Goal: Task Accomplishment & Management: Manage account settings

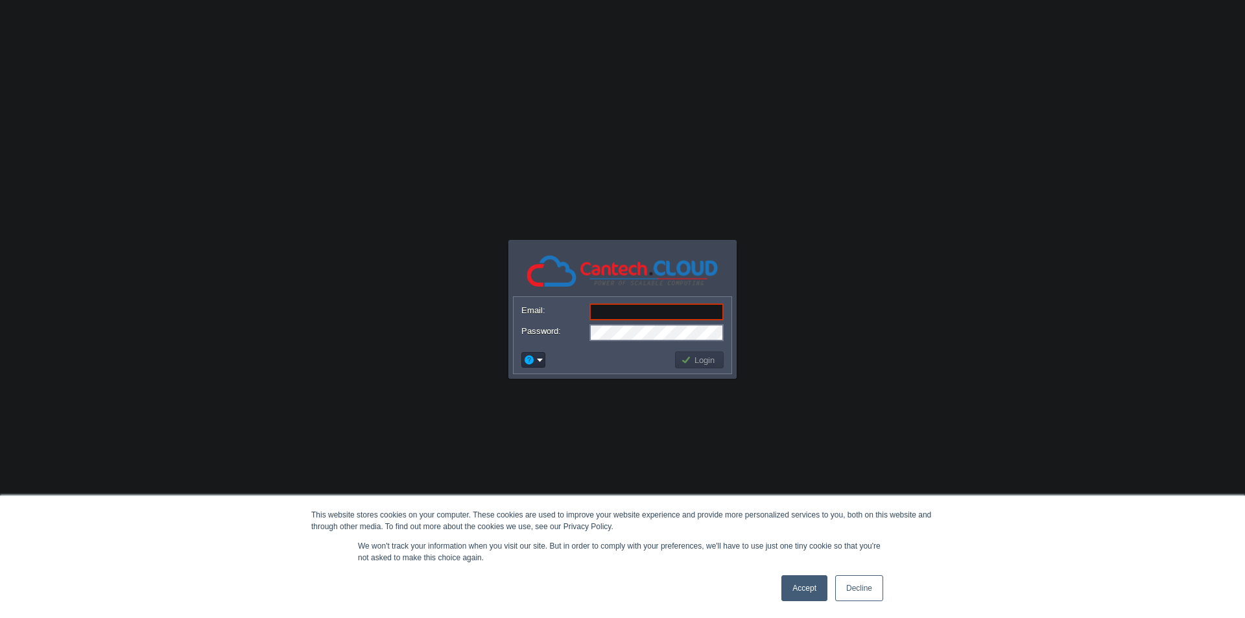
click at [788, 541] on link "Accept" at bounding box center [804, 588] width 46 height 26
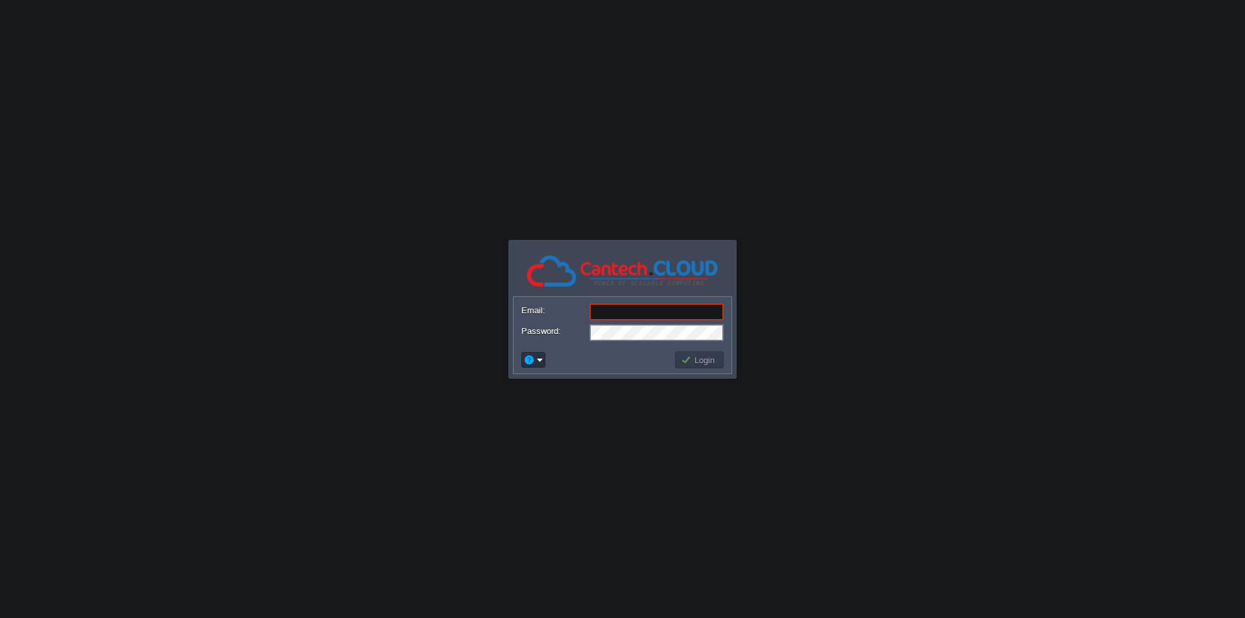
click at [652, 310] on input "Email:" at bounding box center [656, 311] width 134 height 17
paste input "[EMAIL_ADDRESS][DOMAIN_NAME]"
type input "[EMAIL_ADDRESS][DOMAIN_NAME]"
click at [685, 364] on button "Login" at bounding box center [700, 360] width 38 height 12
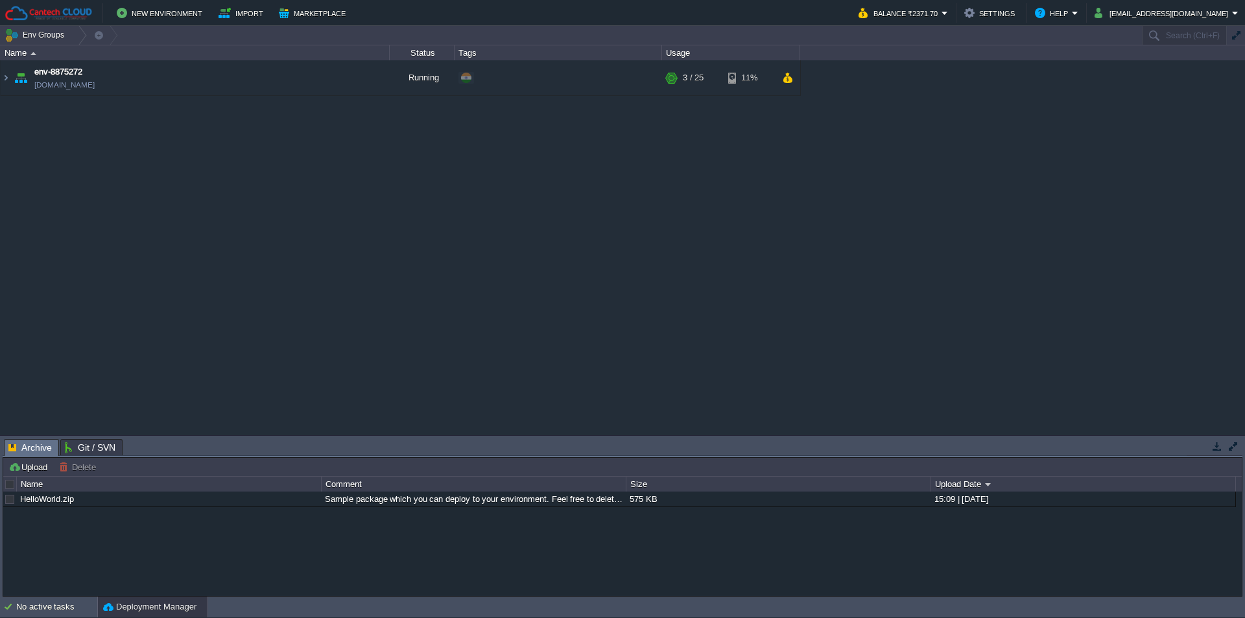
click at [0, 82] on table "env-8875272 [DOMAIN_NAME] Running + Add to Env Group RAM 6% CPU 0% 3 / 25 11%" at bounding box center [400, 78] width 801 height 36
click at [3, 82] on img at bounding box center [6, 77] width 10 height 35
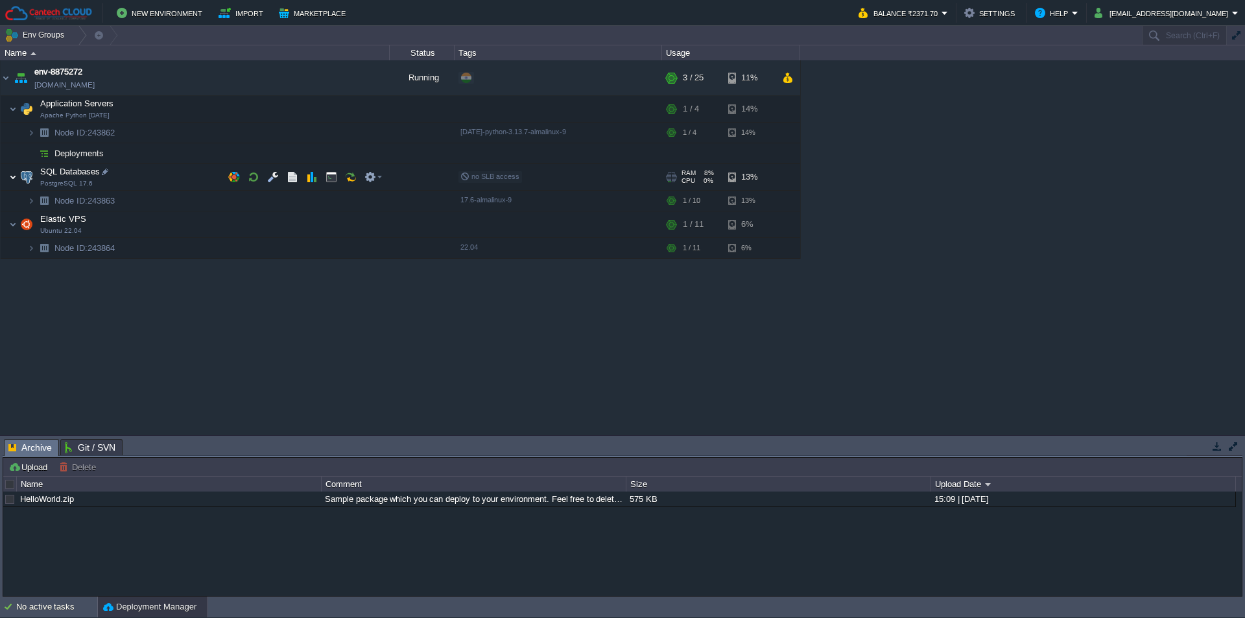
click at [10, 180] on img at bounding box center [13, 177] width 8 height 26
click at [31, 200] on img at bounding box center [31, 201] width 8 height 20
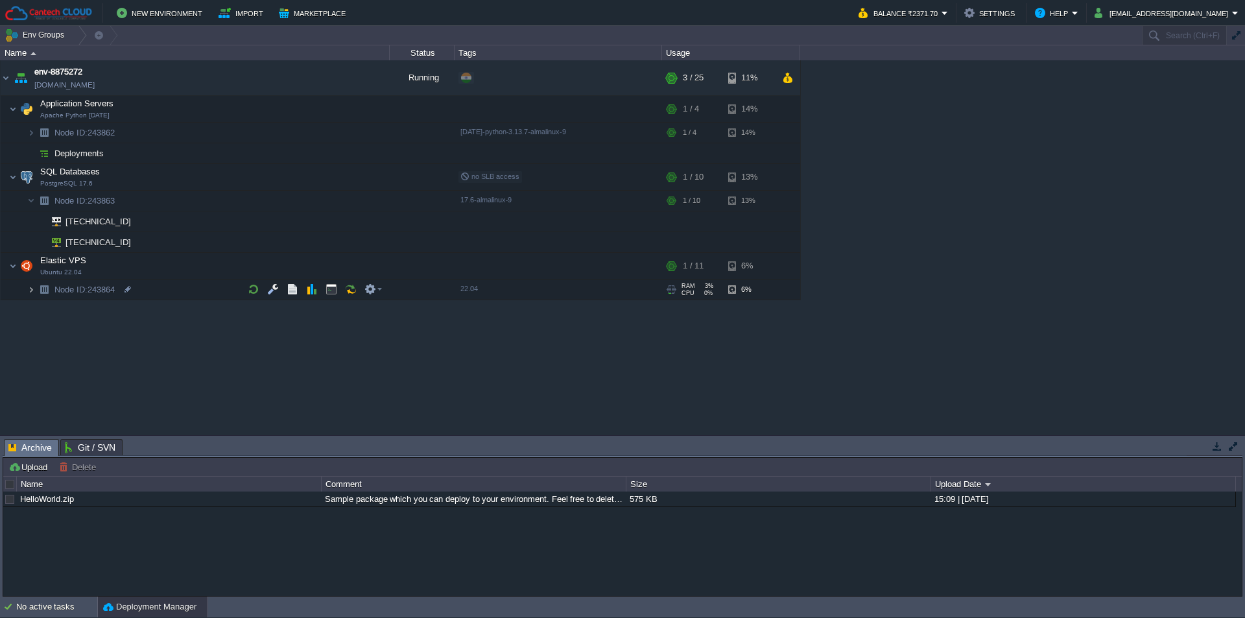
click at [32, 290] on img at bounding box center [31, 289] width 8 height 20
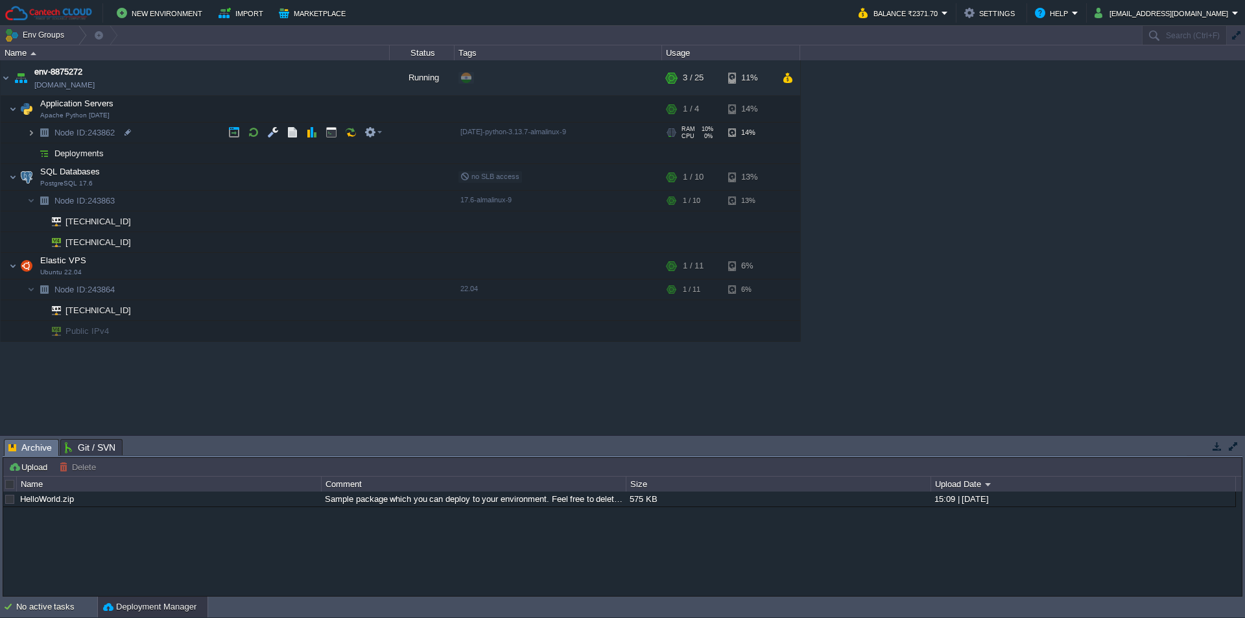
click at [31, 138] on img at bounding box center [31, 133] width 8 height 20
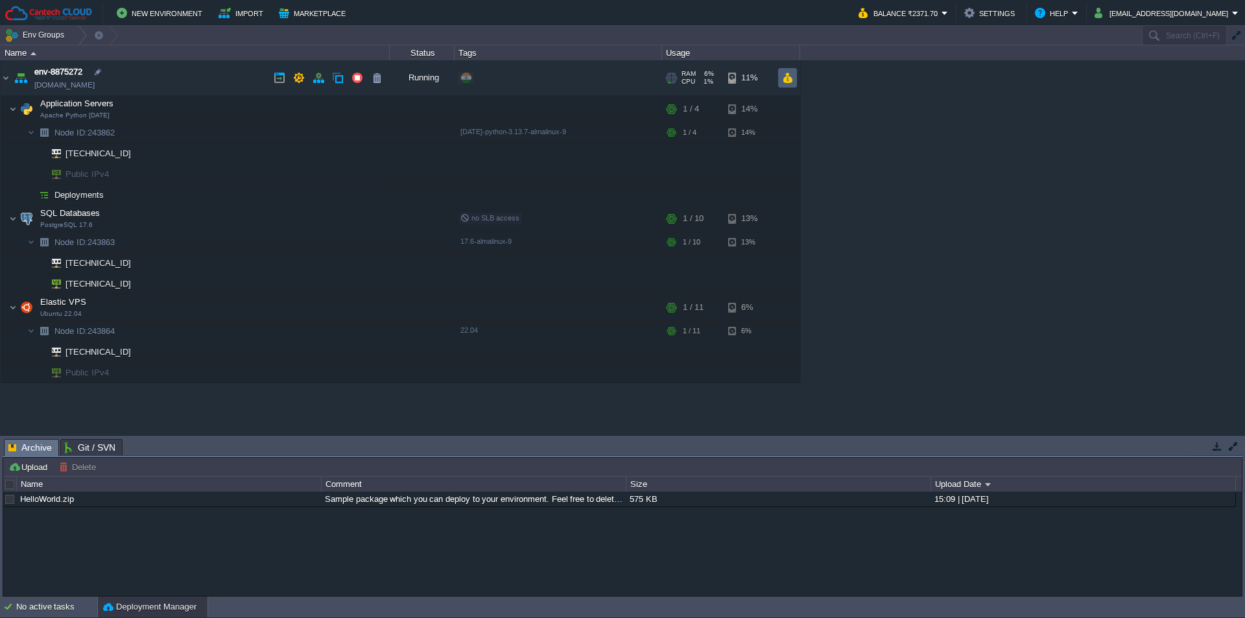
click at [792, 82] on button "button" at bounding box center [787, 78] width 11 height 12
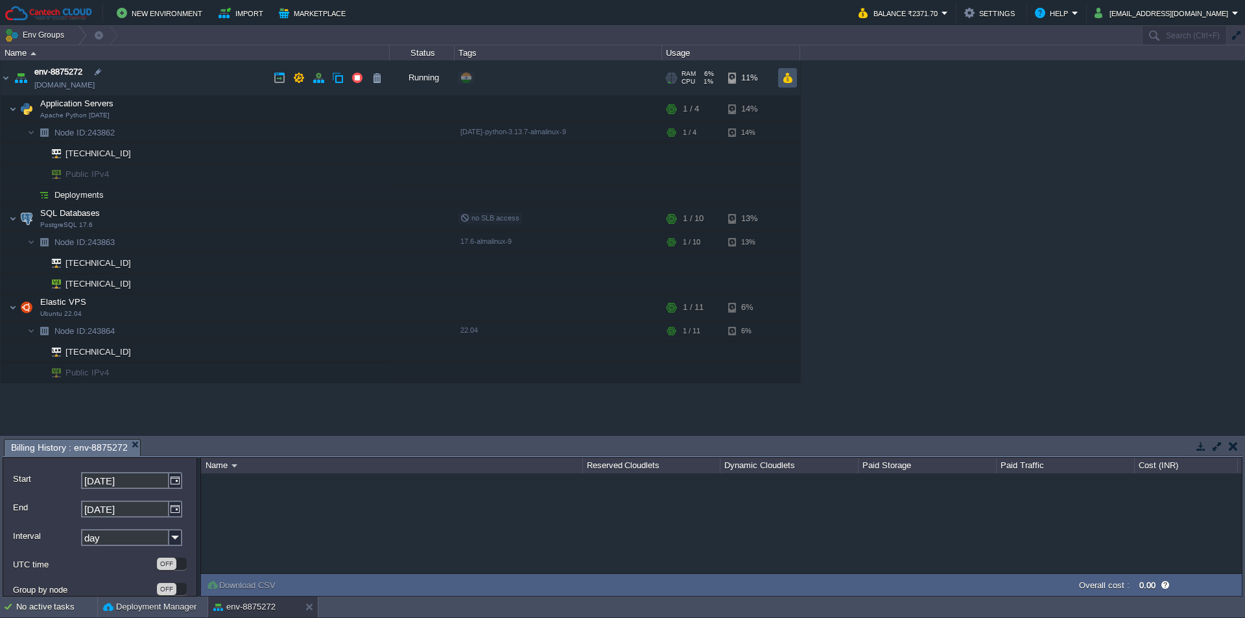
click at [784, 77] on button "button" at bounding box center [787, 78] width 11 height 12
click at [1131, 447] on button "button" at bounding box center [1233, 446] width 9 height 12
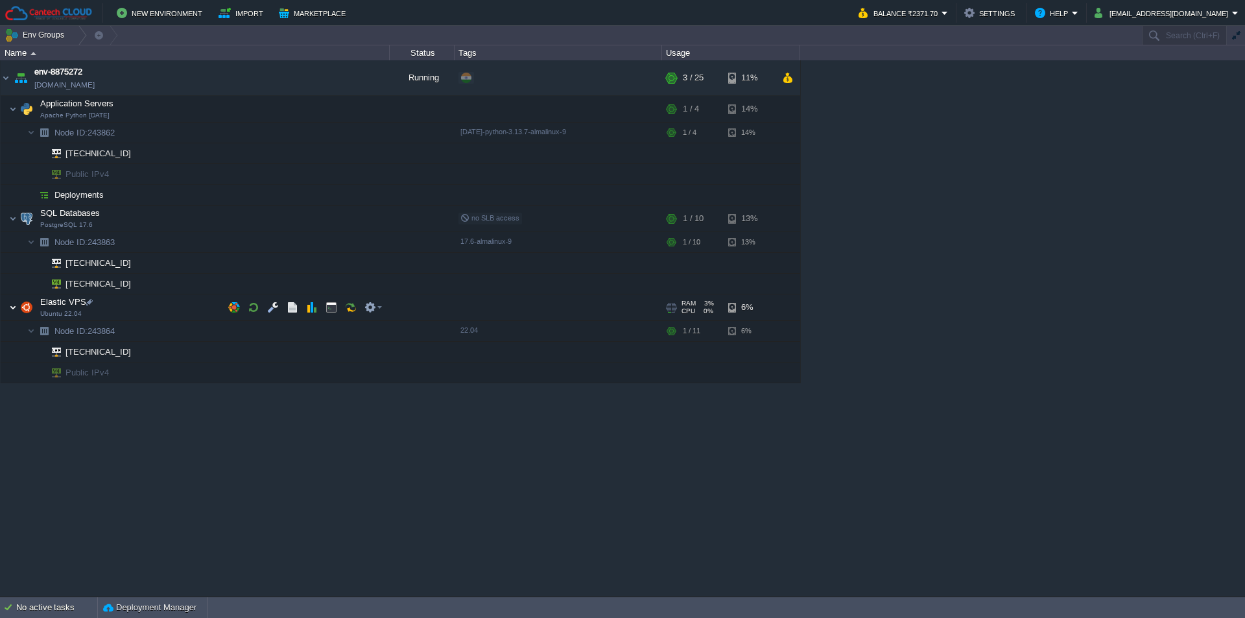
click at [12, 309] on img at bounding box center [13, 307] width 8 height 26
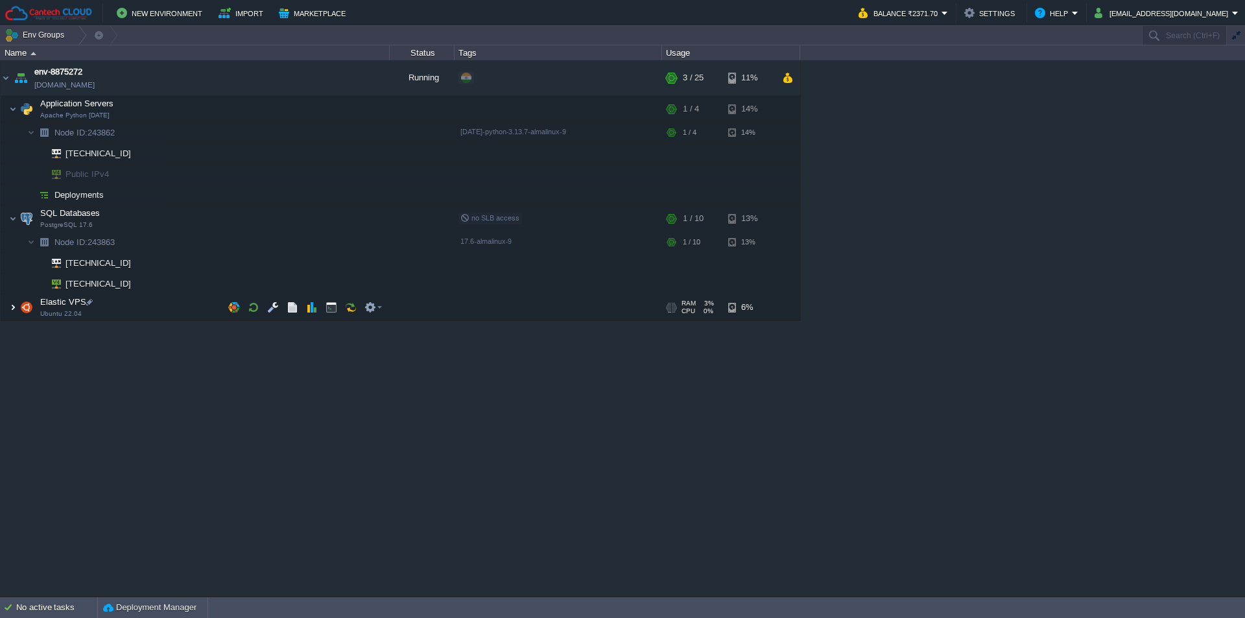
click at [12, 309] on img at bounding box center [13, 307] width 8 height 26
click at [10, 312] on img at bounding box center [13, 307] width 8 height 26
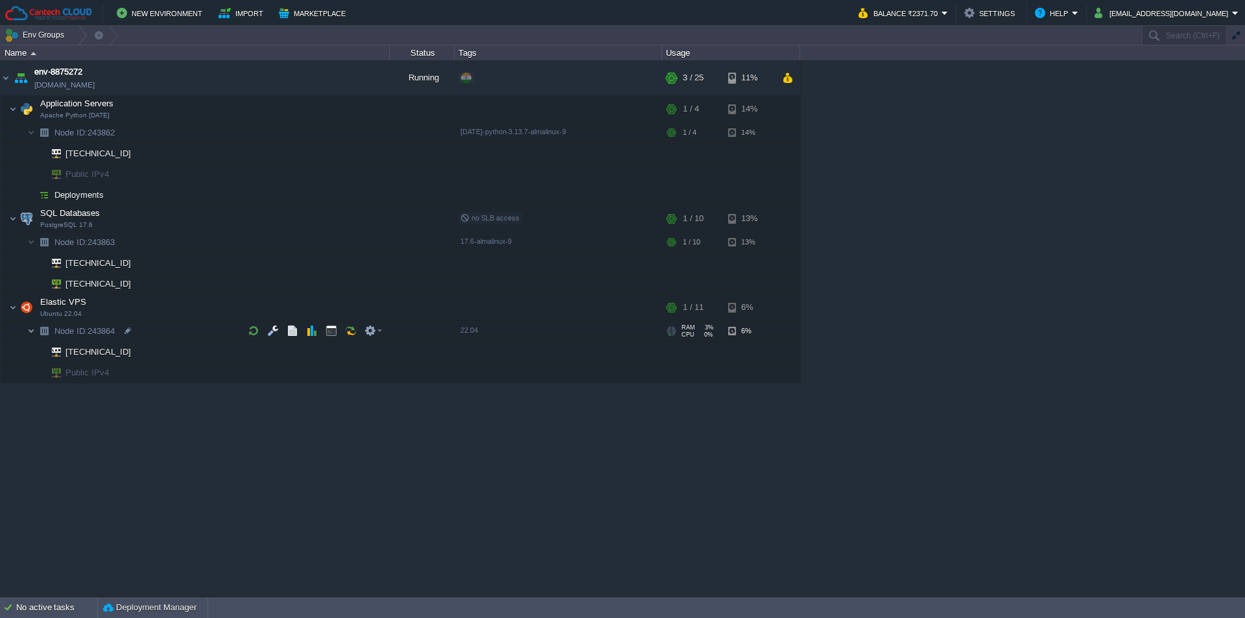
click at [30, 333] on img at bounding box center [31, 331] width 8 height 20
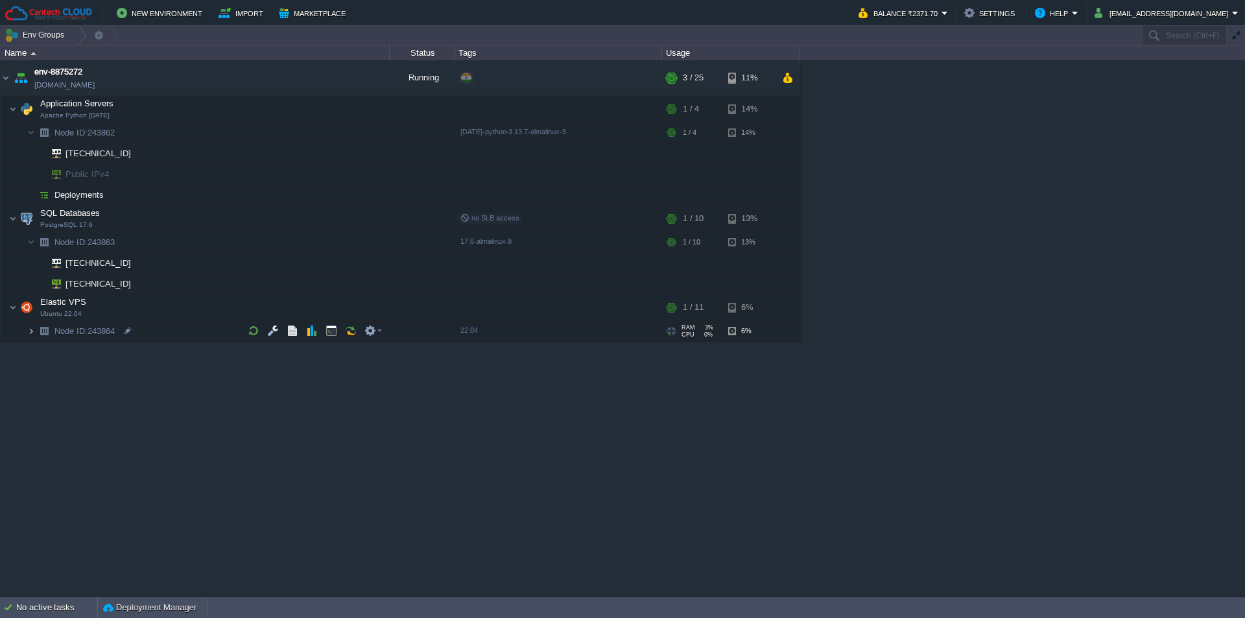
click at [30, 333] on img at bounding box center [31, 331] width 8 height 20
click at [30, 336] on img at bounding box center [31, 331] width 8 height 20
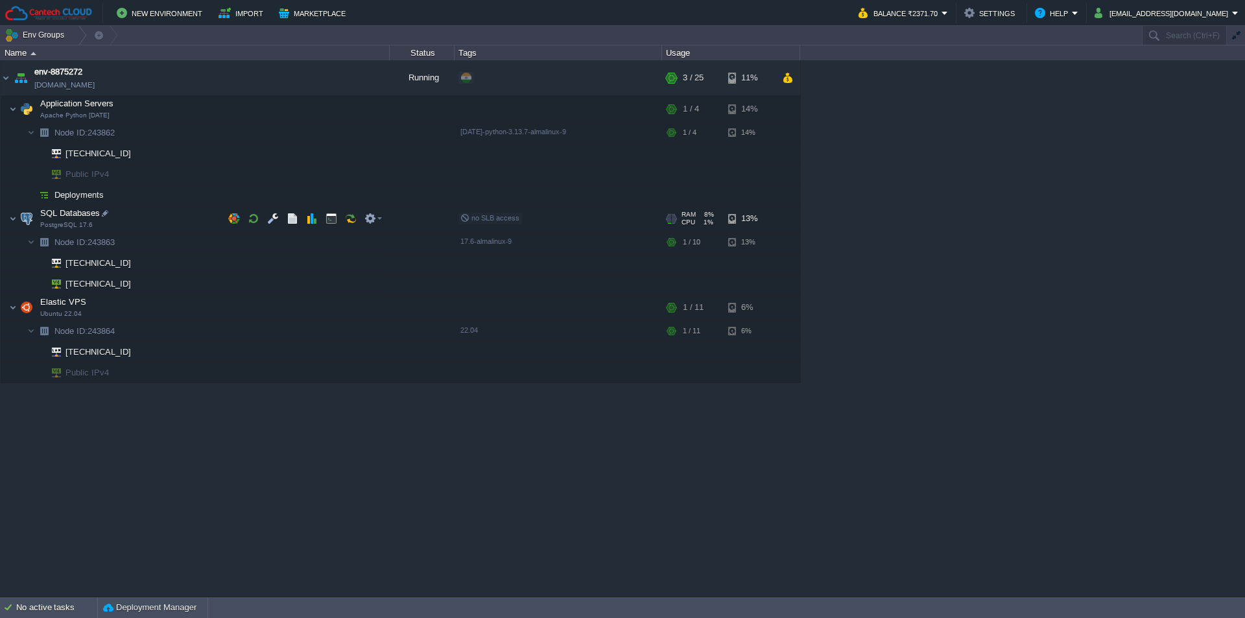
click at [80, 213] on span "SQL Databases" at bounding box center [70, 212] width 63 height 11
click at [183, 477] on div "env-8875272 [DOMAIN_NAME] Running + Add to Env Group RAM 6% CPU 1% 3 / 25 11% A…" at bounding box center [622, 328] width 1245 height 536
click at [303, 79] on button "button" at bounding box center [299, 78] width 12 height 12
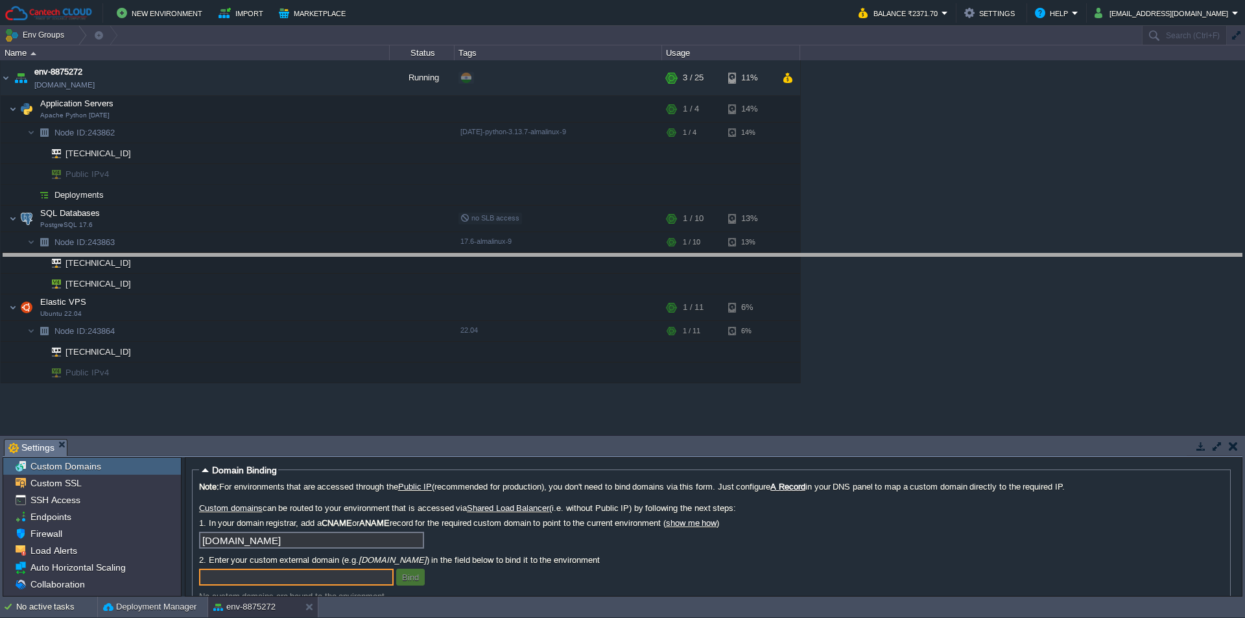
drag, startPoint x: 508, startPoint y: 450, endPoint x: 556, endPoint y: 263, distance: 193.0
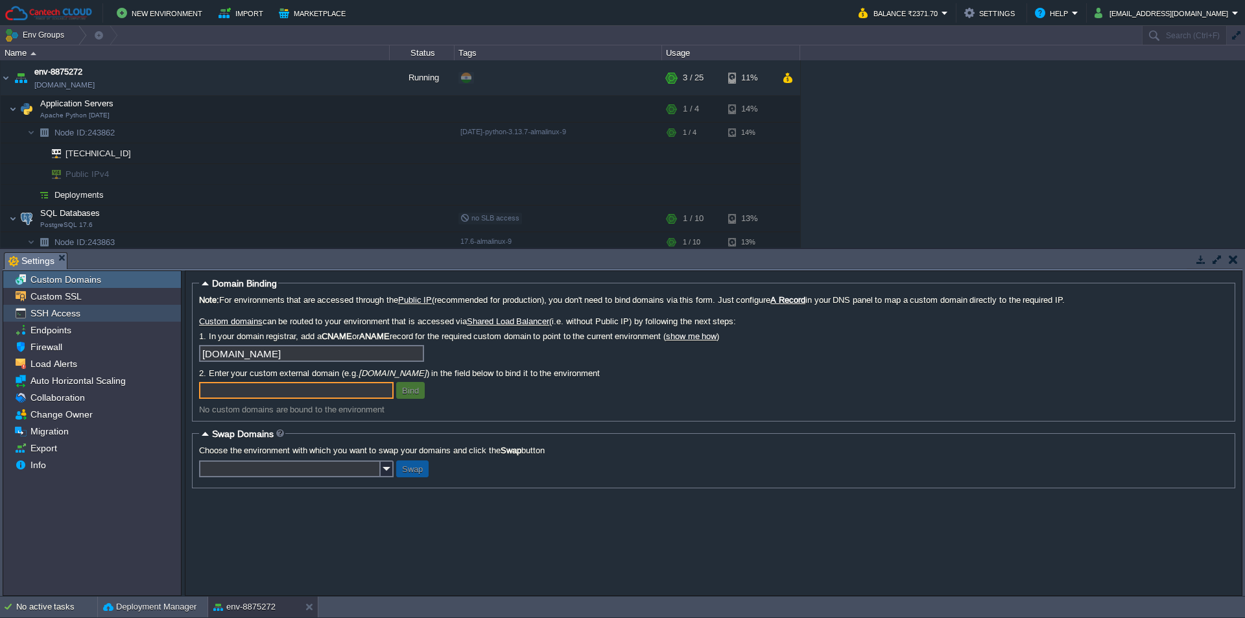
click at [45, 311] on span "SSH Access" at bounding box center [55, 313] width 54 height 12
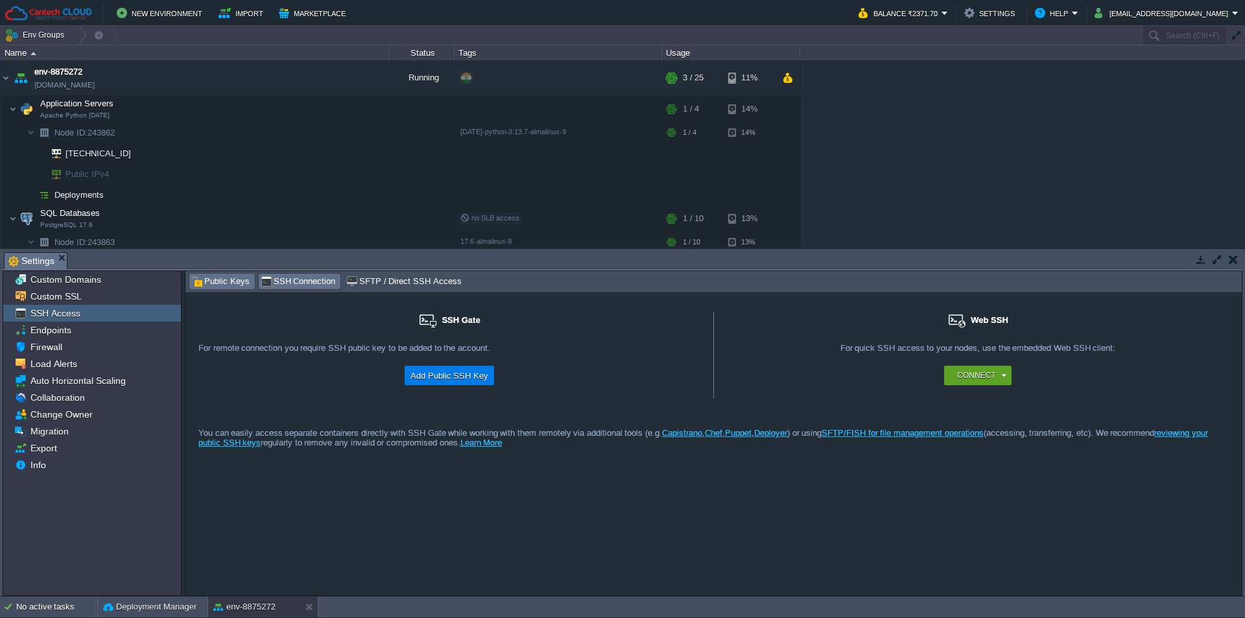
click at [213, 283] on span "Public Keys" at bounding box center [220, 281] width 58 height 14
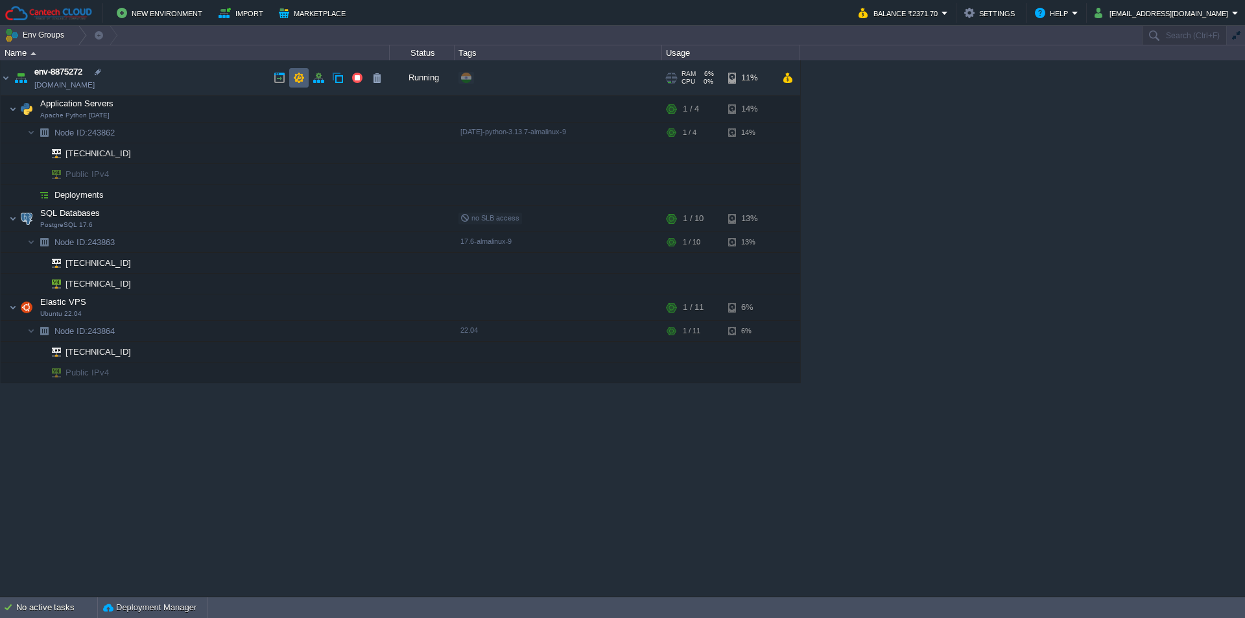
click at [290, 80] on td at bounding box center [298, 77] width 19 height 19
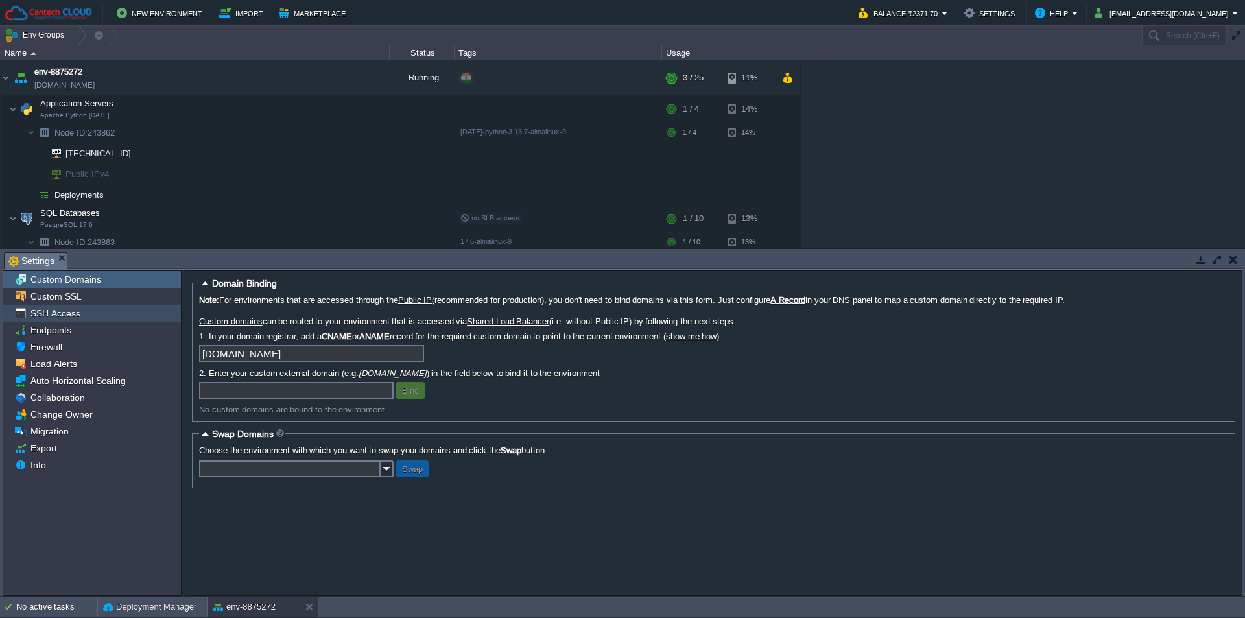
click at [45, 317] on span "SSH Access" at bounding box center [55, 313] width 54 height 12
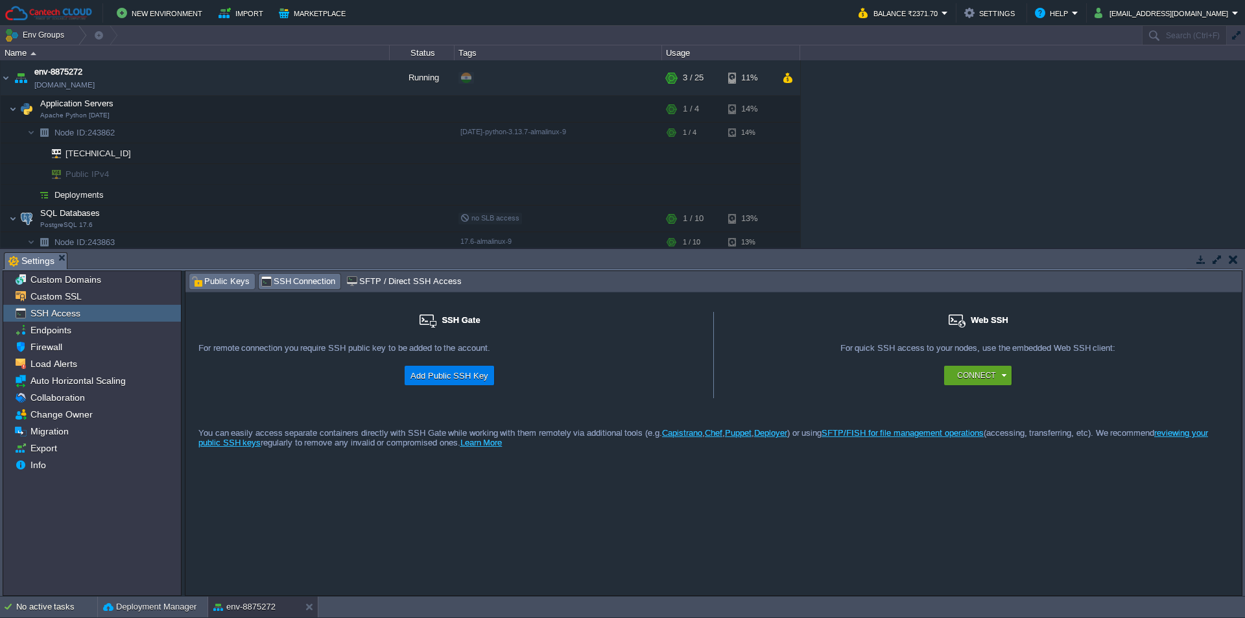
click at [213, 277] on span "Public Keys" at bounding box center [220, 281] width 58 height 14
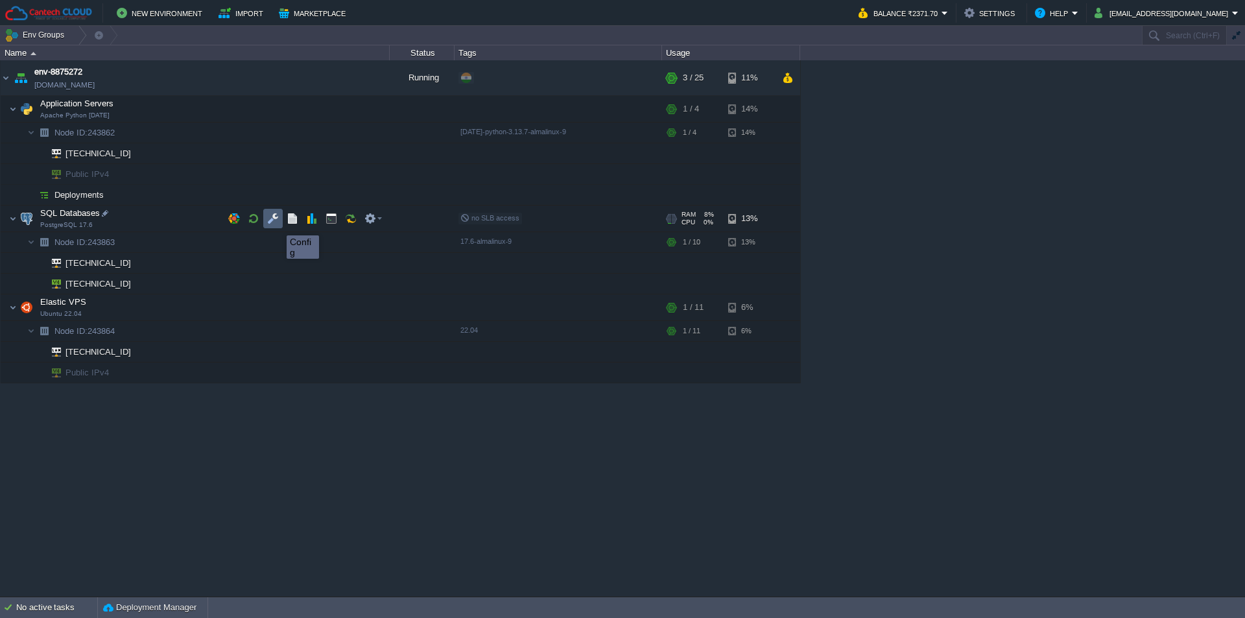
click at [277, 224] on button "button" at bounding box center [273, 219] width 12 height 12
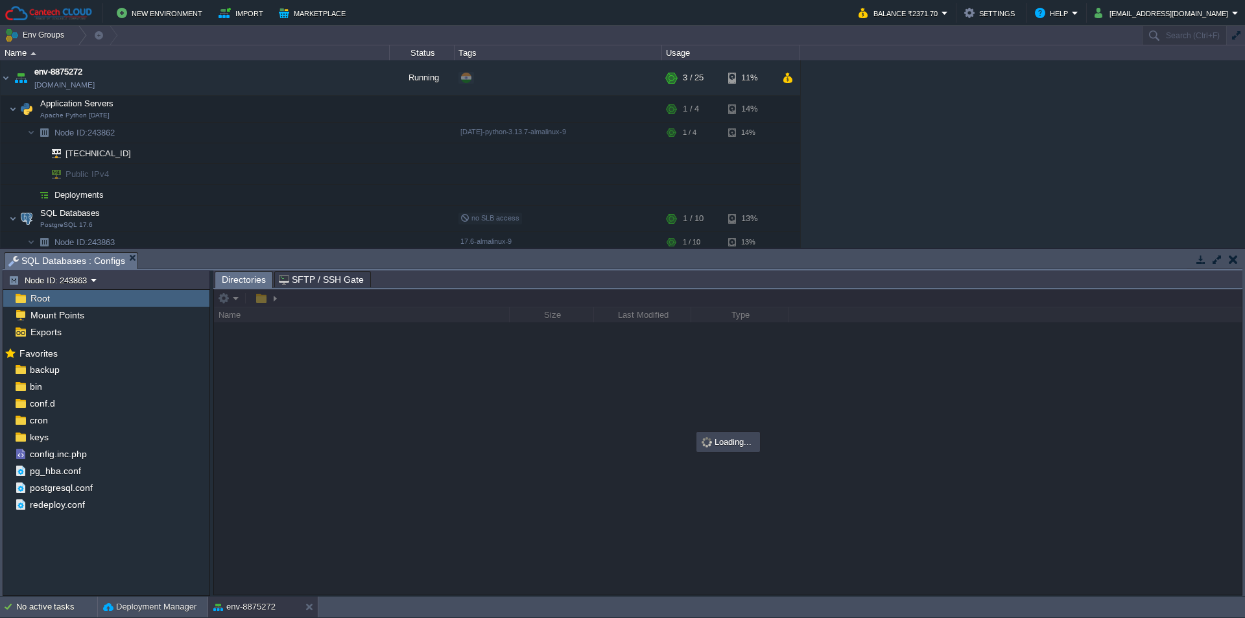
click at [296, 283] on span "SFTP / SSH Gate" at bounding box center [321, 280] width 85 height 16
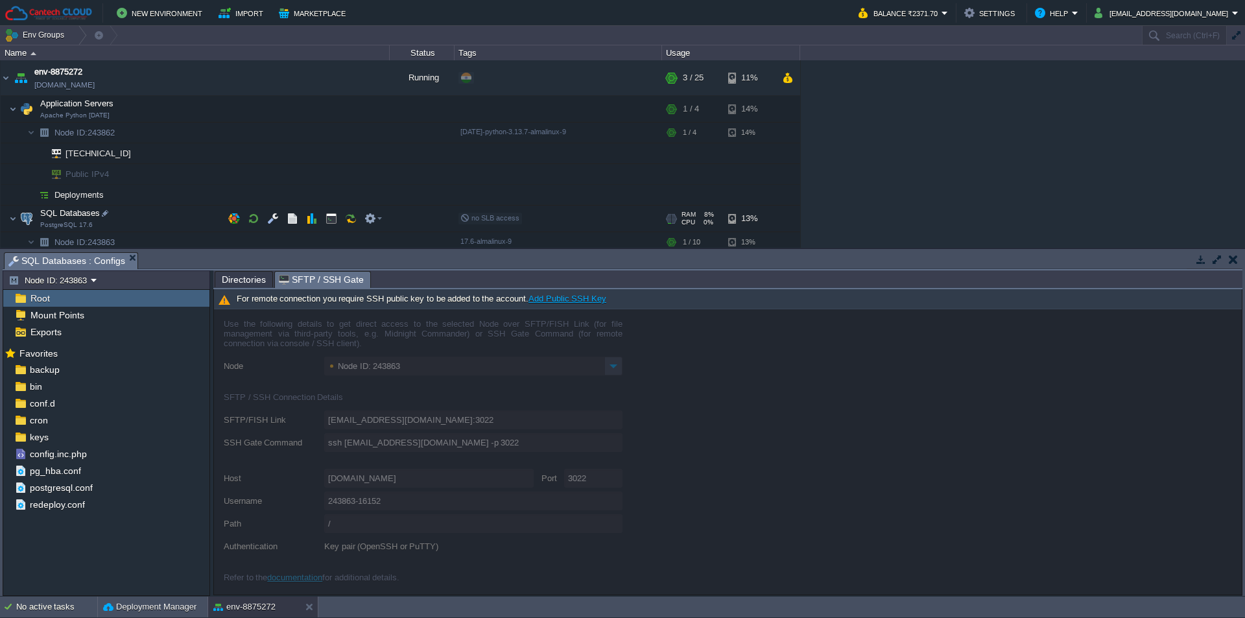
drag, startPoint x: 507, startPoint y: 277, endPoint x: 512, endPoint y: 189, distance: 87.7
click at [512, 189] on div "Env Groups Search (Ctrl+F) auto-gen Name Status Tags Usage env-8875272 [DOMAIN_…" at bounding box center [622, 311] width 1245 height 571
type input "[EMAIL_ADDRESS][DOMAIN_NAME]:3022/afs"
type input "ssh [EMAIL_ADDRESS][DOMAIN_NAME] -p 3022 -t "cd /afs; \$SHELL --login""
type input "/afs"
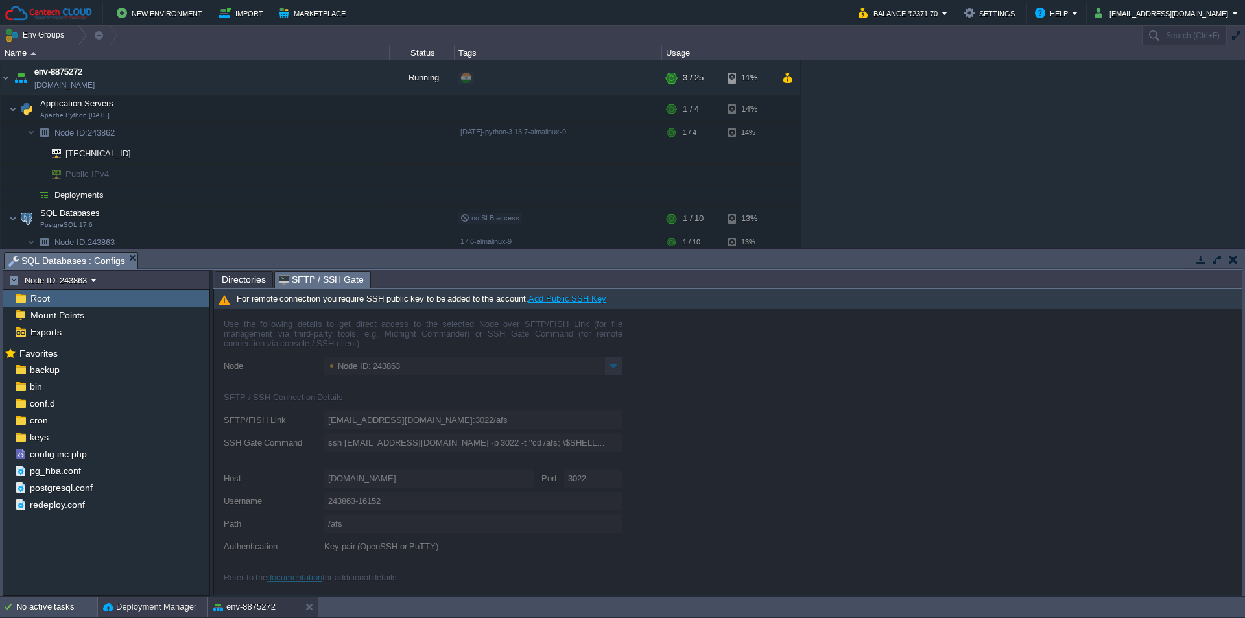
click at [150, 541] on button "Deployment Manager" at bounding box center [149, 606] width 93 height 13
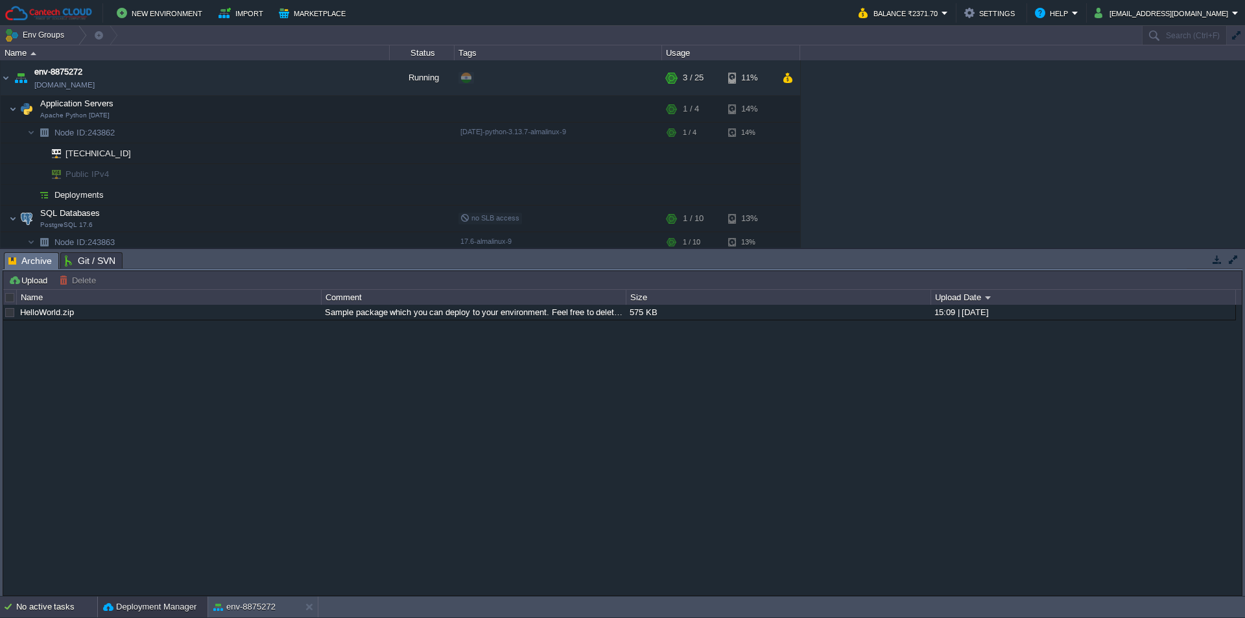
click at [52, 541] on div "No active tasks" at bounding box center [56, 607] width 81 height 21
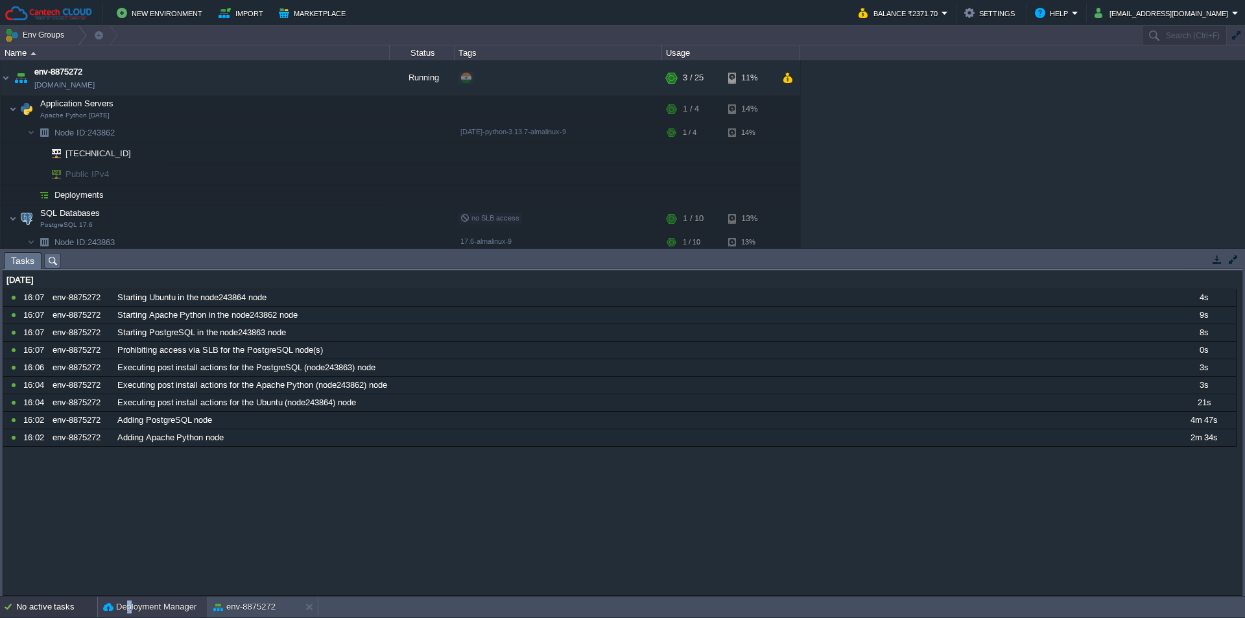
click at [130, 541] on div "Deployment Manager" at bounding box center [153, 607] width 110 height 21
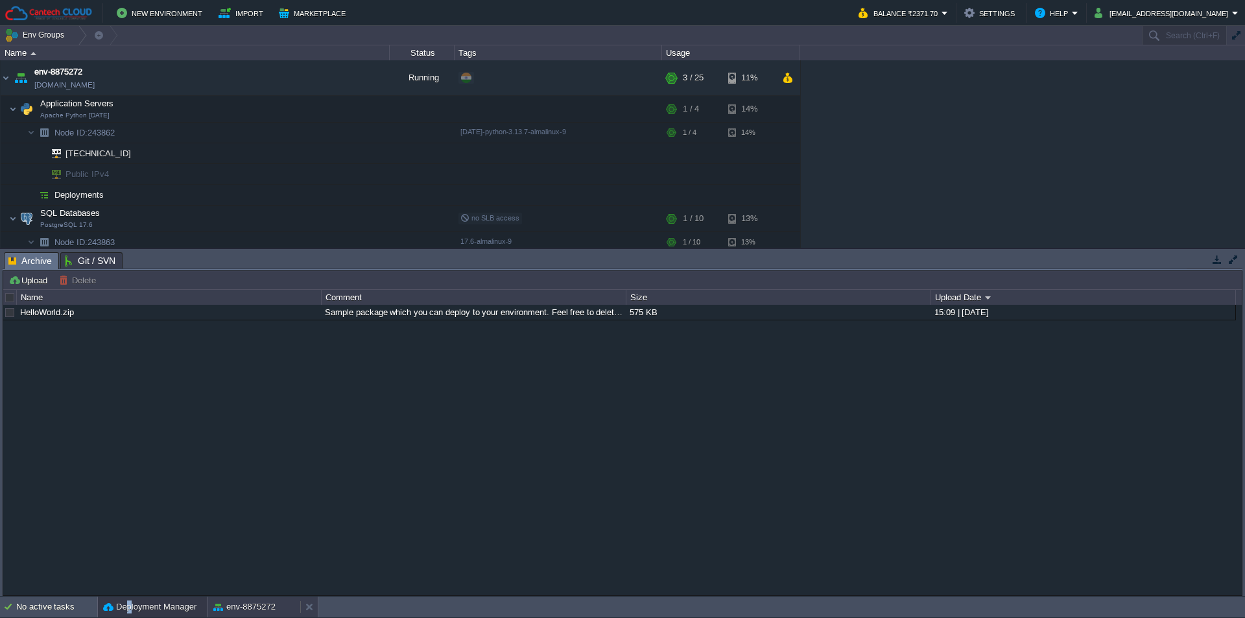
drag, startPoint x: 243, startPoint y: 606, endPoint x: 263, endPoint y: 546, distance: 63.0
click at [243, 541] on button "env-8875272" at bounding box center [244, 606] width 62 height 13
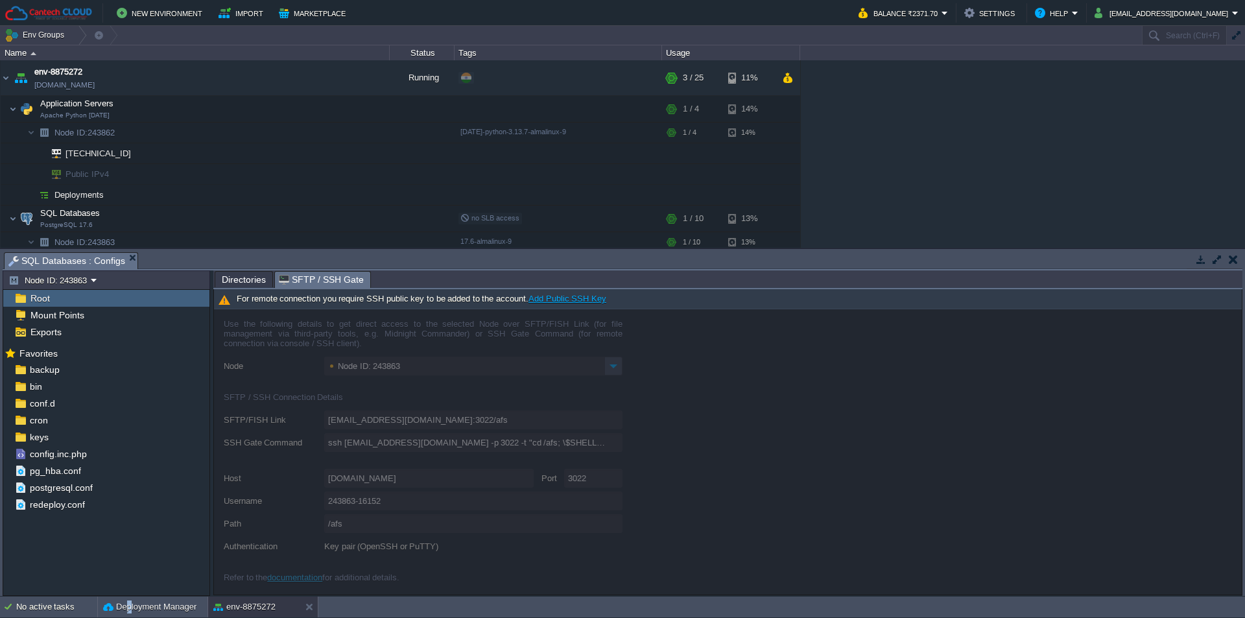
click at [572, 301] on link "Add Public SSH Key" at bounding box center [567, 299] width 78 height 10
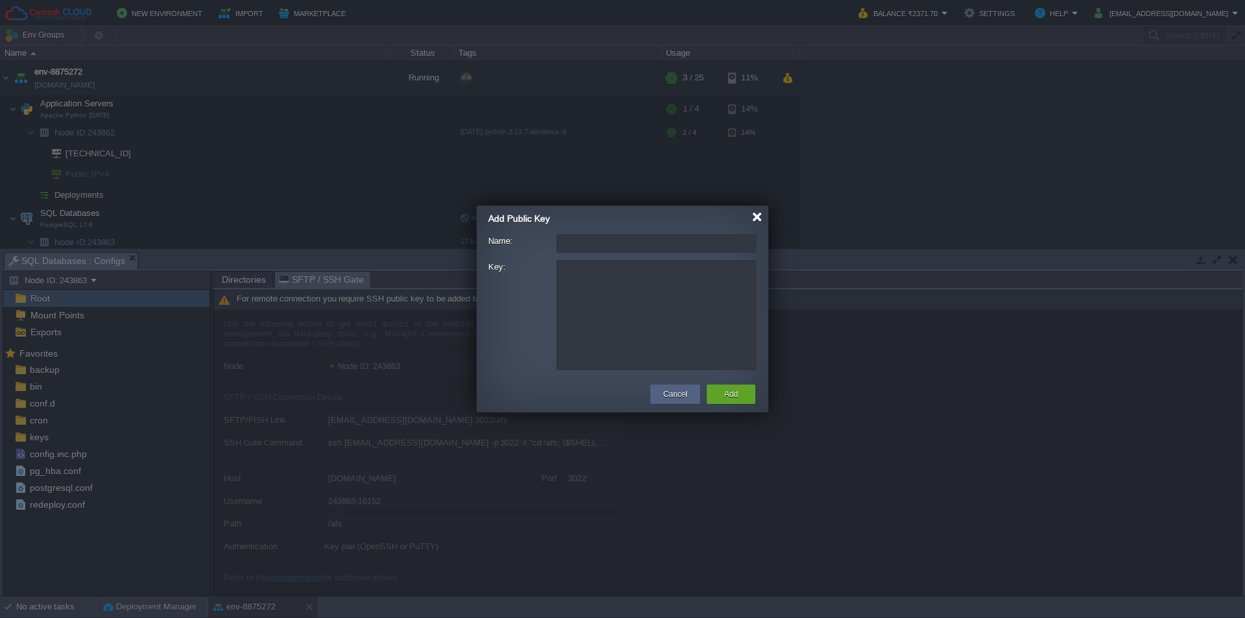
click at [758, 219] on div at bounding box center [757, 217] width 10 height 10
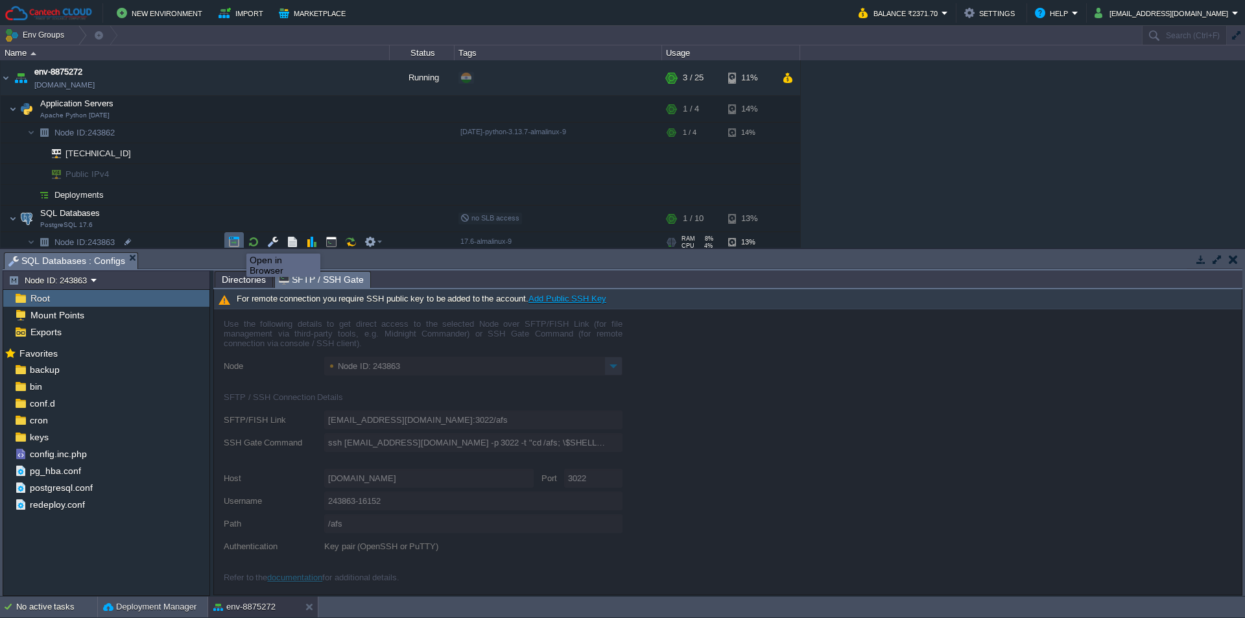
click at [237, 243] on button "button" at bounding box center [234, 242] width 12 height 12
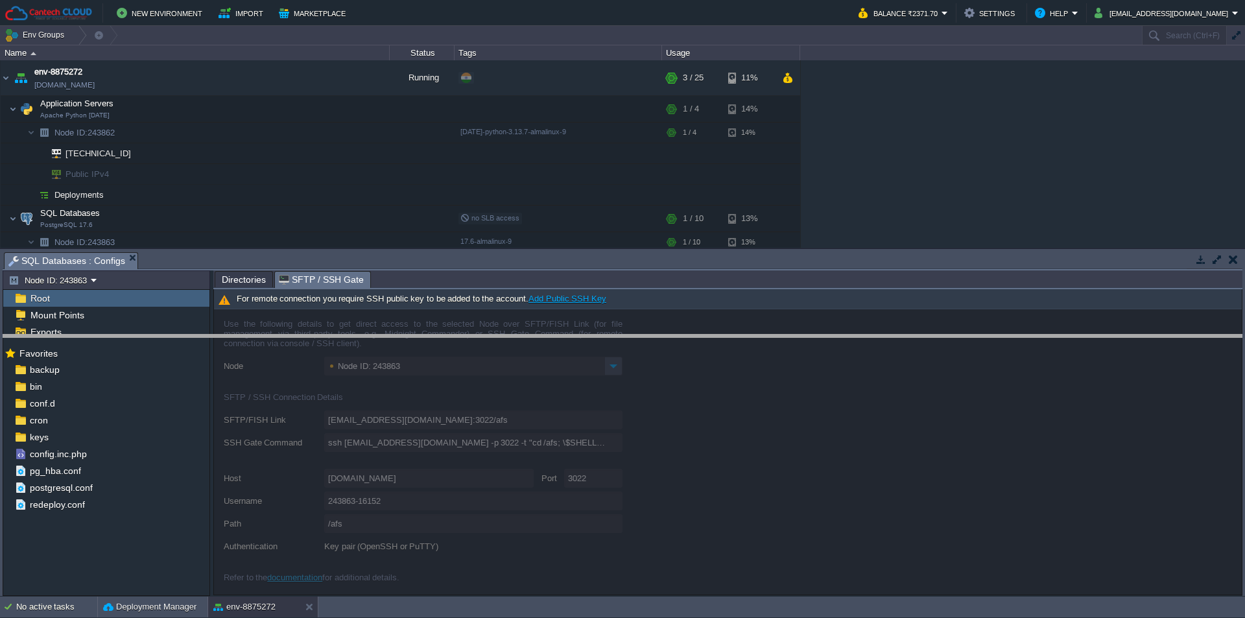
drag, startPoint x: 644, startPoint y: 257, endPoint x: 644, endPoint y: 270, distance: 13.0
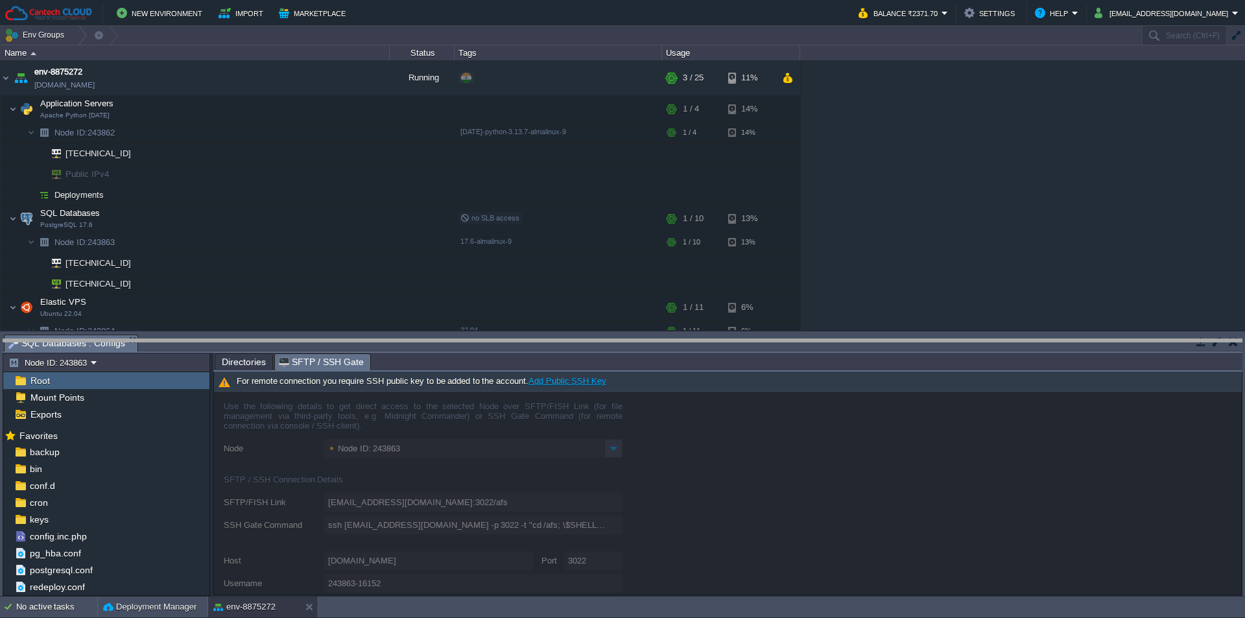
drag, startPoint x: 639, startPoint y: 348, endPoint x: 626, endPoint y: 396, distance: 49.7
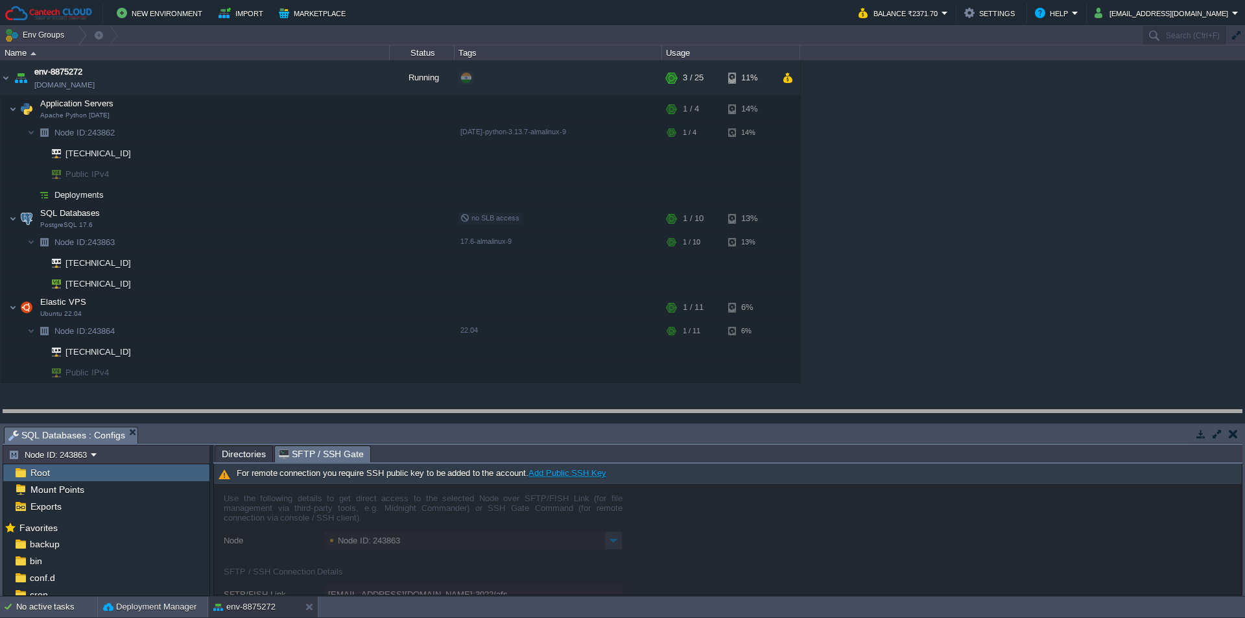
drag, startPoint x: 178, startPoint y: 431, endPoint x: 176, endPoint y: 408, distance: 22.8
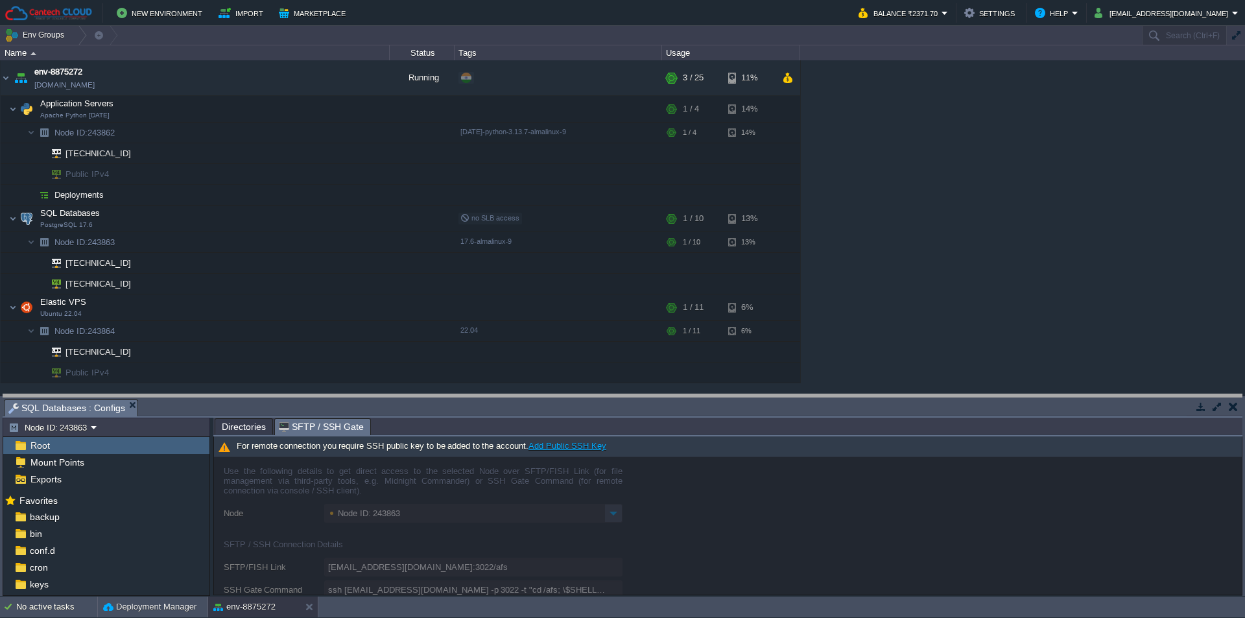
drag, startPoint x: 516, startPoint y: 406, endPoint x: 525, endPoint y: 399, distance: 11.2
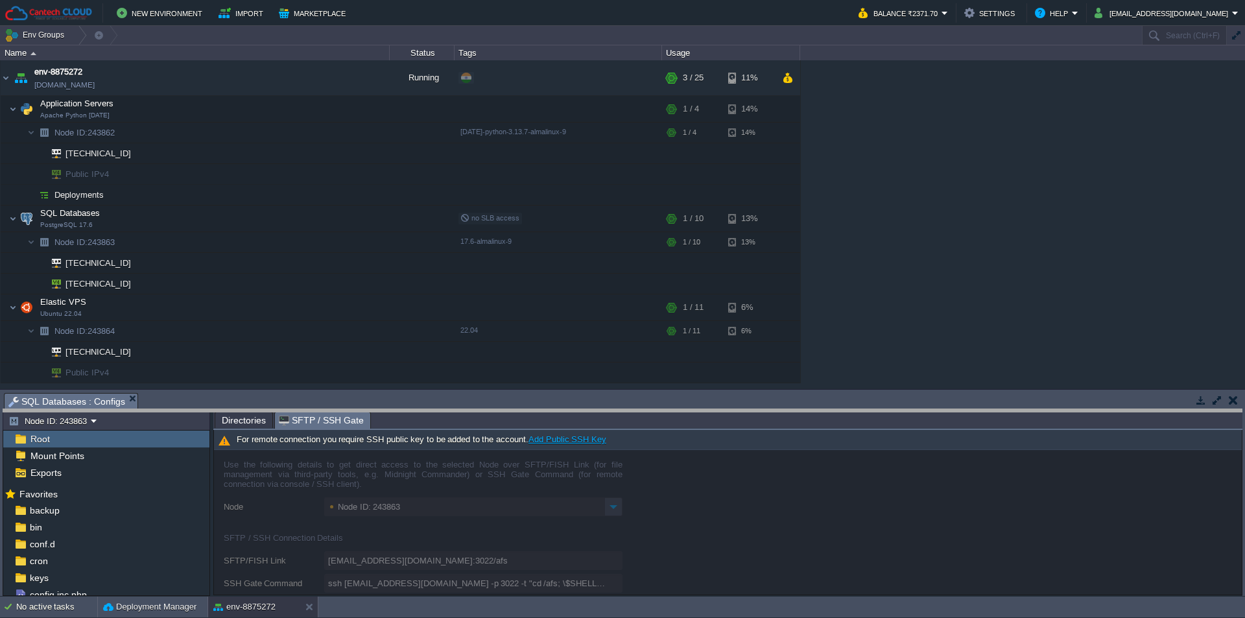
drag, startPoint x: 525, startPoint y: 399, endPoint x: 525, endPoint y: 424, distance: 24.6
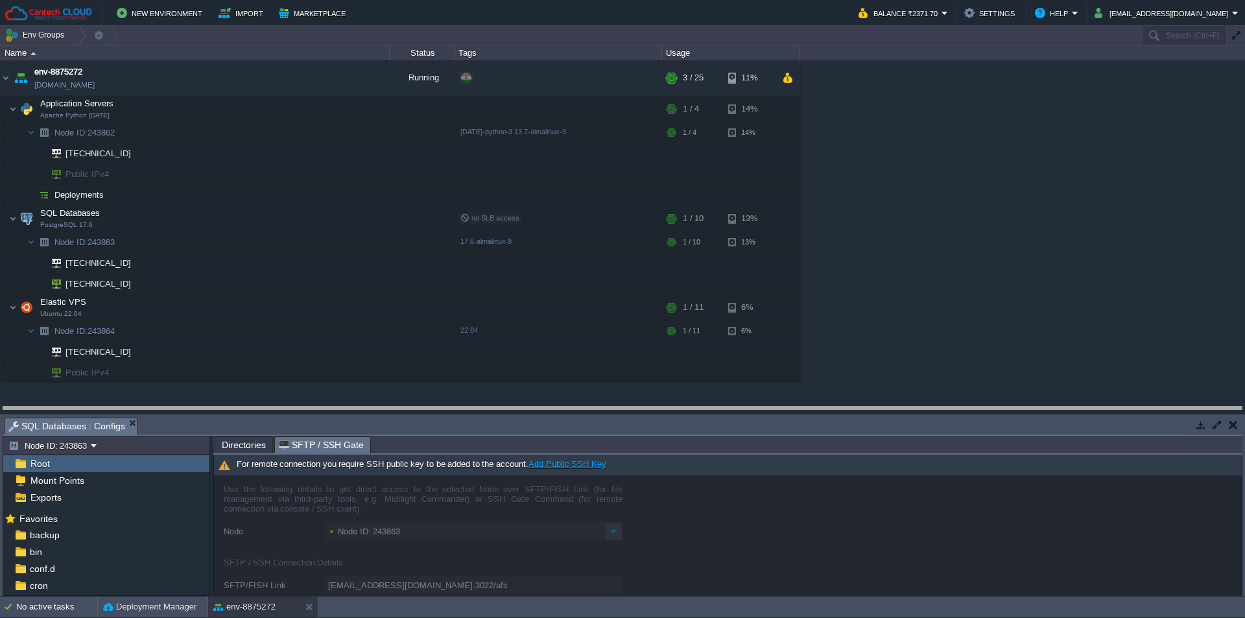
drag, startPoint x: 525, startPoint y: 424, endPoint x: 528, endPoint y: 409, distance: 15.3
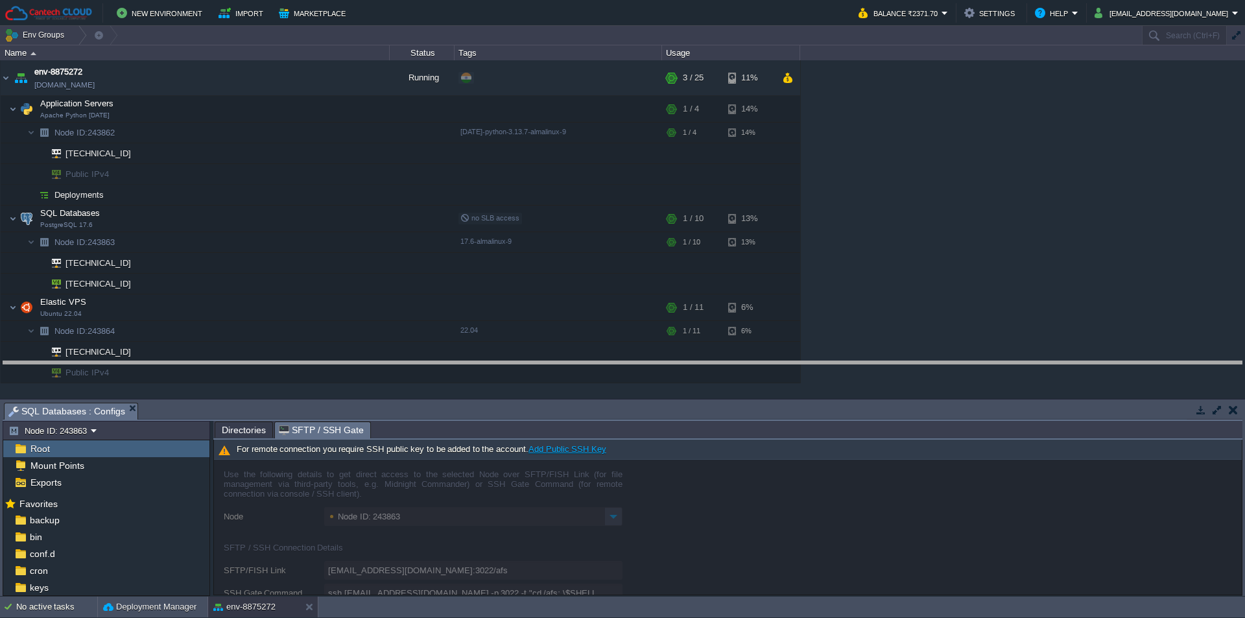
drag, startPoint x: 403, startPoint y: 405, endPoint x: 426, endPoint y: 331, distance: 77.9
click at [426, 331] on body "New Environment Import Marketplace Bonus ₹0.00 Upgrade Account Balance ₹2371.70…" at bounding box center [622, 309] width 1245 height 618
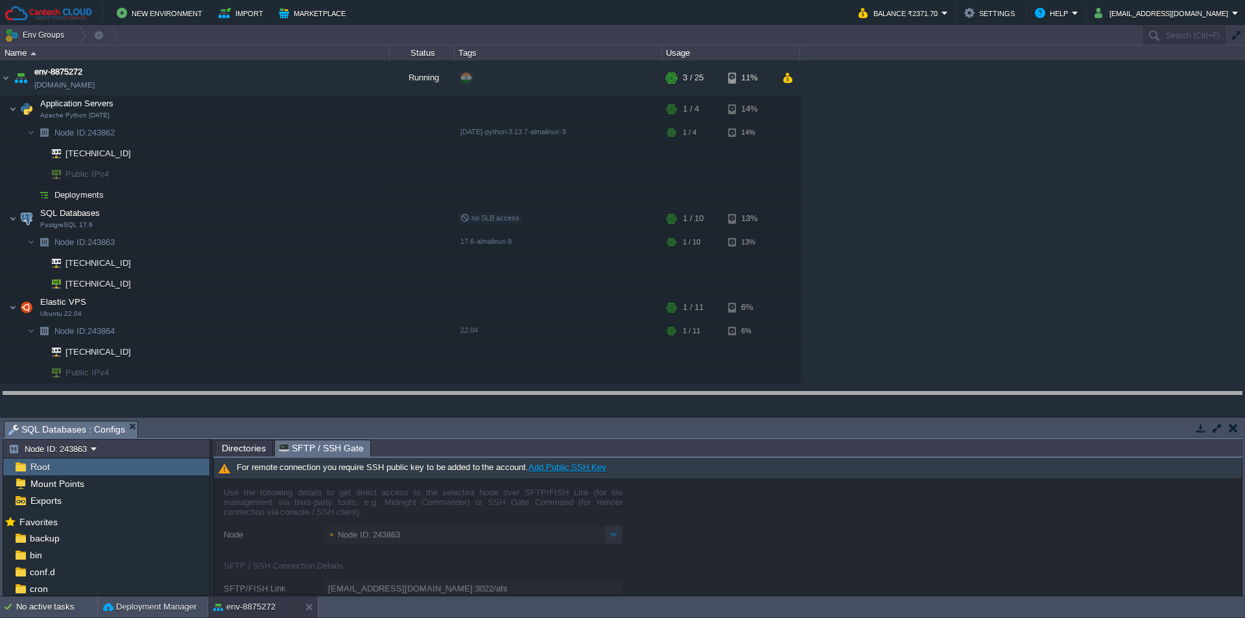
drag, startPoint x: 417, startPoint y: 428, endPoint x: 419, endPoint y: 398, distance: 29.9
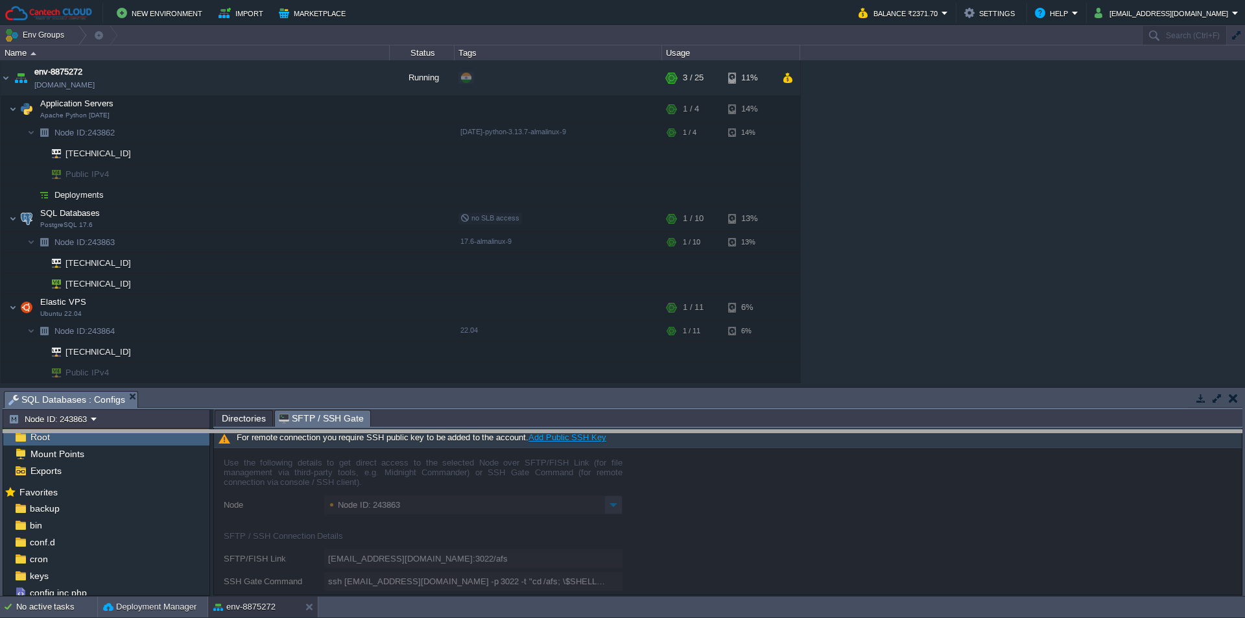
drag, startPoint x: 419, startPoint y: 398, endPoint x: 426, endPoint y: 437, distance: 39.6
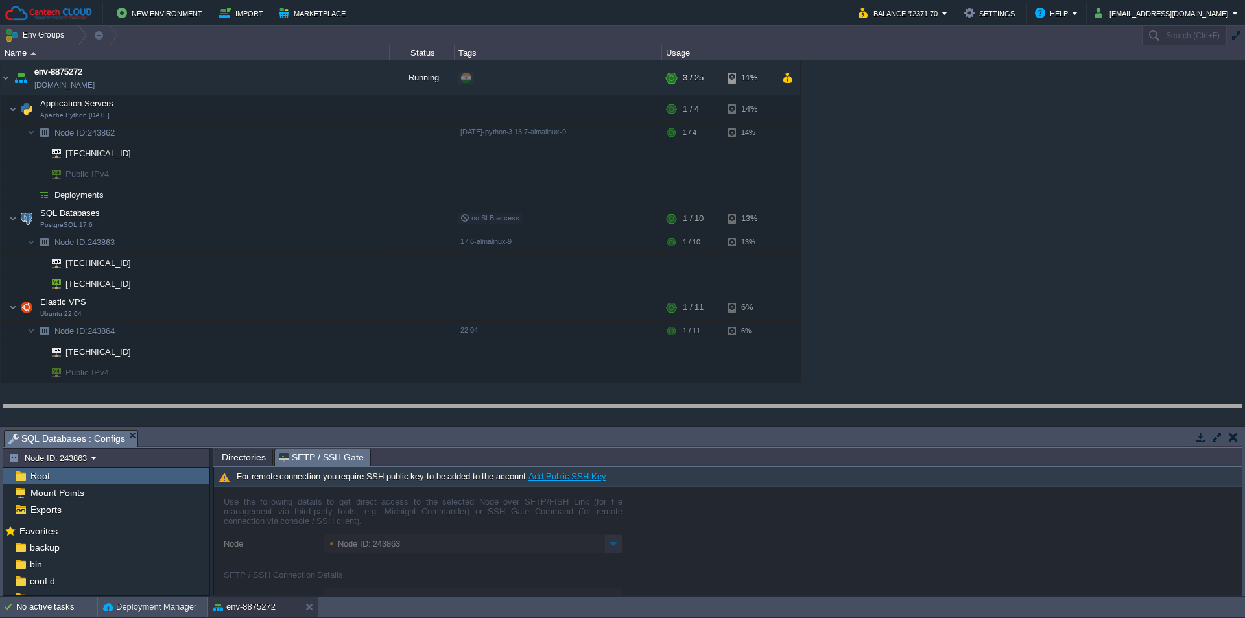
drag, startPoint x: 426, startPoint y: 437, endPoint x: 425, endPoint y: 426, distance: 11.1
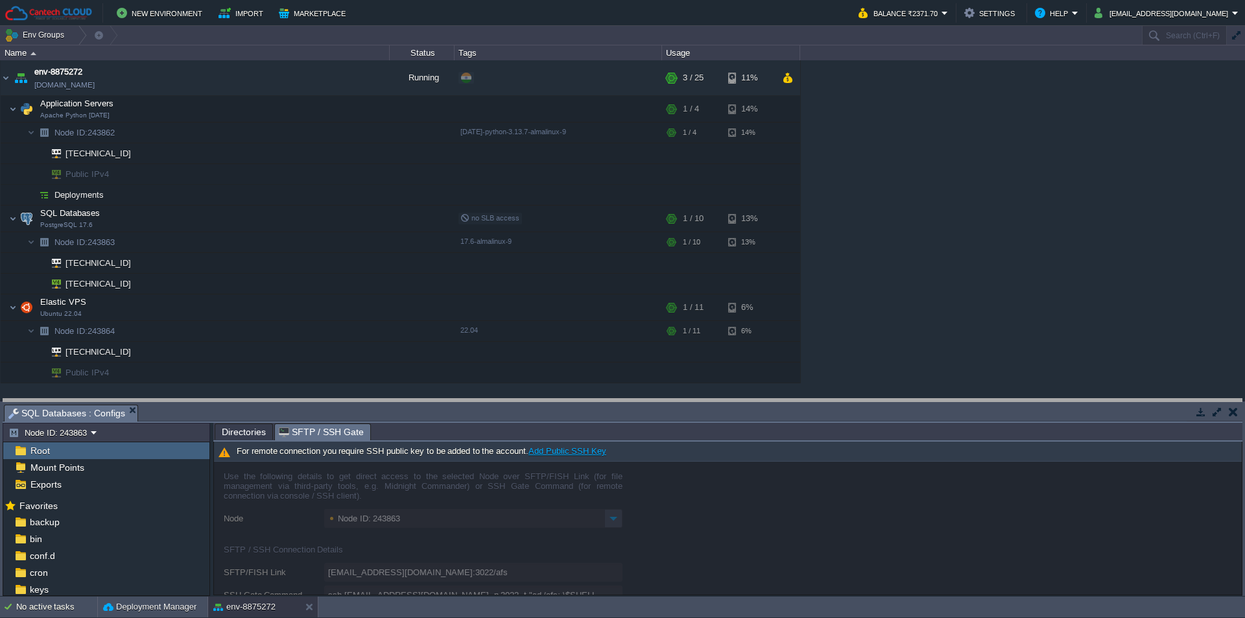
drag, startPoint x: 425, startPoint y: 412, endPoint x: 426, endPoint y: 405, distance: 7.2
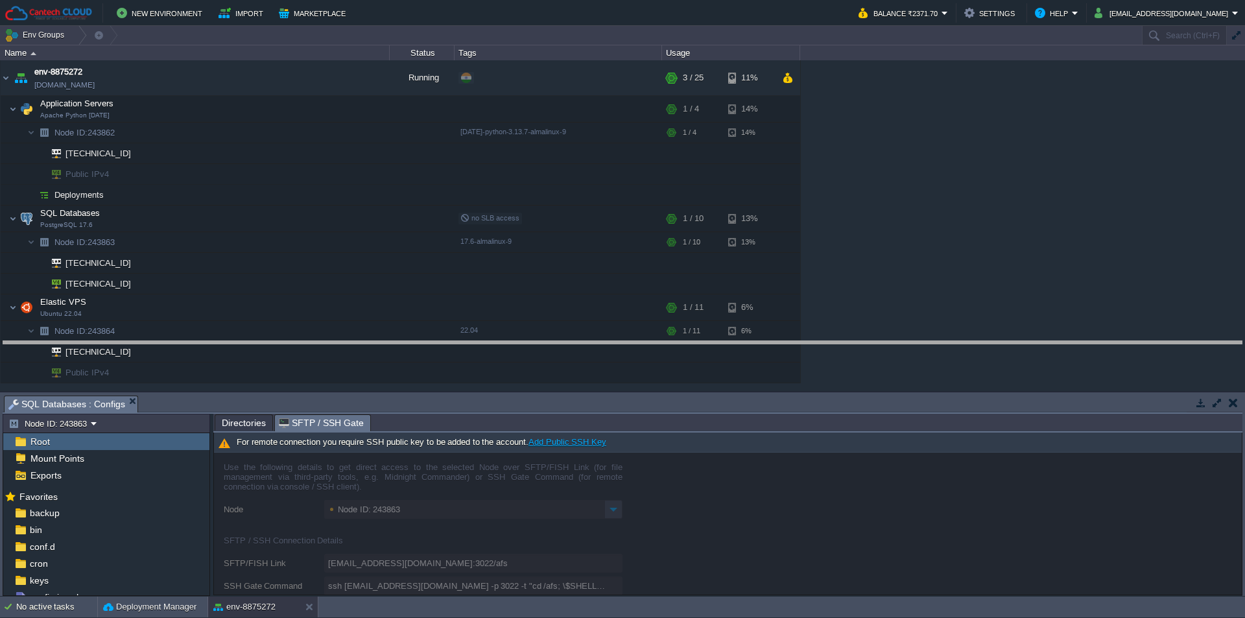
drag, startPoint x: 431, startPoint y: 403, endPoint x: 445, endPoint y: 348, distance: 56.3
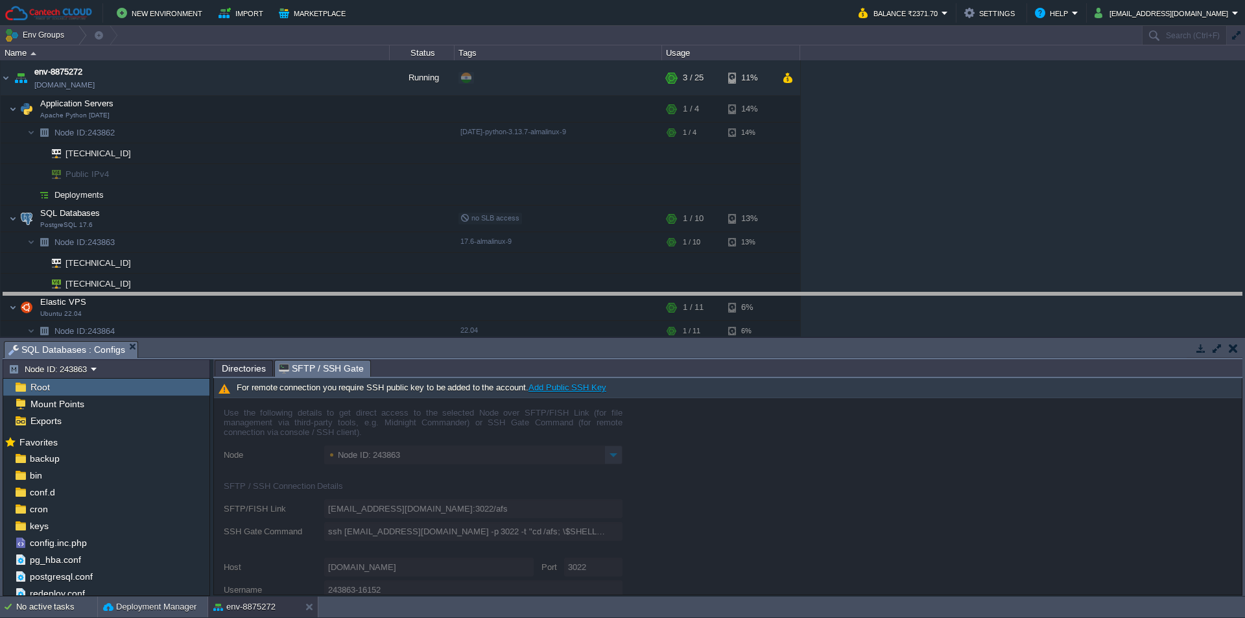
drag, startPoint x: 453, startPoint y: 350, endPoint x: 455, endPoint y: 338, distance: 11.2
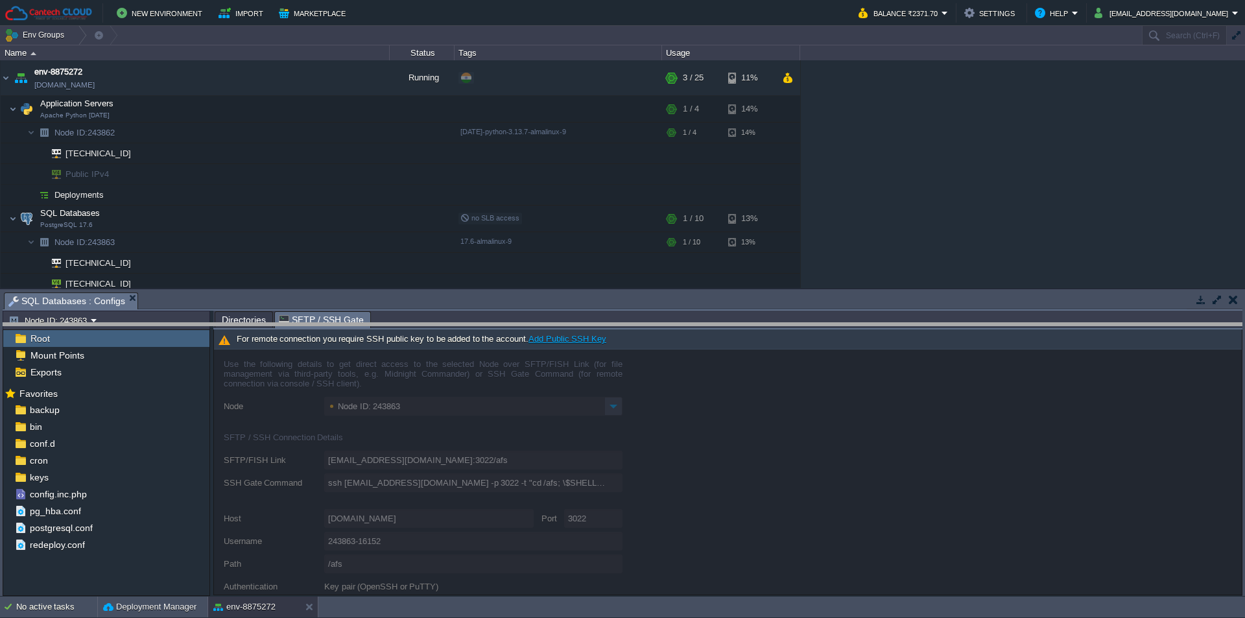
drag, startPoint x: 467, startPoint y: 301, endPoint x: 471, endPoint y: 309, distance: 8.7
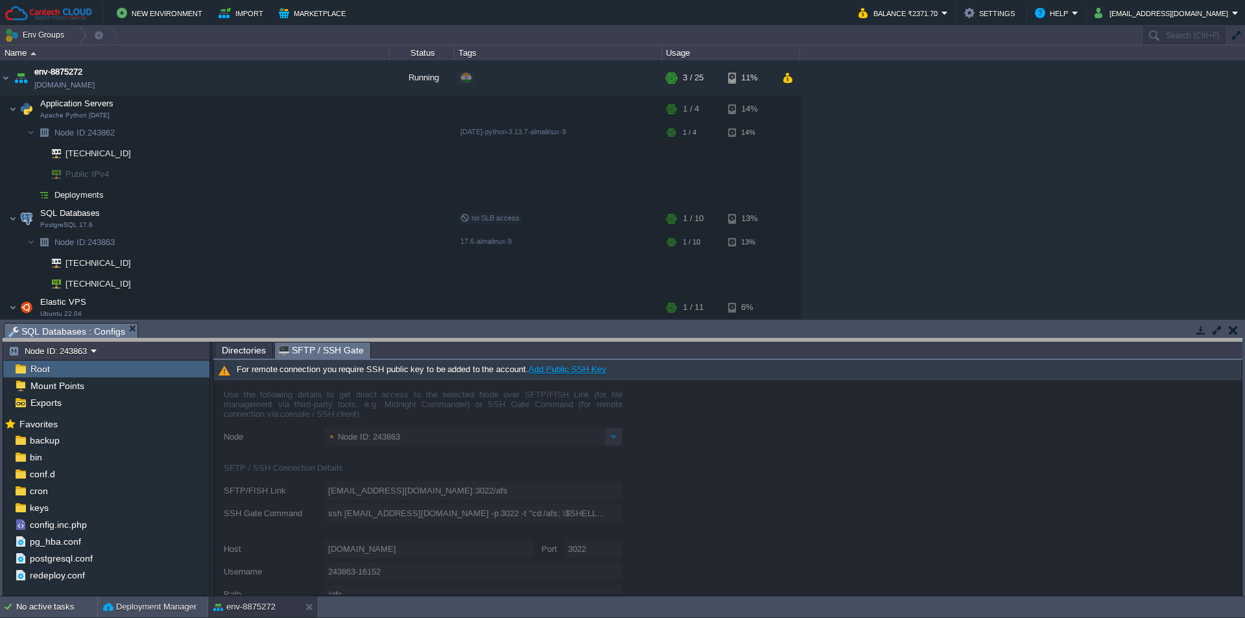
drag, startPoint x: 479, startPoint y: 331, endPoint x: 479, endPoint y: 348, distance: 16.2
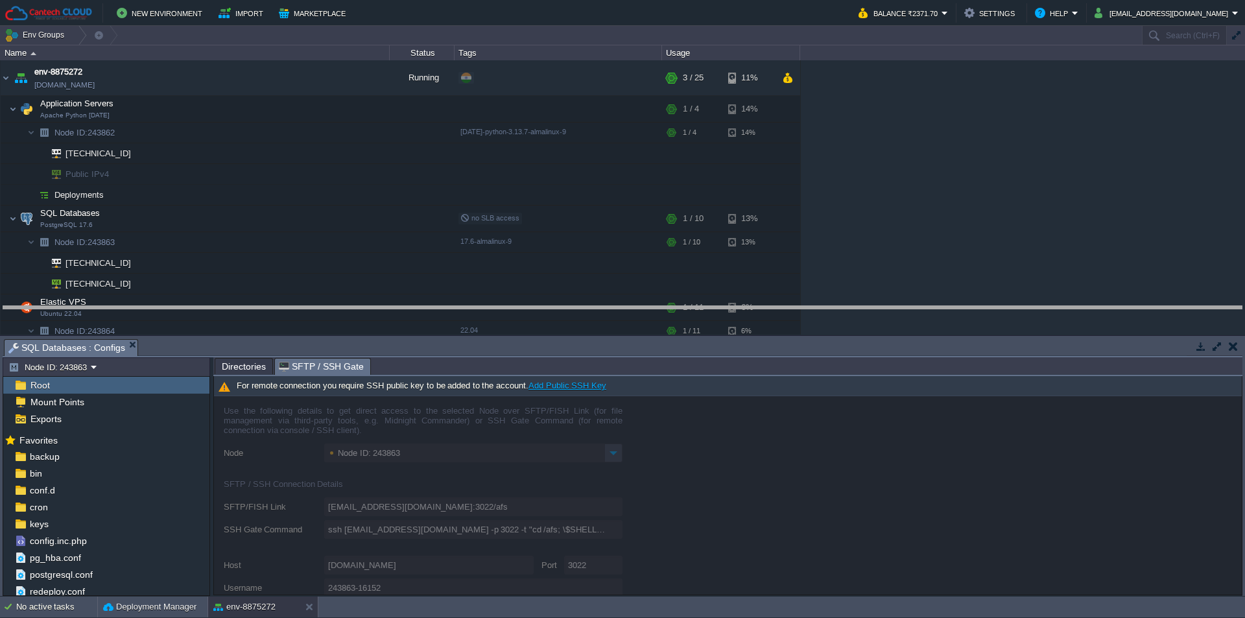
drag, startPoint x: 479, startPoint y: 348, endPoint x: 482, endPoint y: 314, distance: 33.2
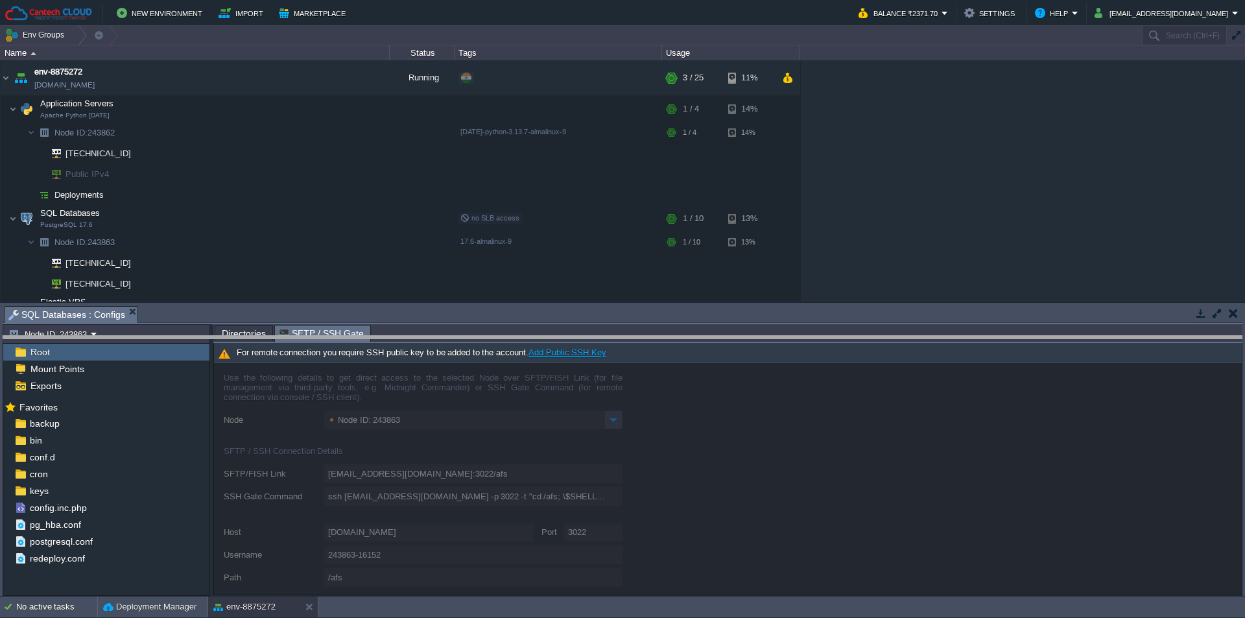
drag, startPoint x: 453, startPoint y: 308, endPoint x: 468, endPoint y: 338, distance: 33.6
click at [468, 338] on body "New Environment Import Marketplace Bonus ₹0.00 Upgrade Account Balance ₹2371.70…" at bounding box center [622, 309] width 1245 height 618
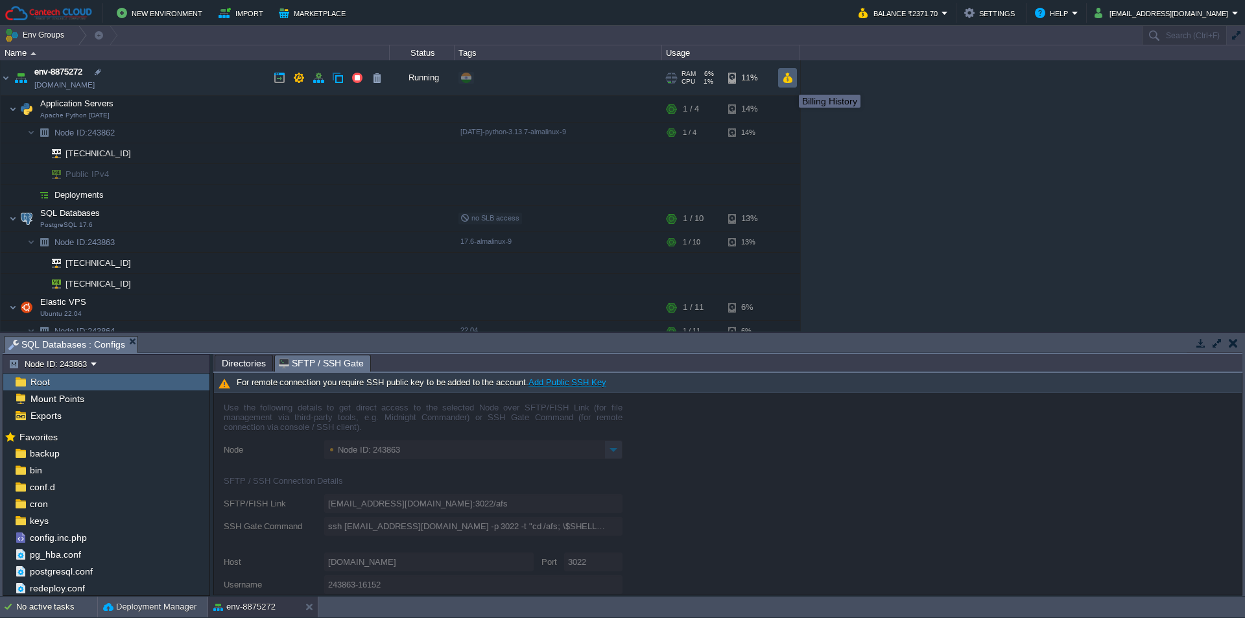
click at [789, 83] on button "button" at bounding box center [787, 78] width 11 height 12
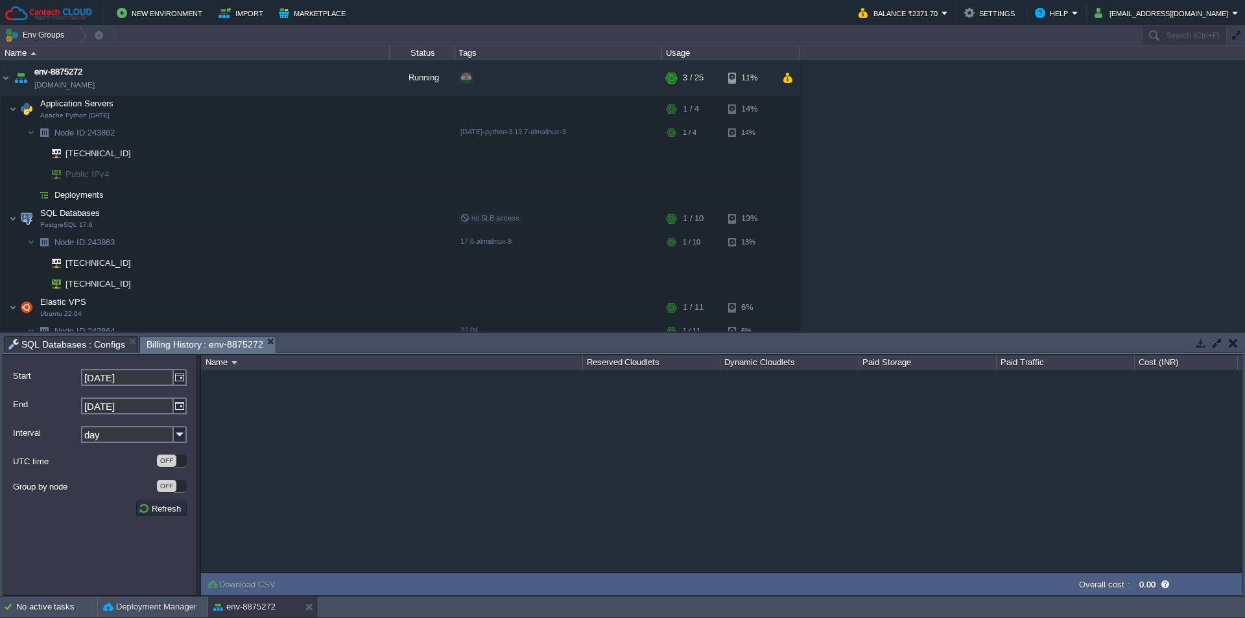
click at [1131, 348] on button "button" at bounding box center [1233, 343] width 9 height 12
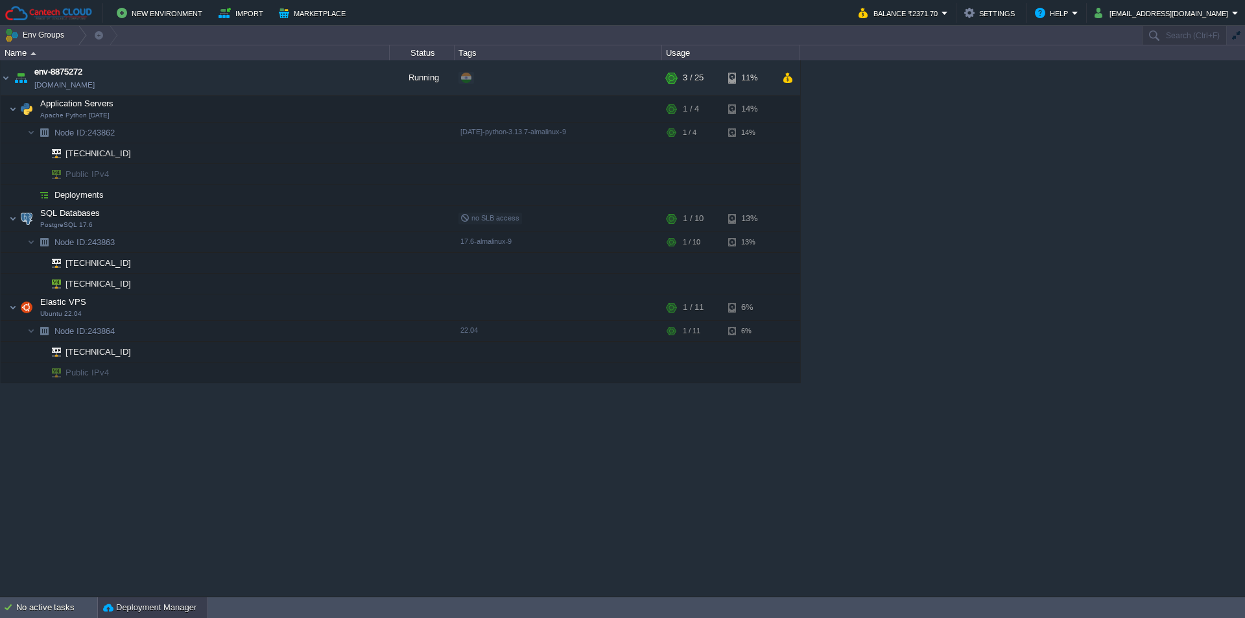
click at [160, 541] on div "Deployment Manager" at bounding box center [153, 607] width 110 height 21
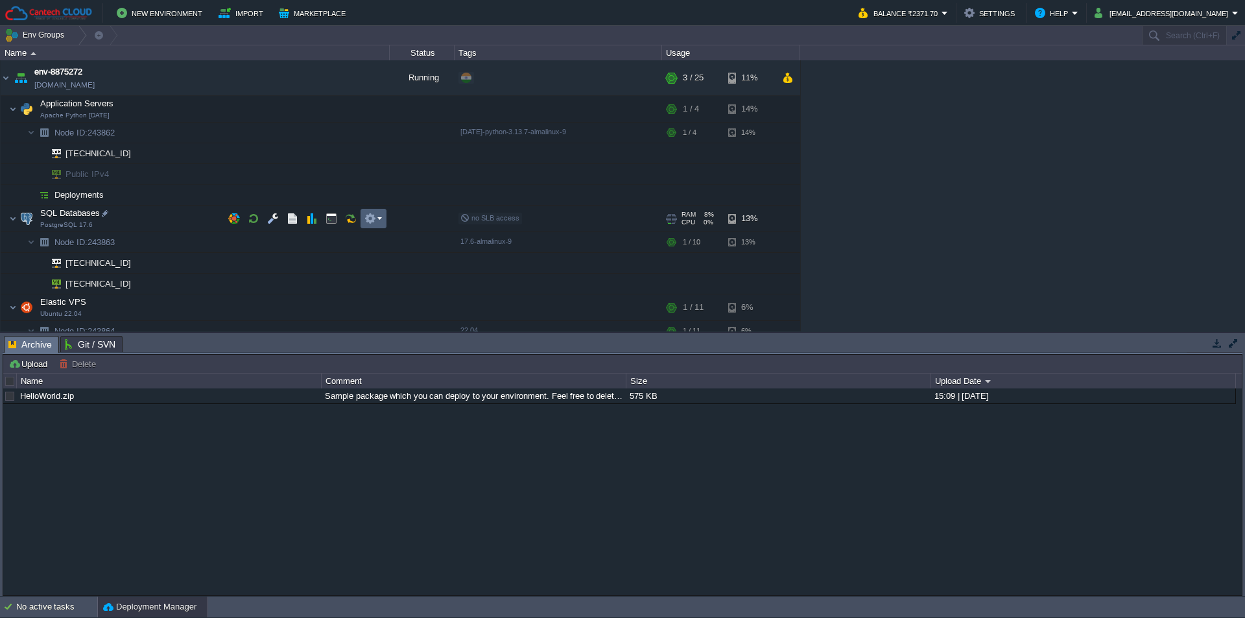
click at [369, 223] on button "button" at bounding box center [370, 219] width 12 height 12
click at [293, 77] on button "button" at bounding box center [299, 78] width 12 height 12
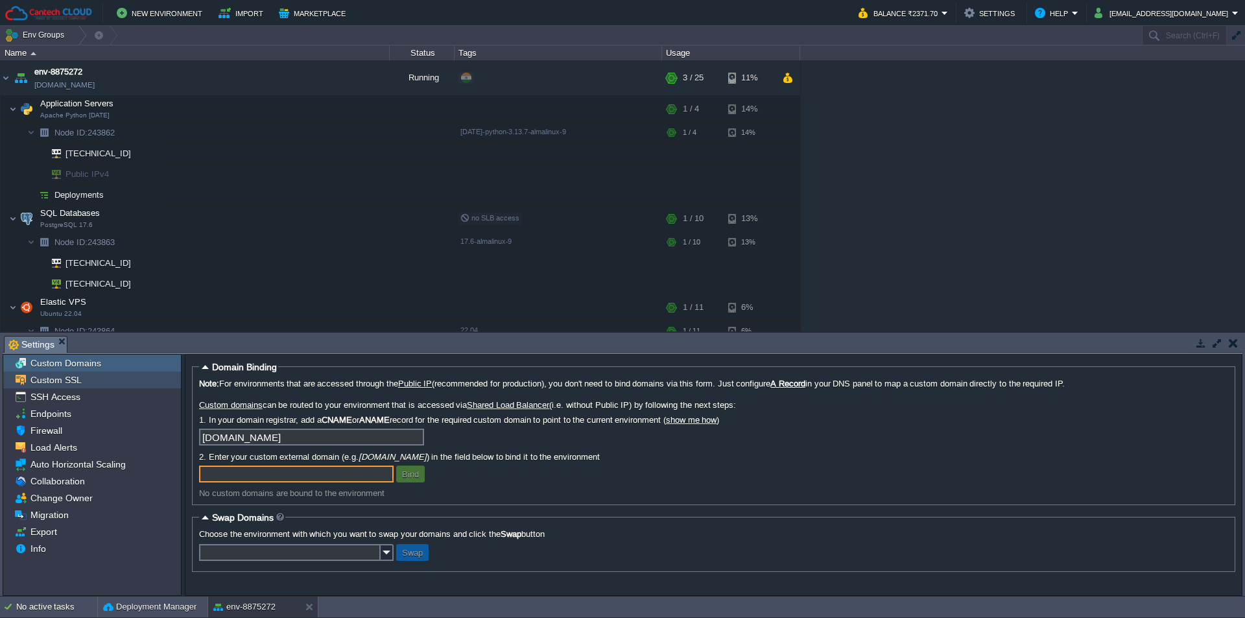
click at [80, 377] on div "Custom SSL" at bounding box center [92, 380] width 178 height 17
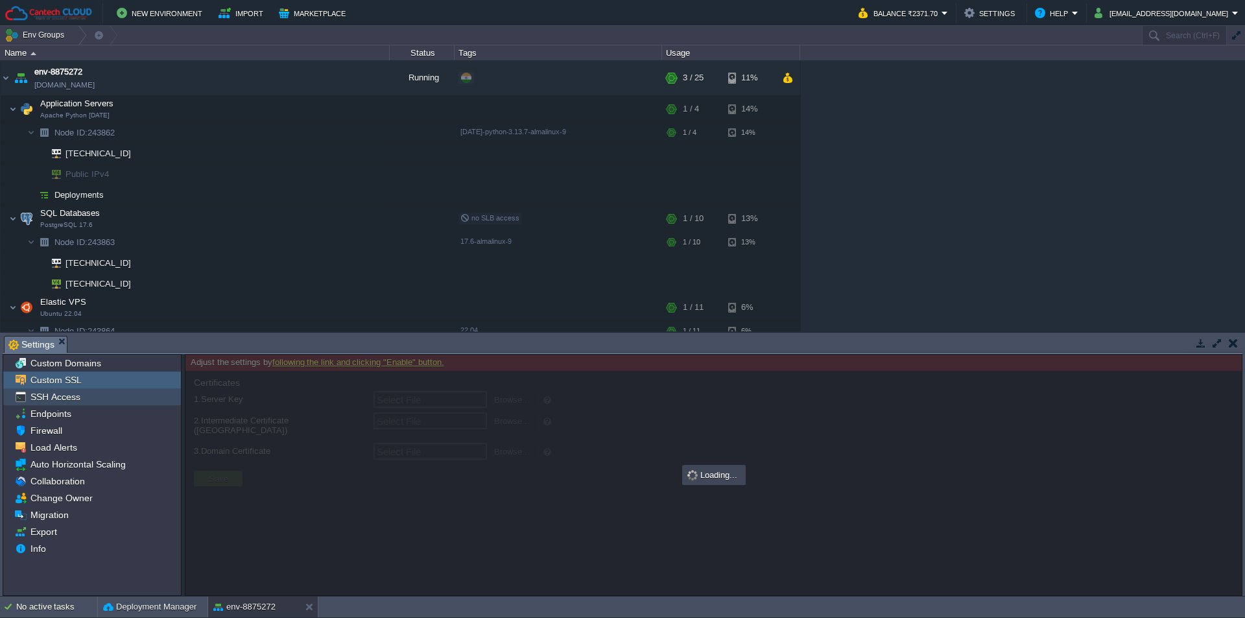
click at [106, 393] on div "SSH Access" at bounding box center [92, 396] width 178 height 17
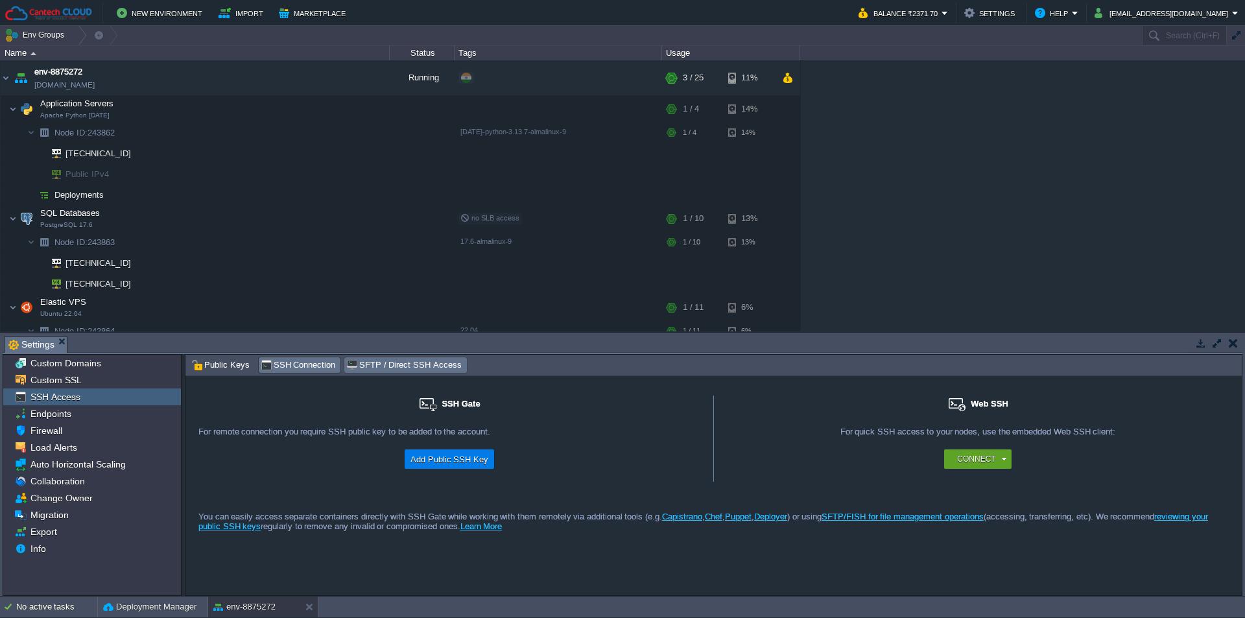
click at [409, 372] on span "SFTP / Direct SSH Access" at bounding box center [403, 365] width 115 height 14
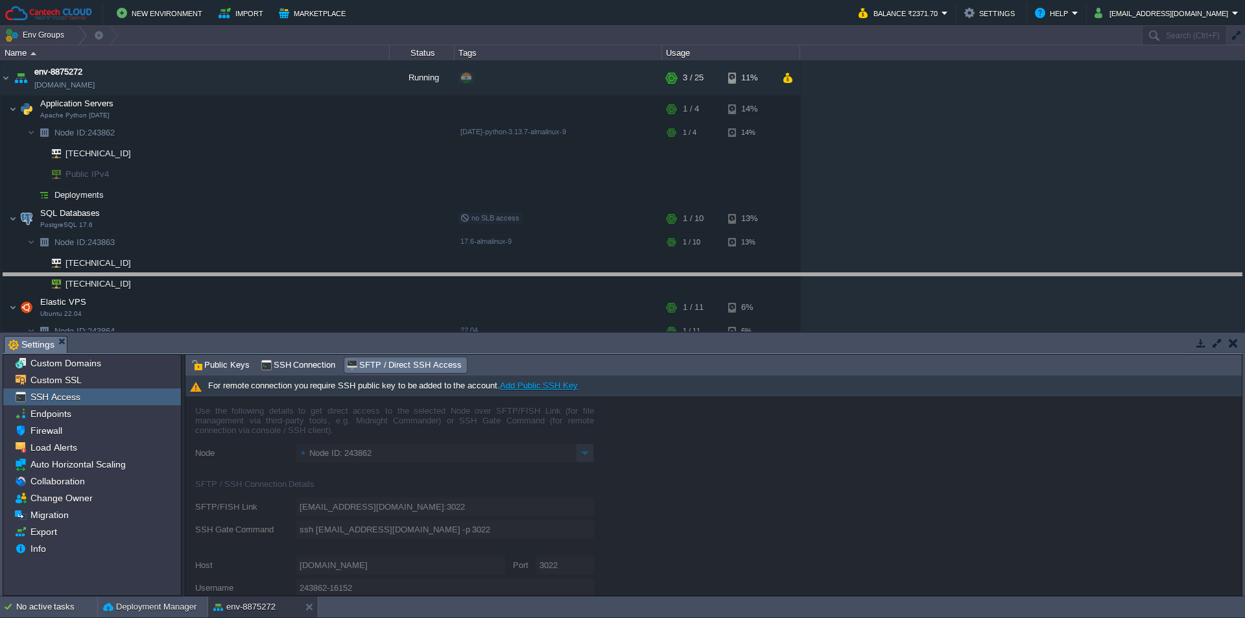
drag, startPoint x: 449, startPoint y: 348, endPoint x: 461, endPoint y: 292, distance: 57.1
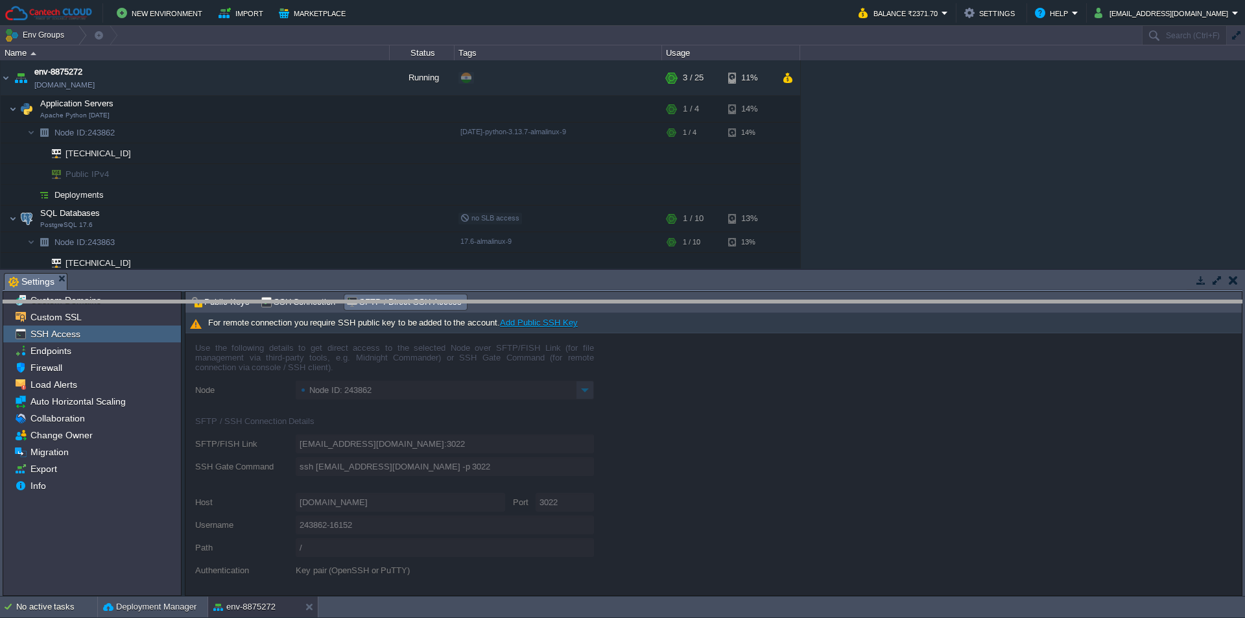
drag, startPoint x: 140, startPoint y: 279, endPoint x: 143, endPoint y: 314, distance: 34.5
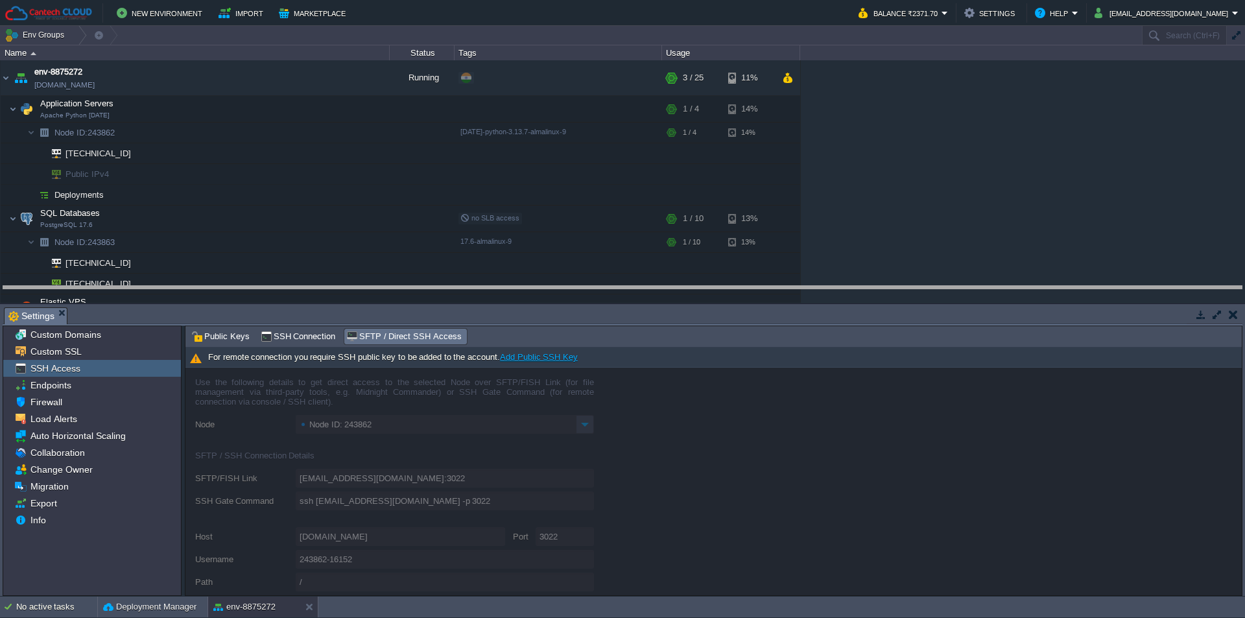
drag, startPoint x: 143, startPoint y: 314, endPoint x: 143, endPoint y: 291, distance: 22.7
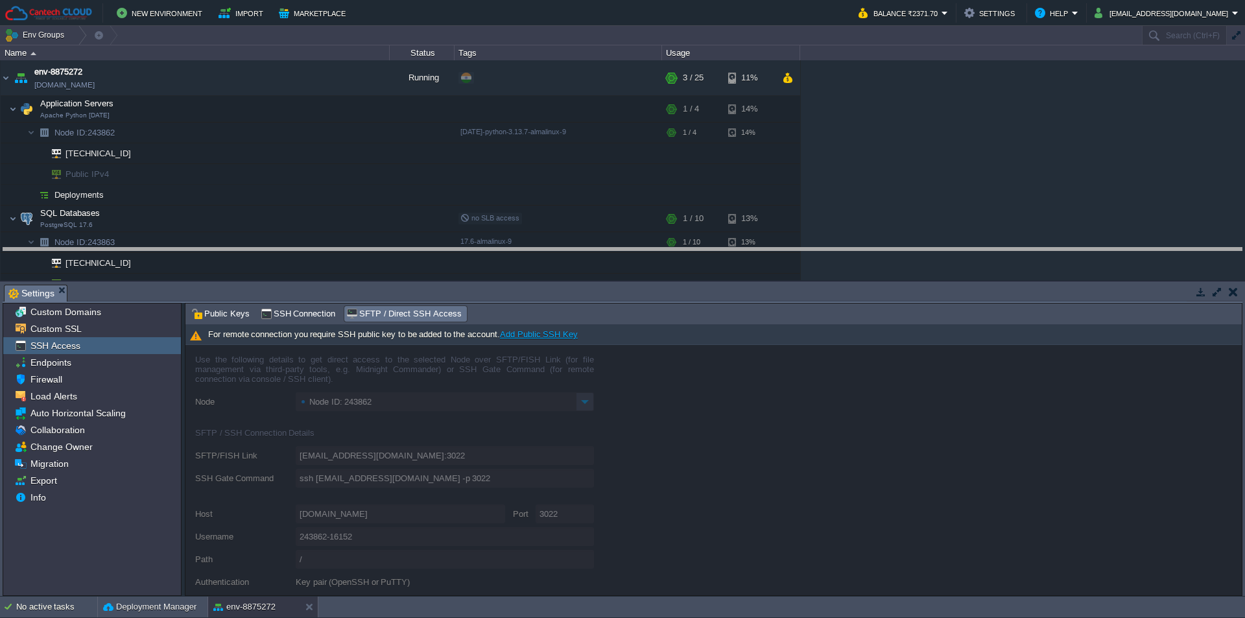
drag, startPoint x: 410, startPoint y: 287, endPoint x: 421, endPoint y: 250, distance: 38.4
click at [421, 250] on body "New Environment Import Marketplace Bonus ₹0.00 Upgrade Account Balance ₹2371.70…" at bounding box center [622, 309] width 1245 height 618
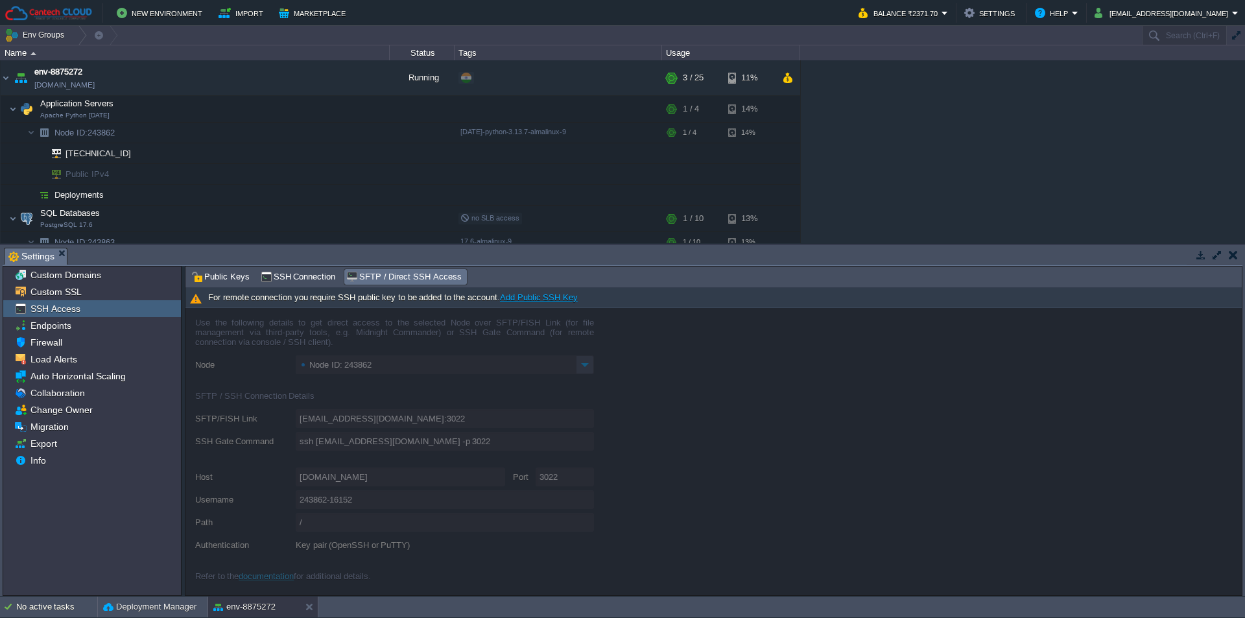
click at [519, 300] on link "Add Public SSH Key" at bounding box center [539, 297] width 78 height 10
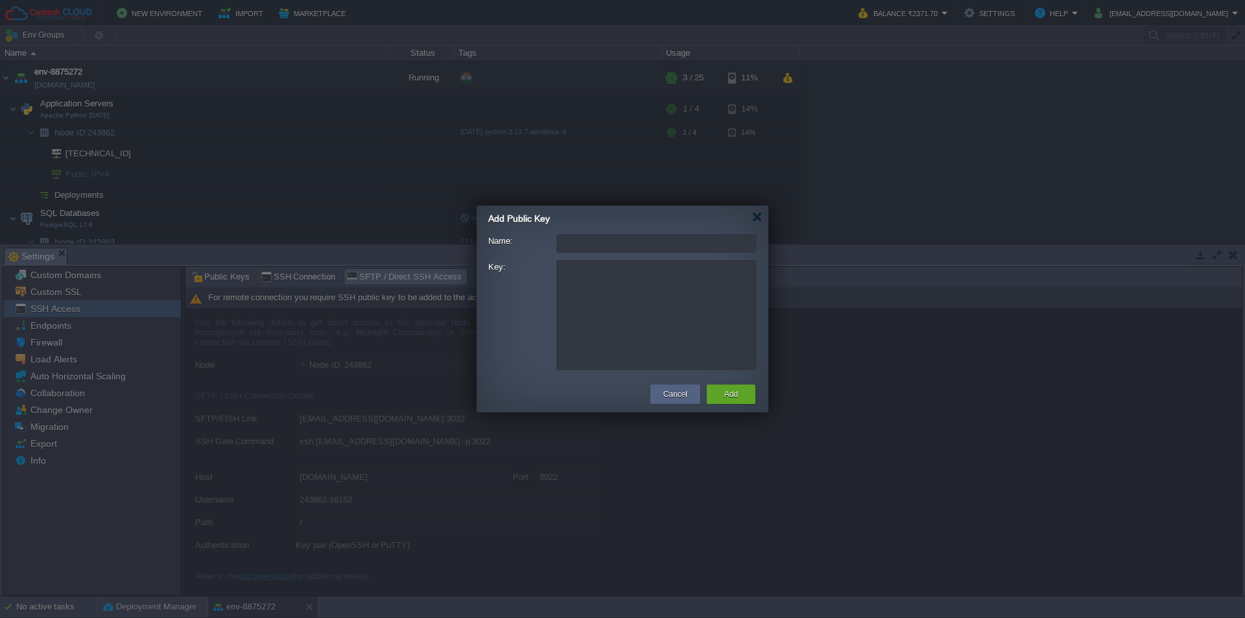
click at [595, 267] on textarea "Key:" at bounding box center [656, 315] width 200 height 110
click at [581, 244] on input "Name:" at bounding box center [656, 243] width 200 height 19
click at [579, 276] on textarea "Key:" at bounding box center [656, 315] width 200 height 110
click at [667, 394] on button "Cancel" at bounding box center [675, 394] width 24 height 13
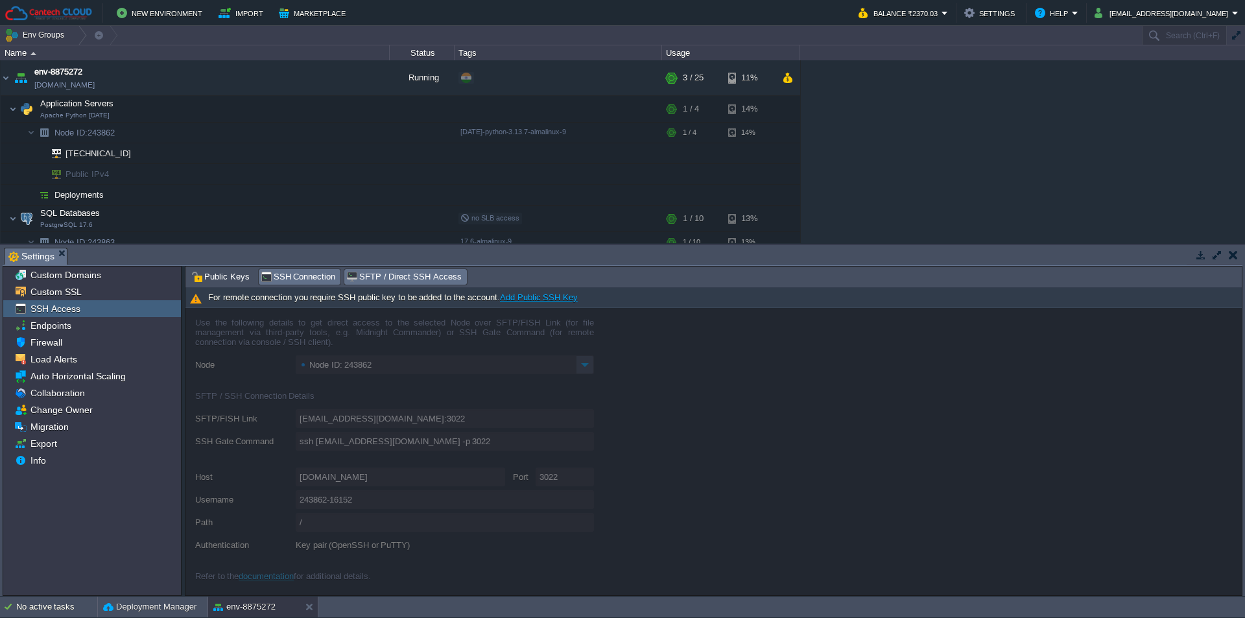
click at [293, 282] on span "SSH Connection" at bounding box center [298, 277] width 75 height 14
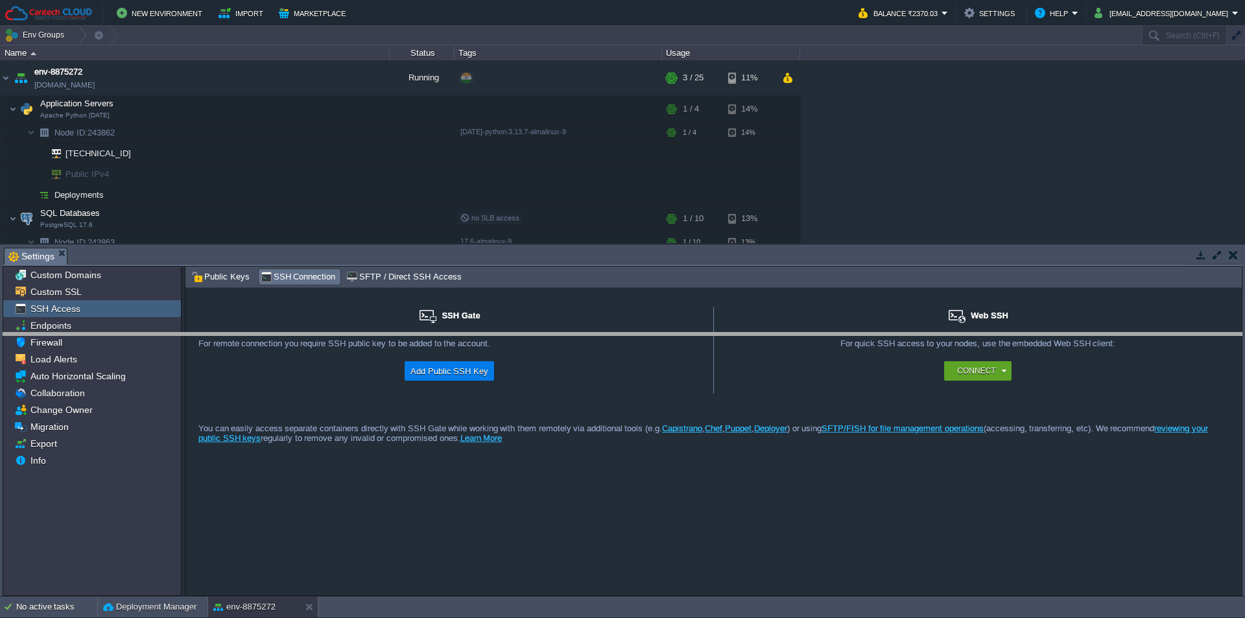
drag, startPoint x: 495, startPoint y: 258, endPoint x: 498, endPoint y: 265, distance: 7.6
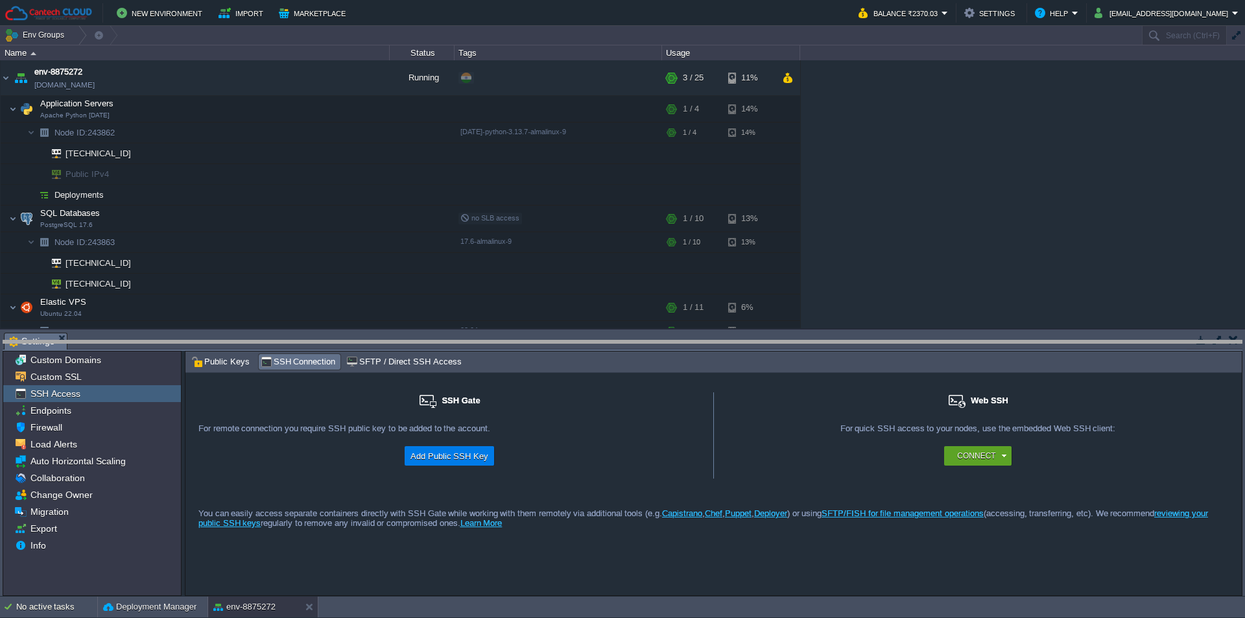
drag, startPoint x: 511, startPoint y: 343, endPoint x: 517, endPoint y: 359, distance: 17.2
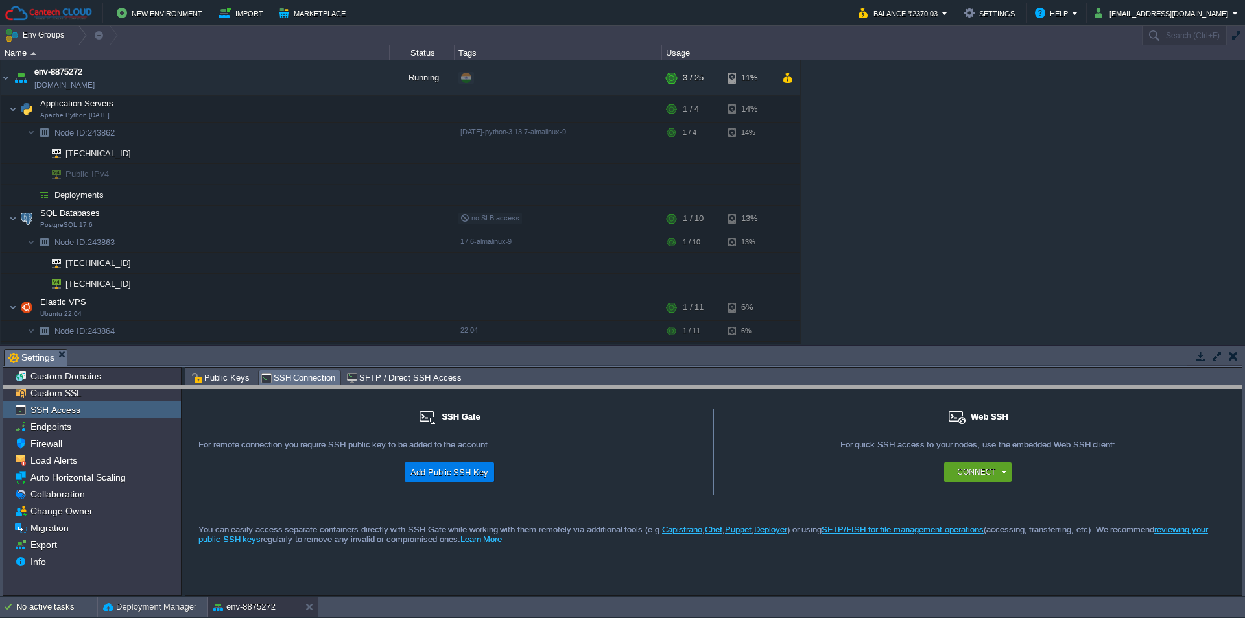
drag, startPoint x: 238, startPoint y: 352, endPoint x: 261, endPoint y: 394, distance: 47.3
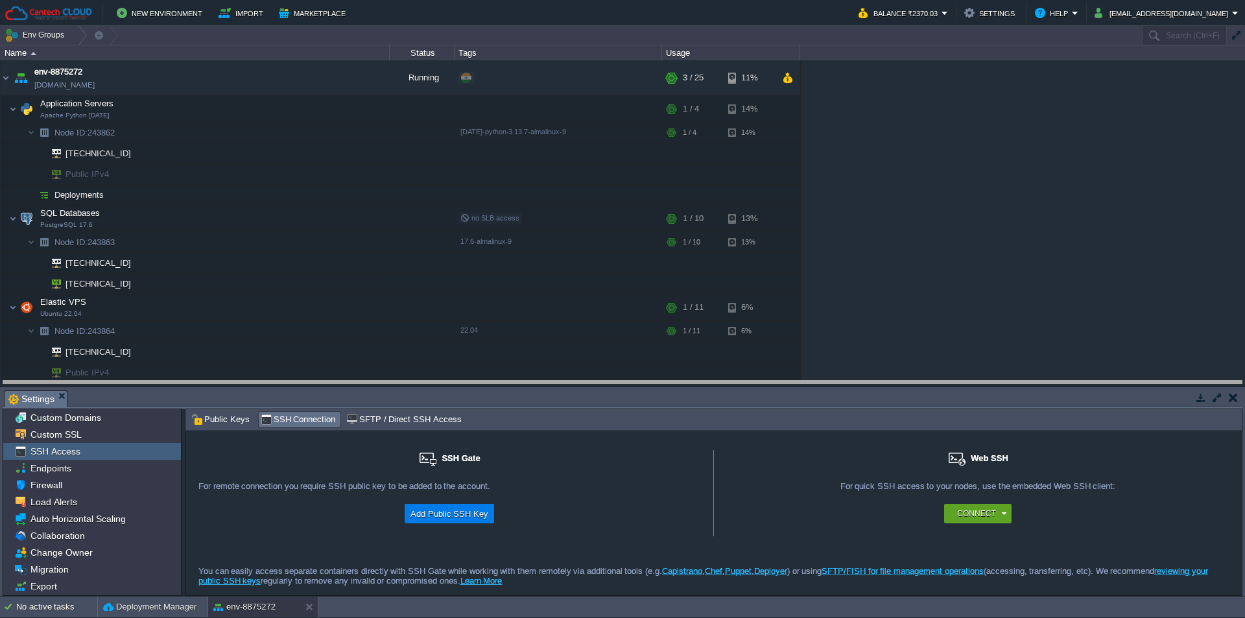
drag, startPoint x: 261, startPoint y: 394, endPoint x: 262, endPoint y: 384, distance: 9.8
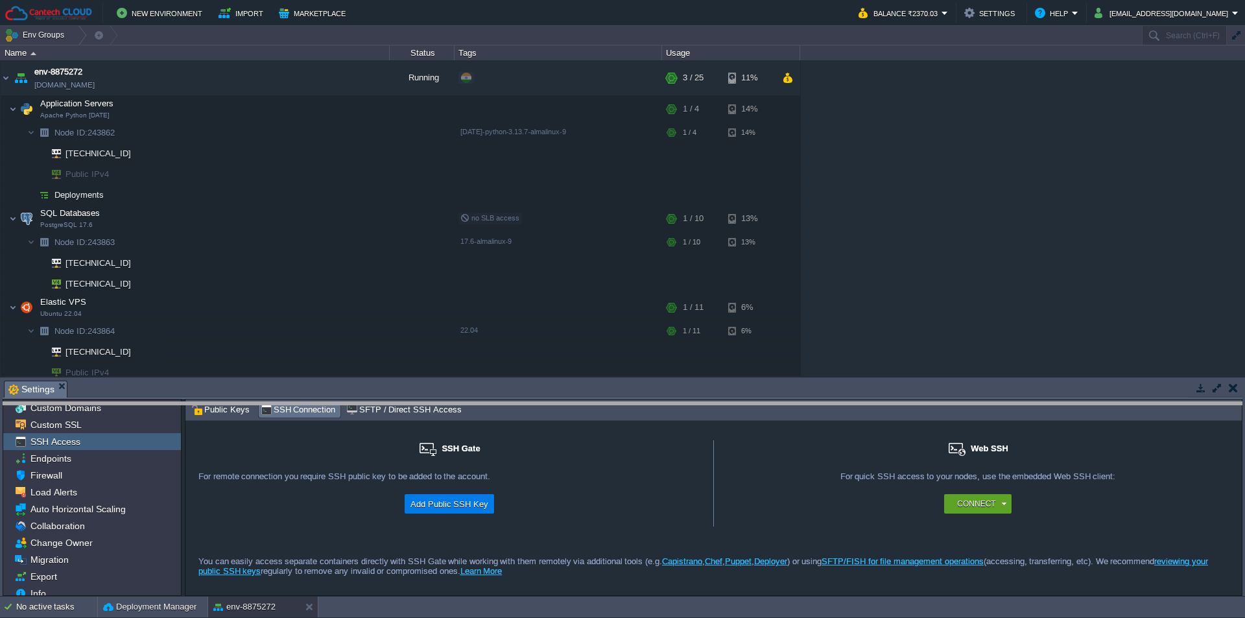
drag, startPoint x: 262, startPoint y: 384, endPoint x: 272, endPoint y: 405, distance: 23.8
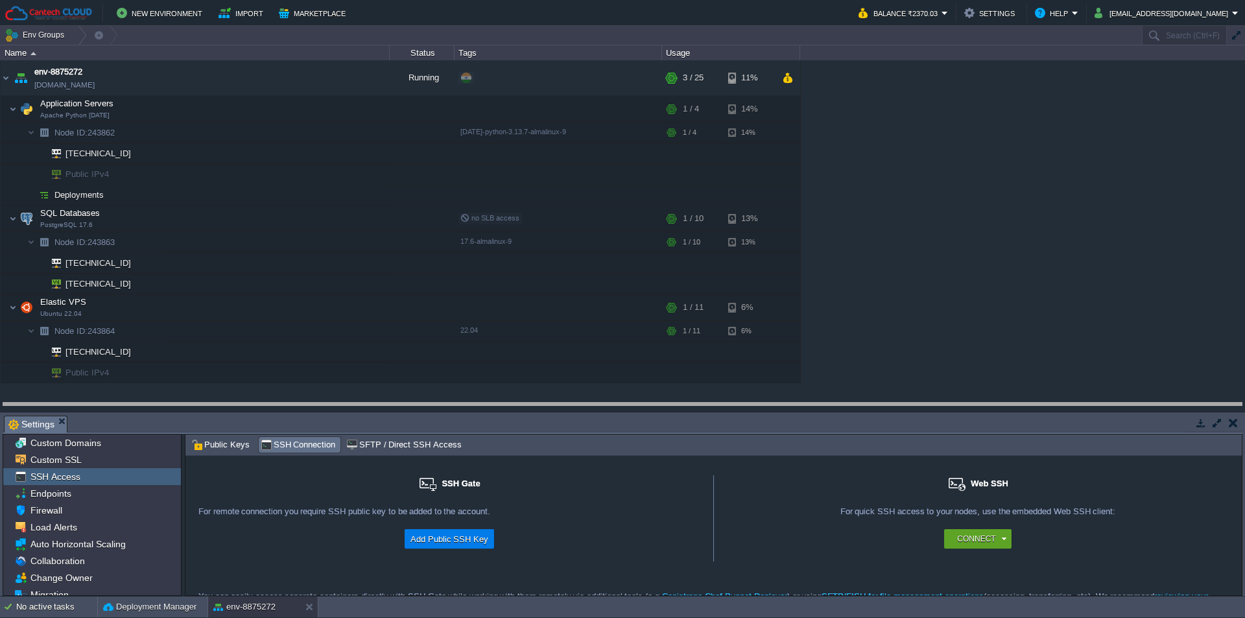
drag, startPoint x: 290, startPoint y: 420, endPoint x: 290, endPoint y: 407, distance: 13.0
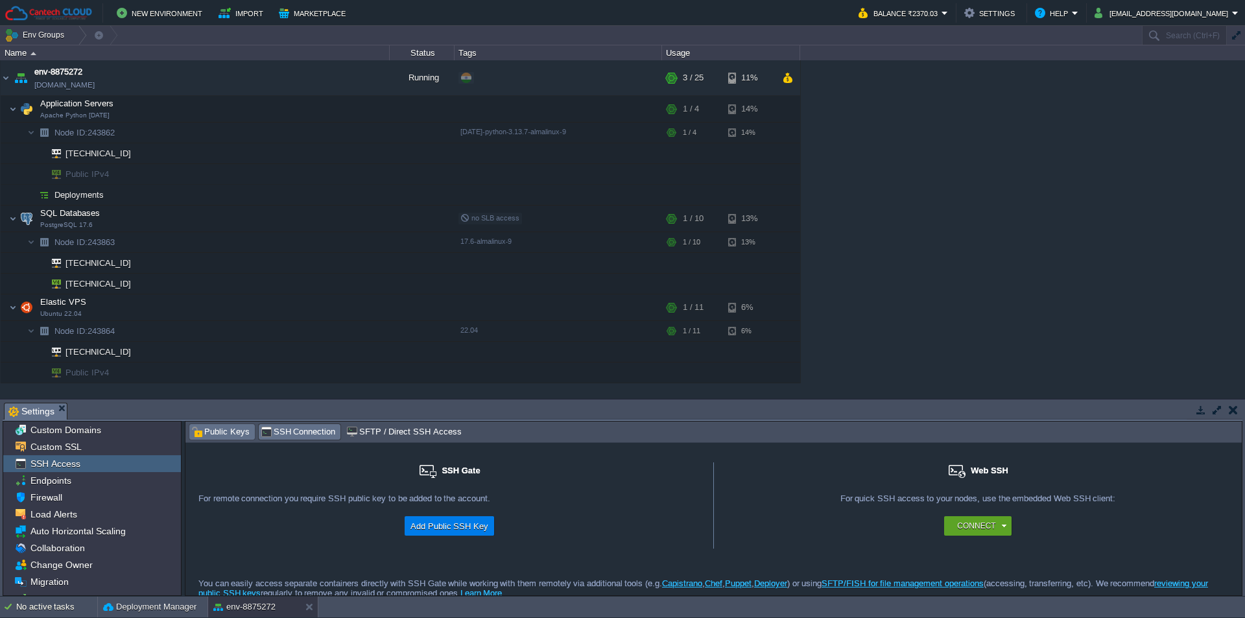
click at [217, 435] on span "Public Keys" at bounding box center [220, 432] width 58 height 14
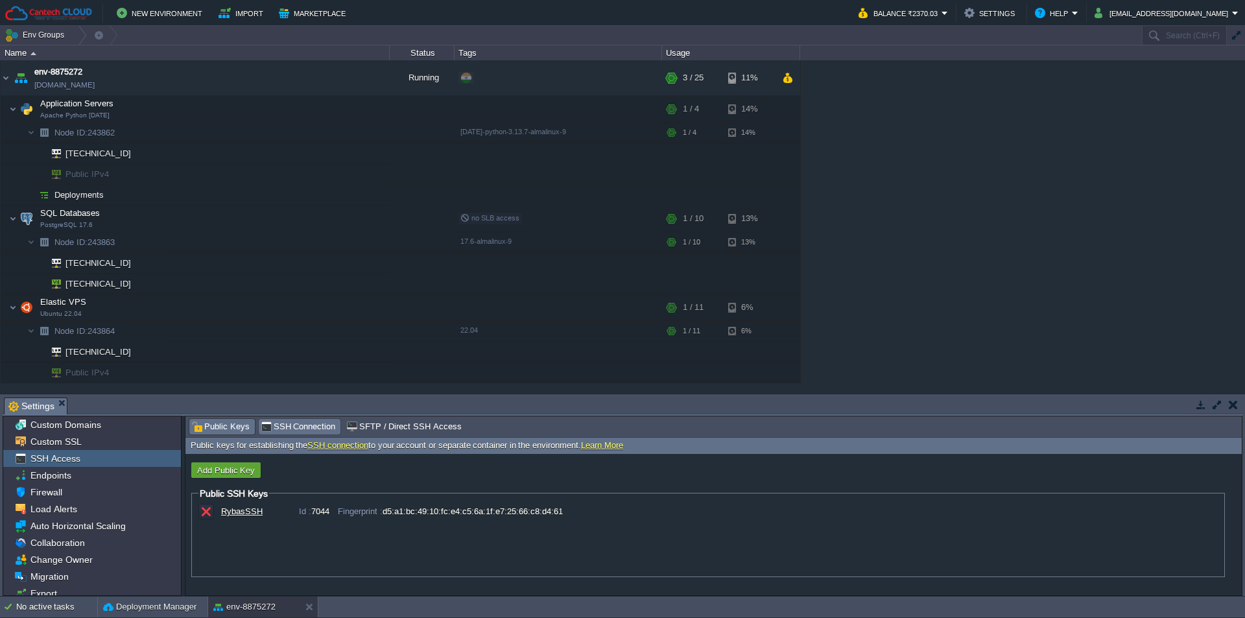
click at [318, 429] on span "SSH Connection" at bounding box center [298, 427] width 75 height 14
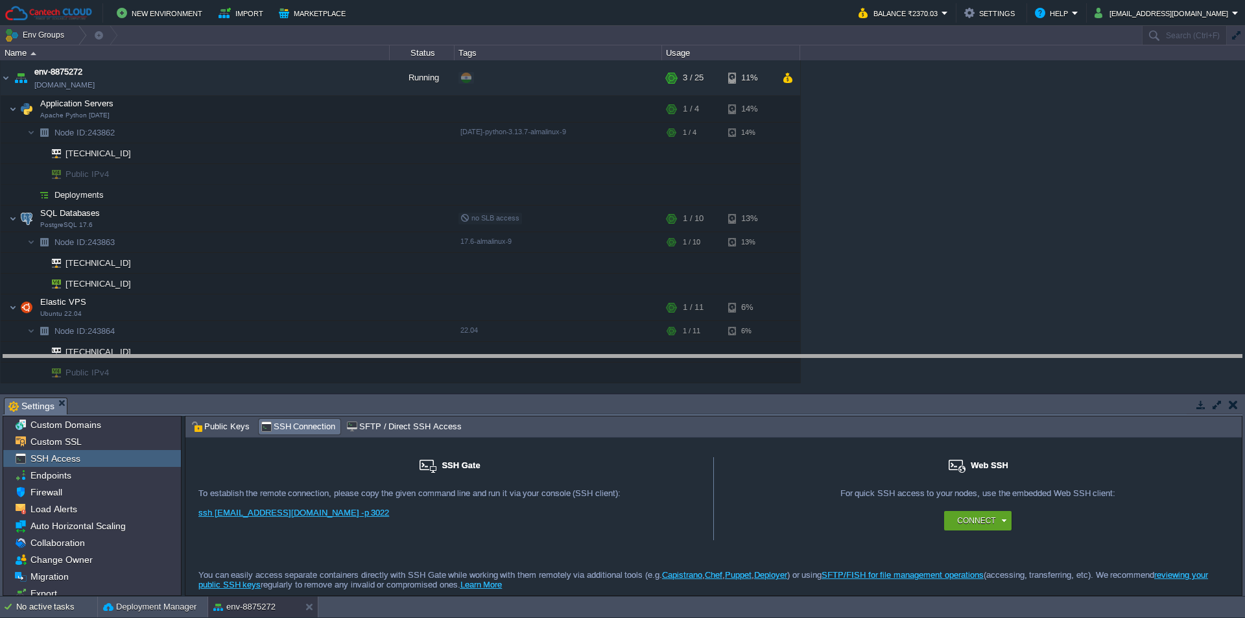
drag, startPoint x: 300, startPoint y: 404, endPoint x: 318, endPoint y: 359, distance: 48.3
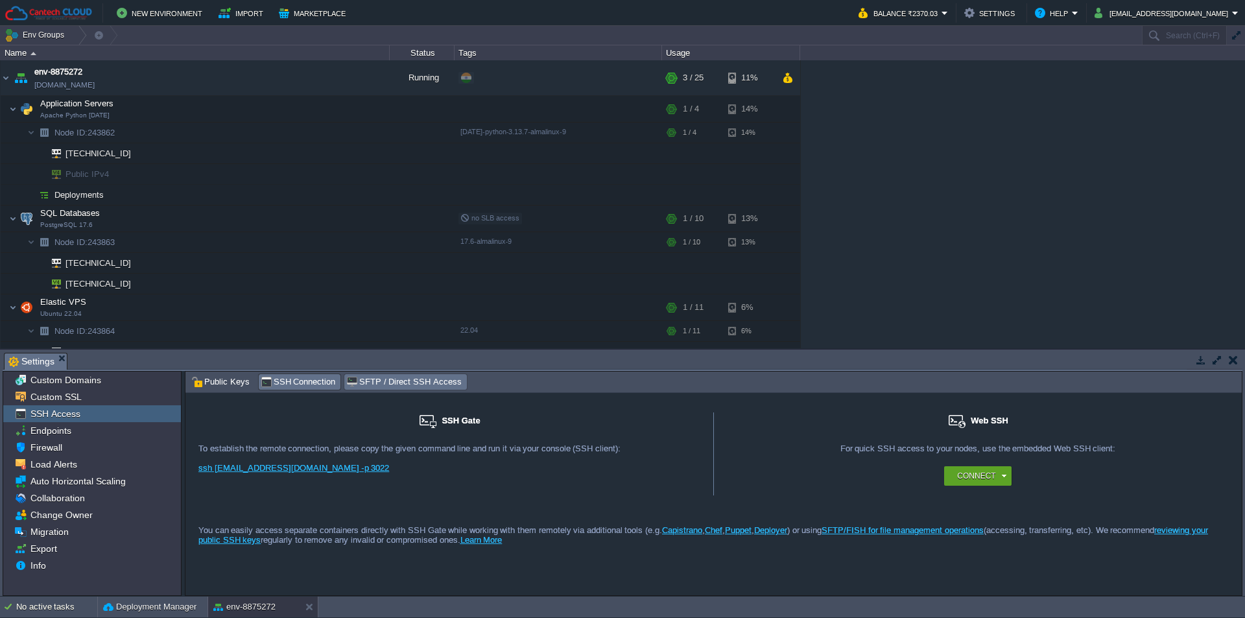
click at [383, 381] on span "SFTP / Direct SSH Access" at bounding box center [403, 382] width 115 height 14
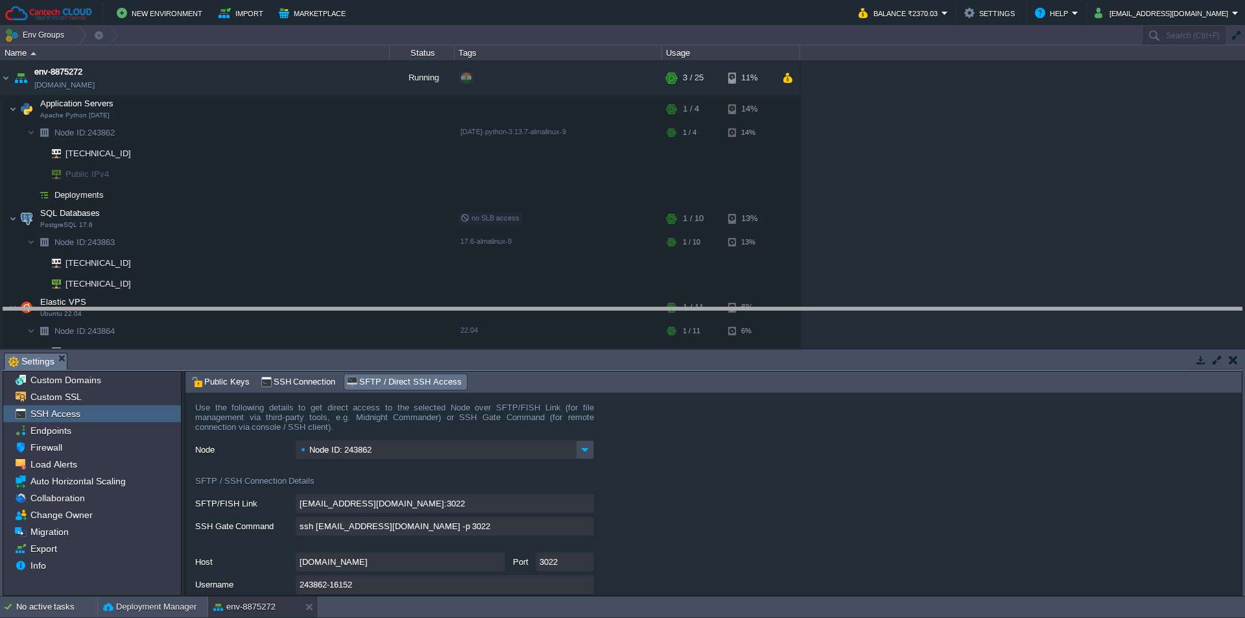
drag, startPoint x: 351, startPoint y: 365, endPoint x: 355, endPoint y: 325, distance: 40.4
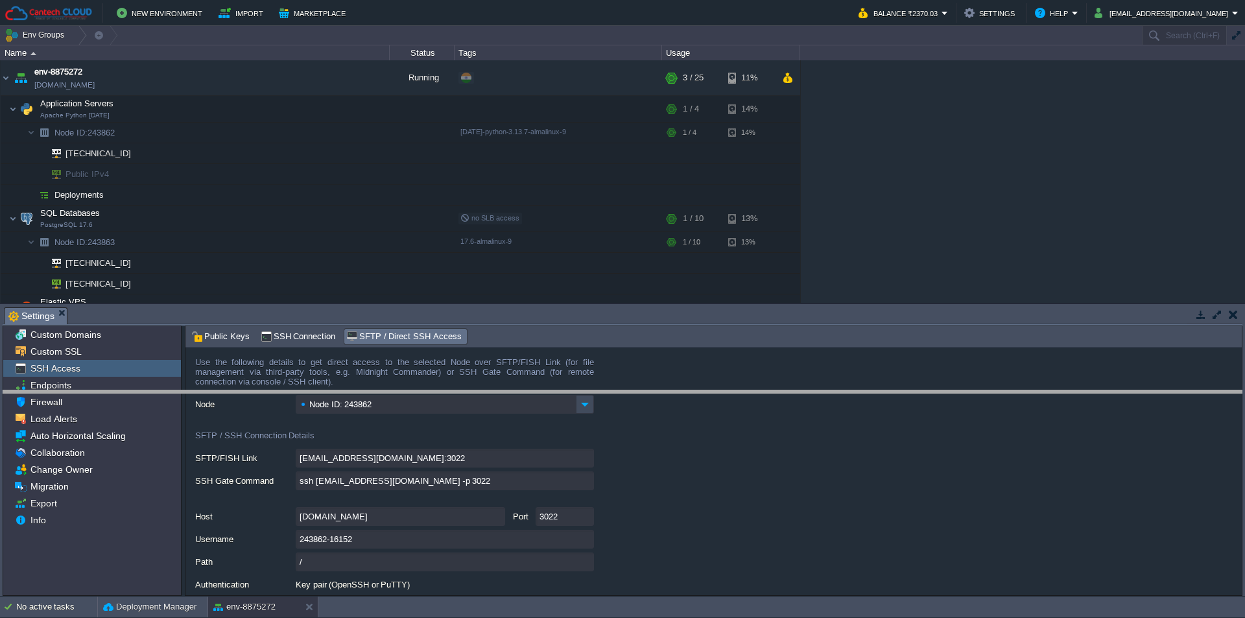
drag, startPoint x: 243, startPoint y: 313, endPoint x: 263, endPoint y: 427, distance: 116.0
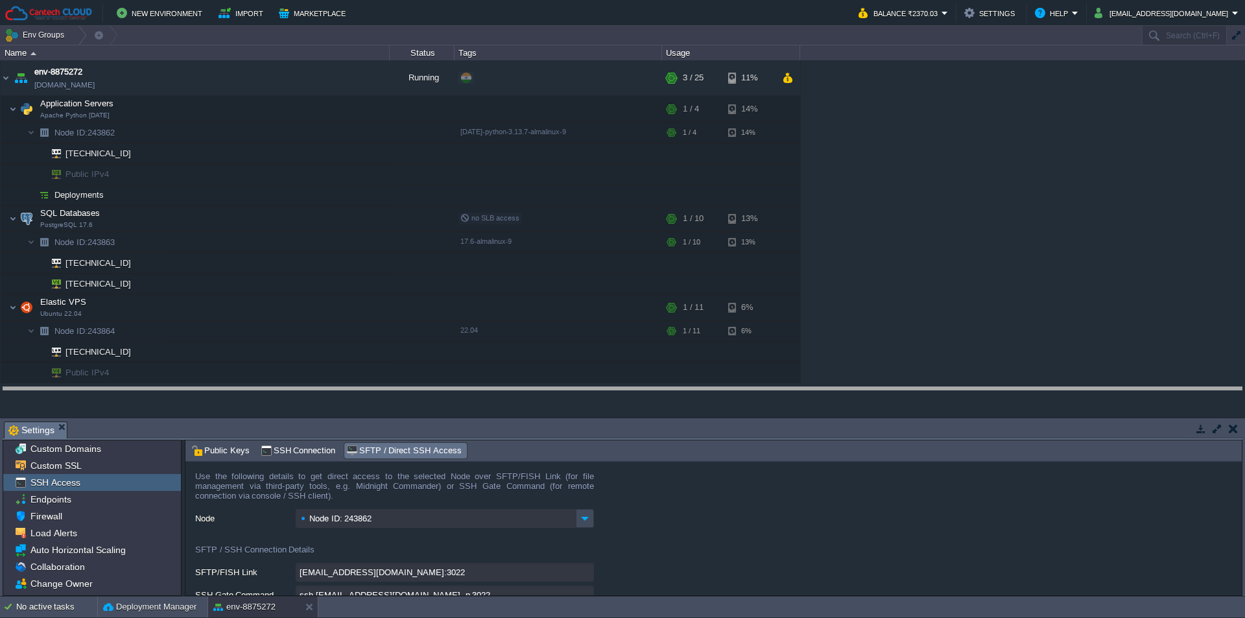
drag, startPoint x: 264, startPoint y: 427, endPoint x: 277, endPoint y: 392, distance: 36.7
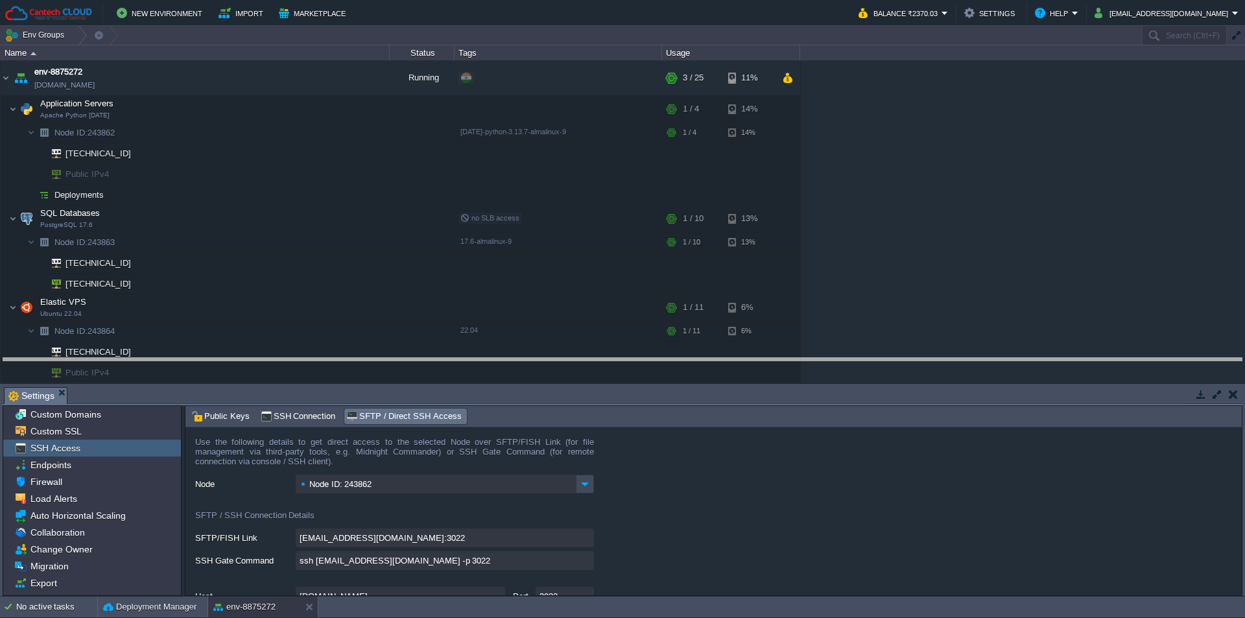
drag, startPoint x: 287, startPoint y: 392, endPoint x: 302, endPoint y: 363, distance: 32.5
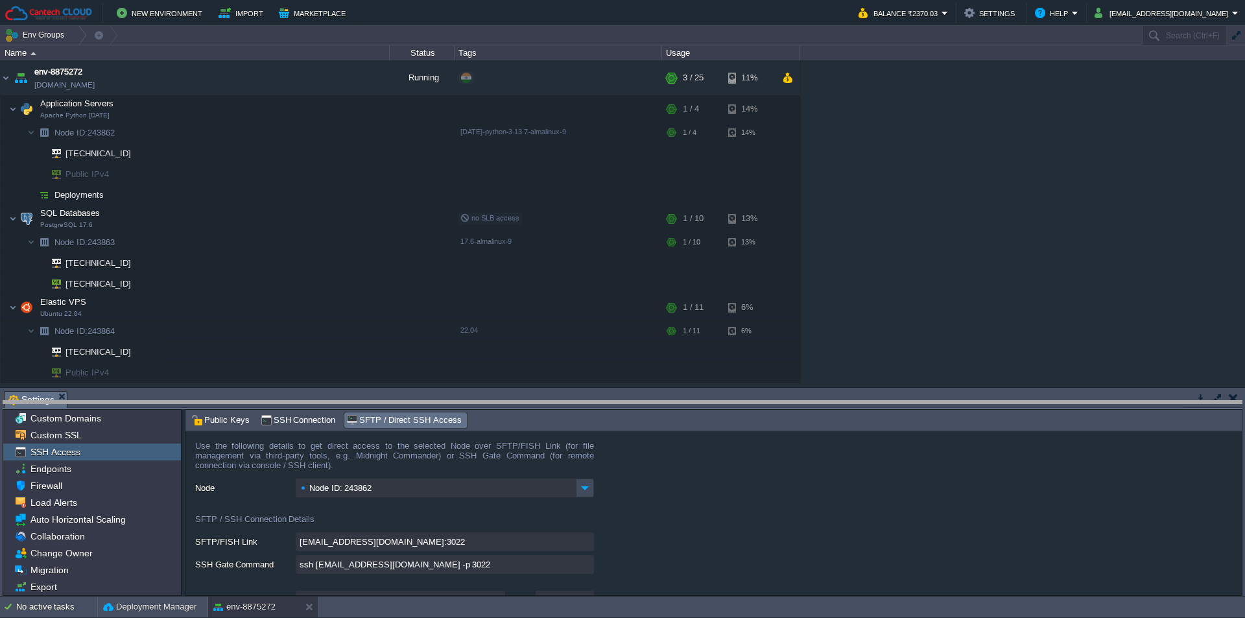
drag, startPoint x: 302, startPoint y: 401, endPoint x: 304, endPoint y: 435, distance: 34.5
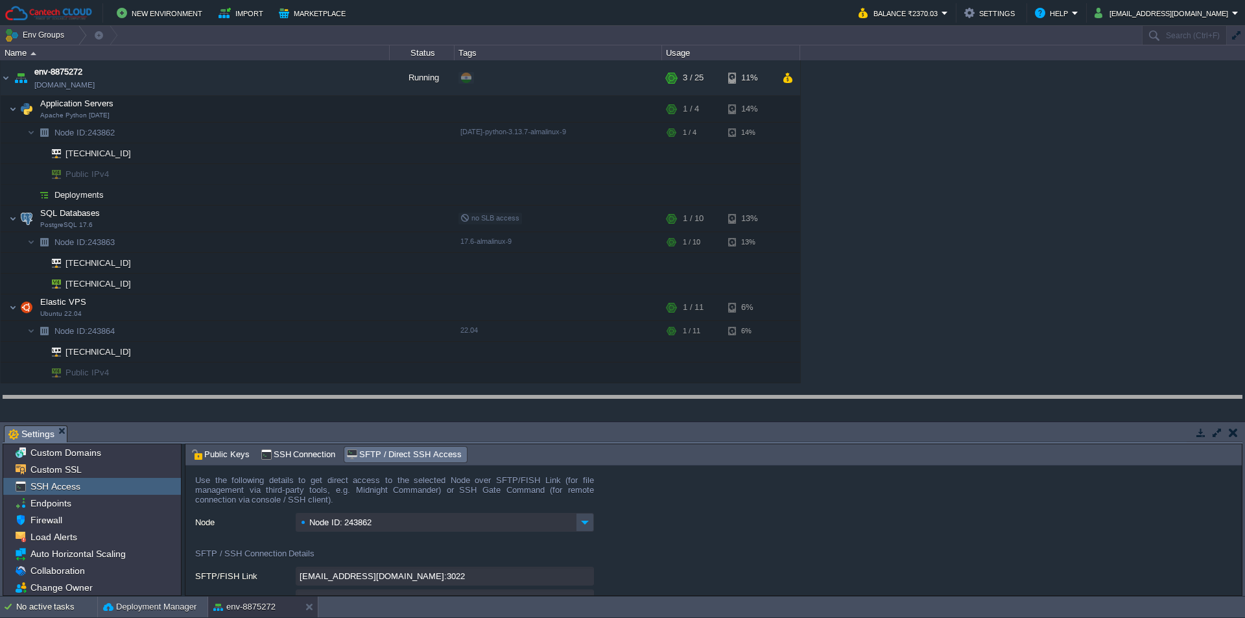
drag, startPoint x: 304, startPoint y: 435, endPoint x: 313, endPoint y: 405, distance: 31.6
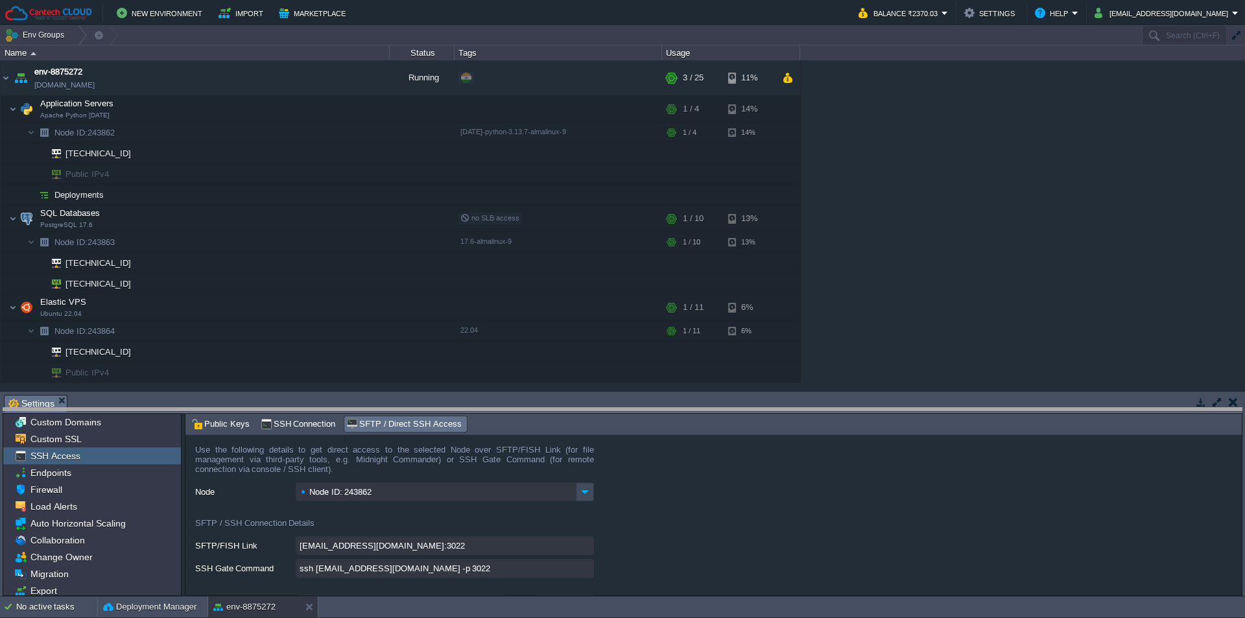
drag, startPoint x: 335, startPoint y: 400, endPoint x: 335, endPoint y: 414, distance: 14.3
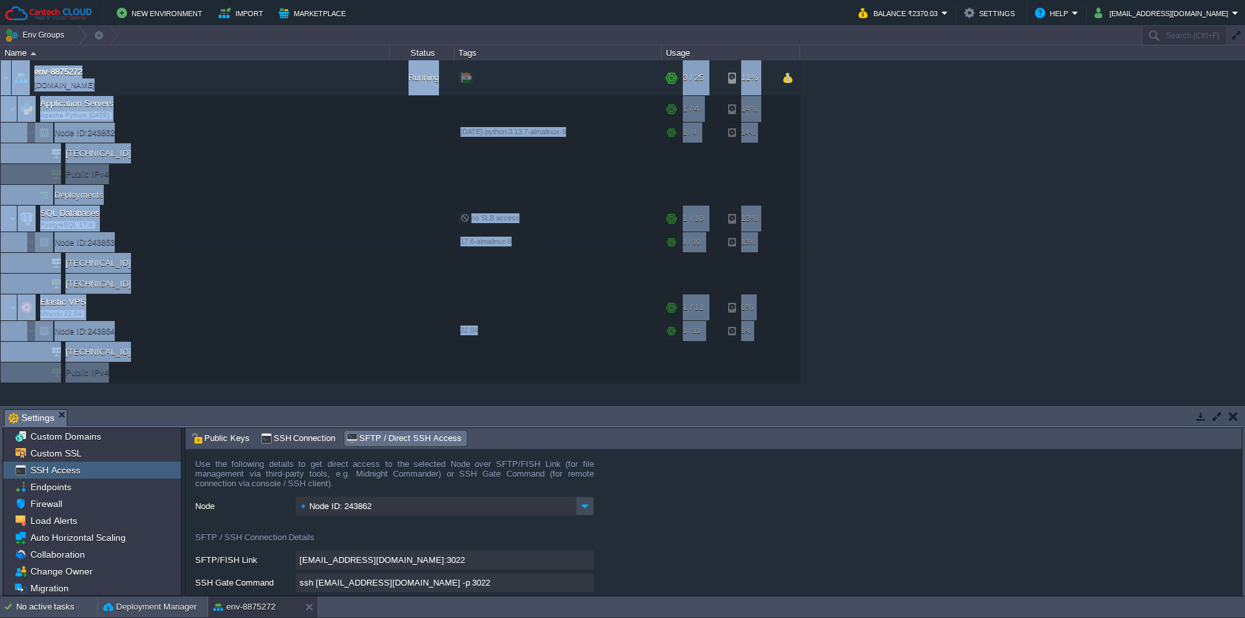
drag, startPoint x: 333, startPoint y: 407, endPoint x: 337, endPoint y: 397, distance: 9.9
click at [337, 397] on div "Env Groups Search (Ctrl+F) auto-gen Name Status Tags Usage env-8875272 [DOMAIN_…" at bounding box center [622, 311] width 1245 height 571
click at [930, 374] on div "env-8875272 [DOMAIN_NAME] Running + Add to Env Group RAM 7% CPU 1% 3 / 25 11% A…" at bounding box center [622, 232] width 1245 height 344
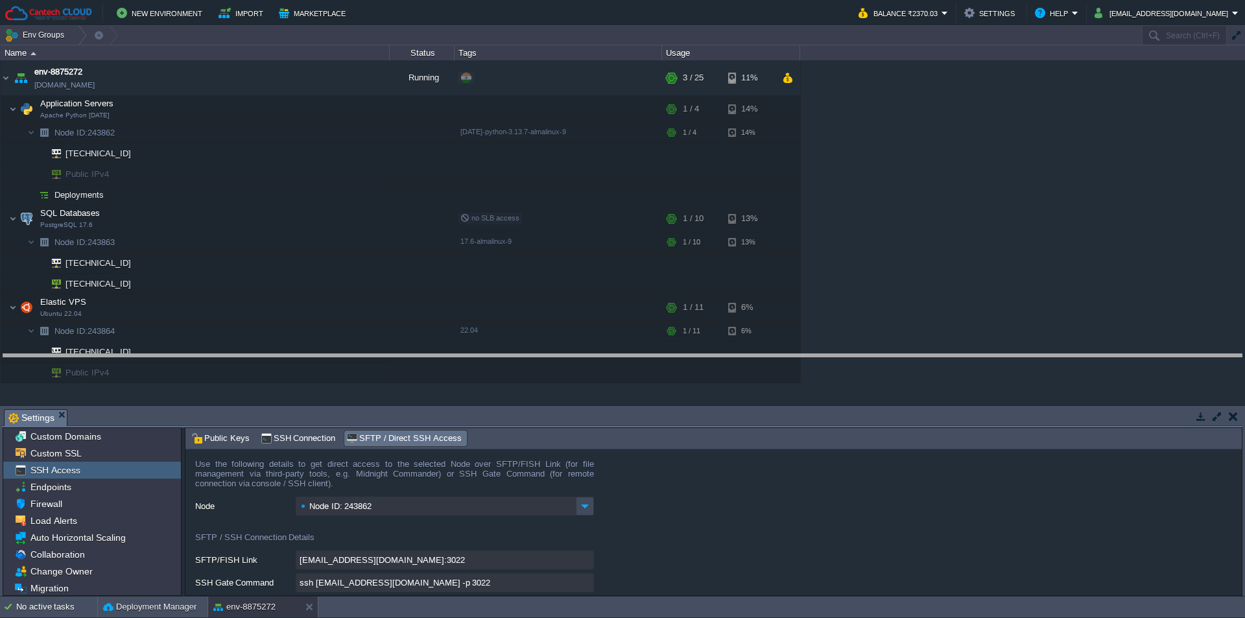
drag, startPoint x: 433, startPoint y: 421, endPoint x: 451, endPoint y: 382, distance: 42.7
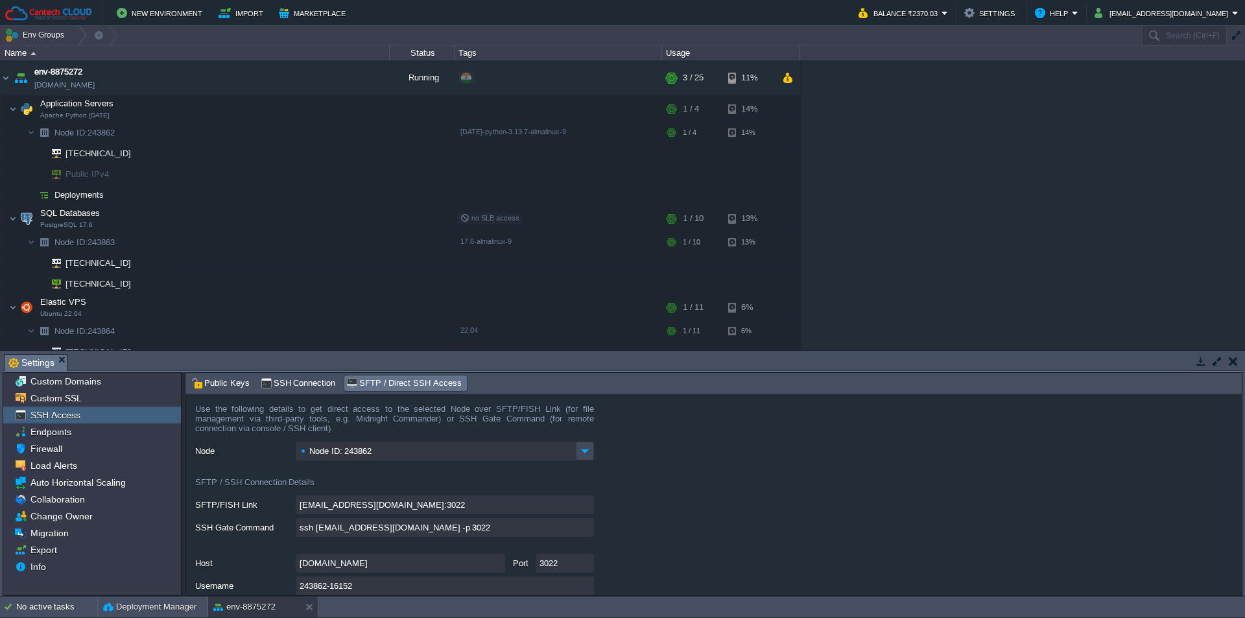
drag, startPoint x: 461, startPoint y: 387, endPoint x: 424, endPoint y: 384, distance: 37.1
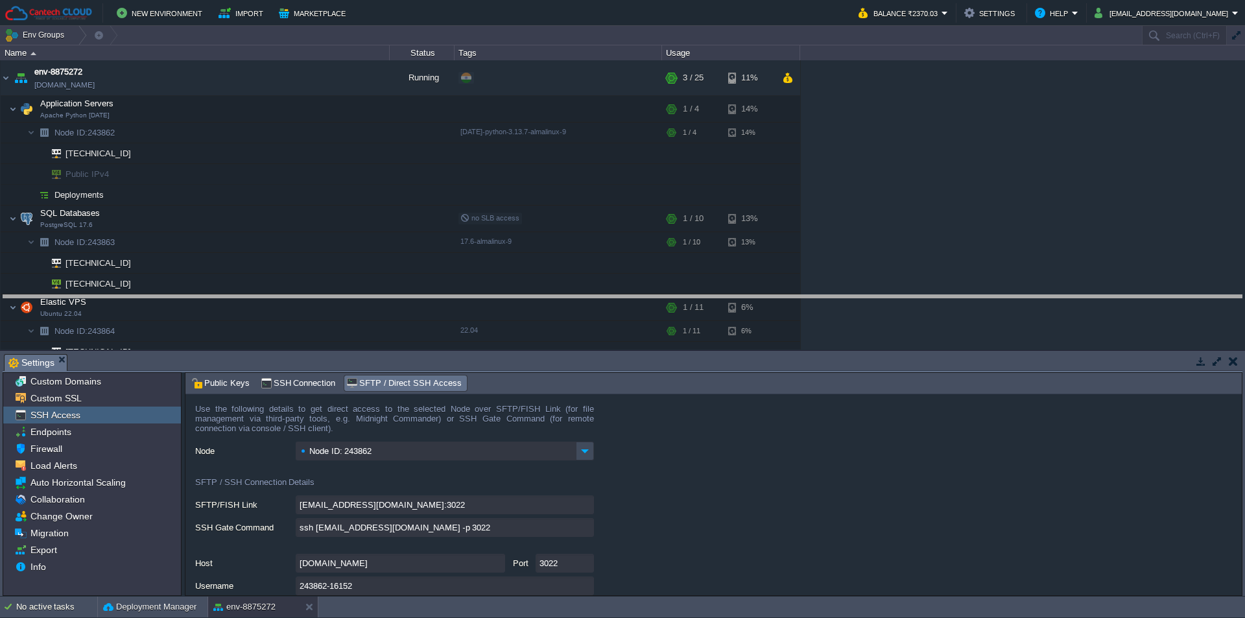
drag, startPoint x: 480, startPoint y: 366, endPoint x: 485, endPoint y: 360, distance: 7.8
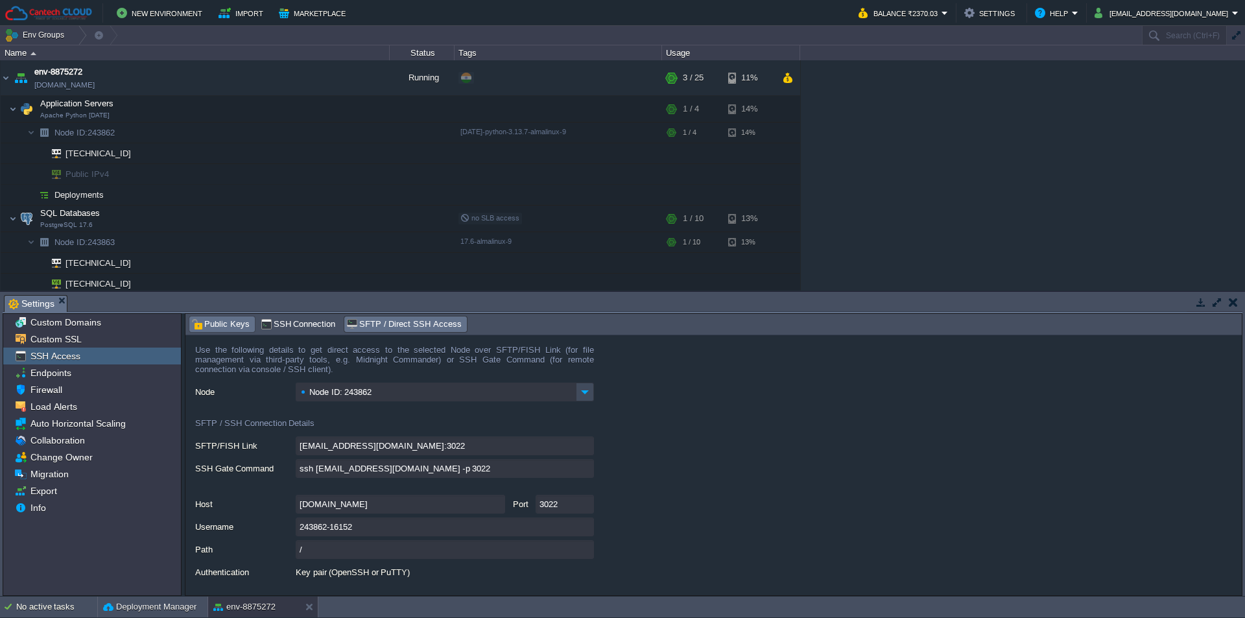
click at [231, 327] on span "Public Keys" at bounding box center [220, 324] width 58 height 14
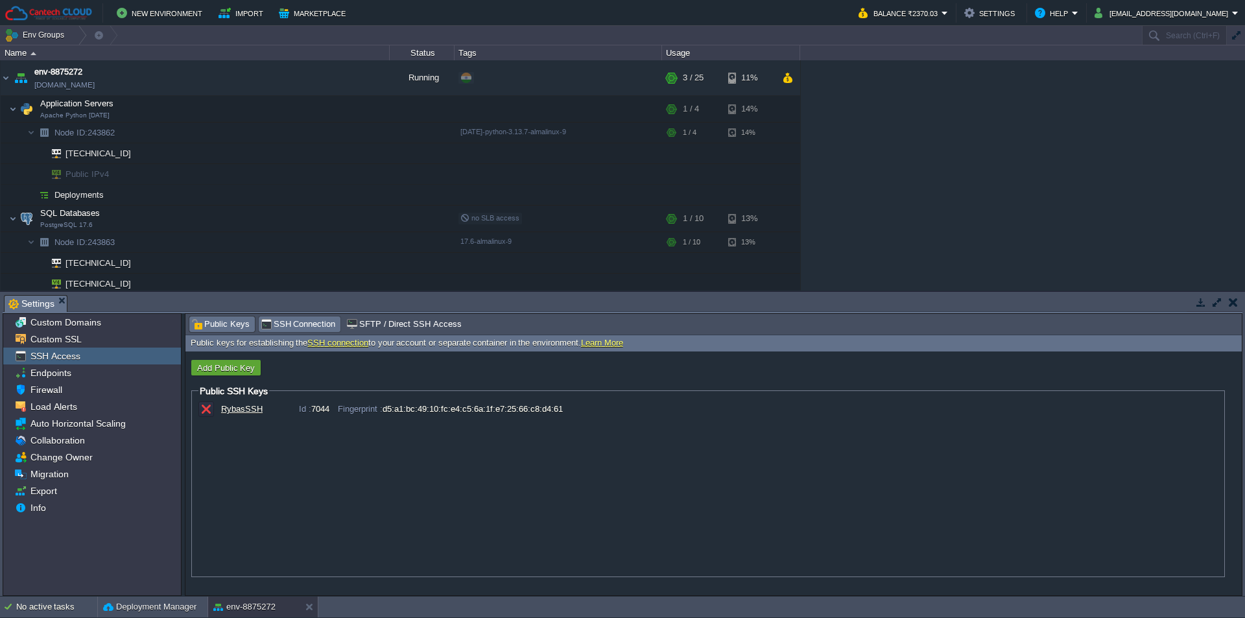
click at [279, 325] on span "SSH Connection" at bounding box center [298, 324] width 75 height 14
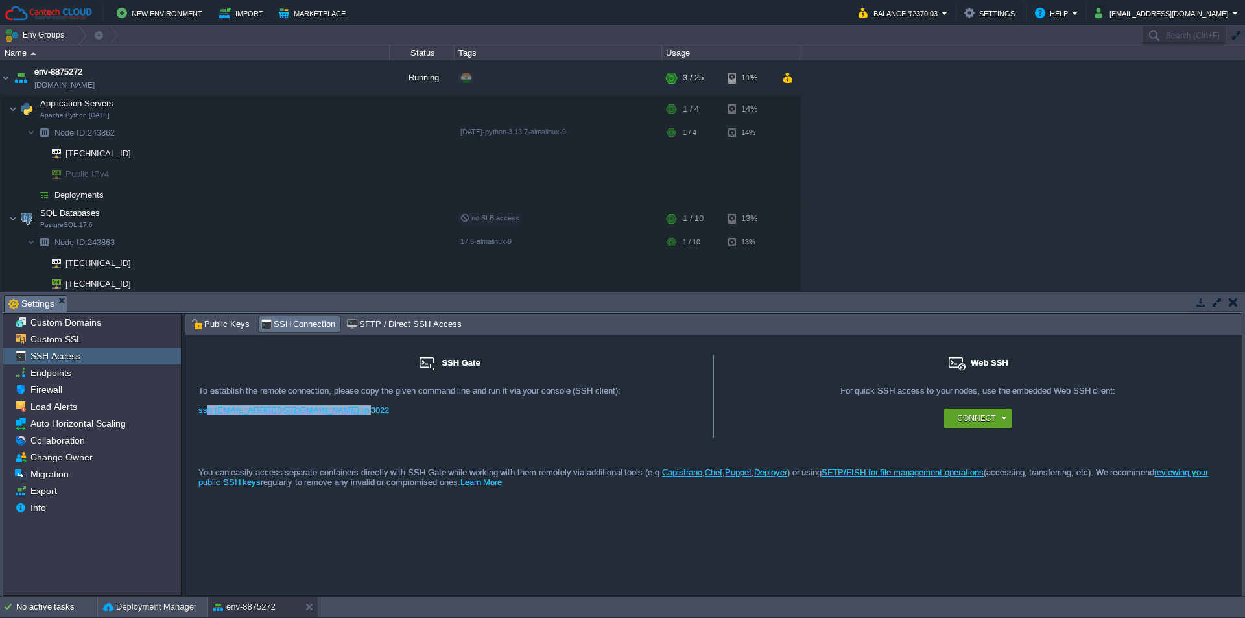
drag, startPoint x: 359, startPoint y: 414, endPoint x: 206, endPoint y: 412, distance: 153.7
click at [206, 412] on div "ssh [EMAIL_ADDRESS][DOMAIN_NAME] -p 3022" at bounding box center [449, 414] width 502 height 19
click at [230, 327] on span "Public Keys" at bounding box center [220, 324] width 58 height 14
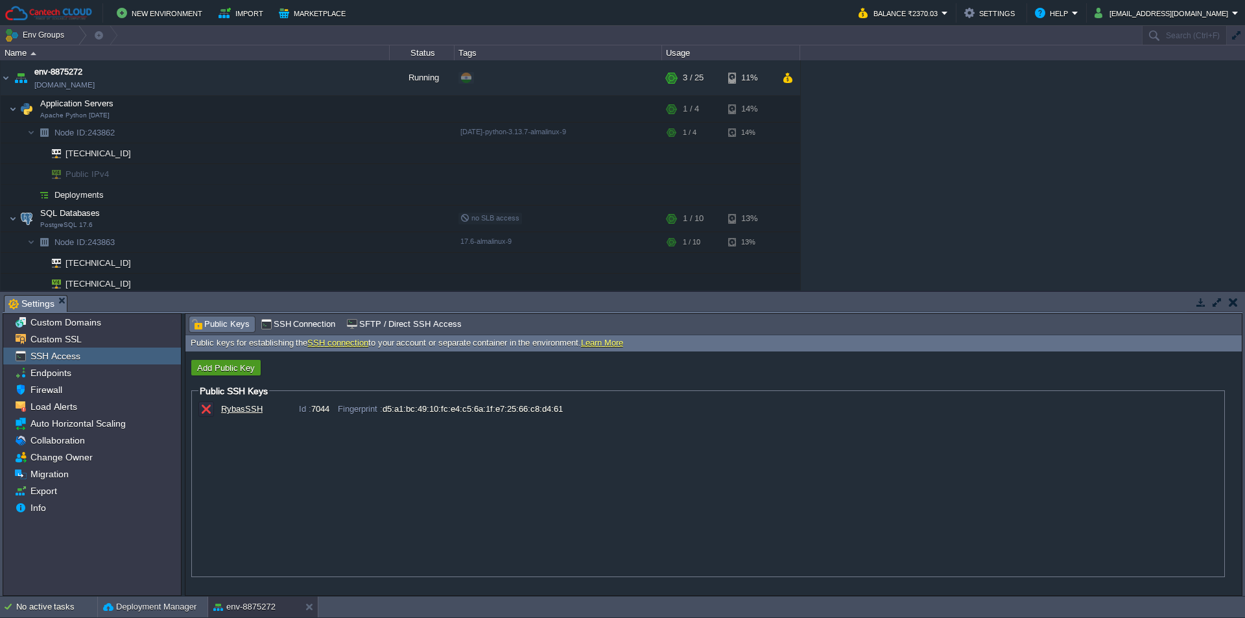
click at [229, 372] on button "Add Public Key" at bounding box center [225, 368] width 65 height 12
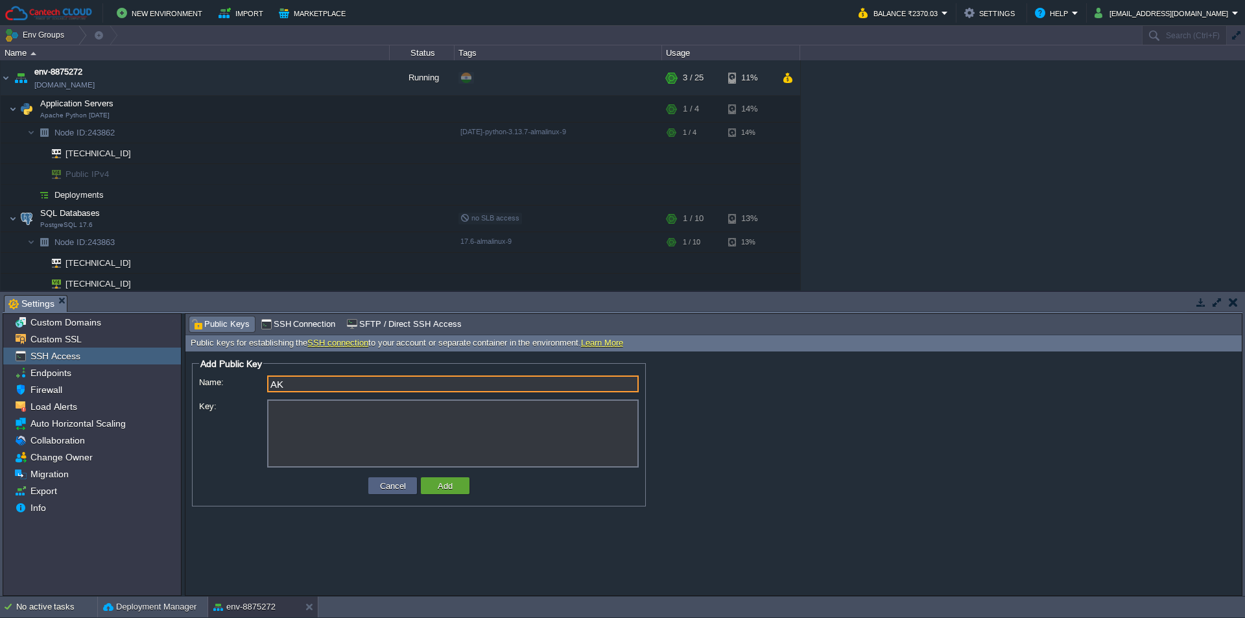
type input "A"
type input "a"
type input "aki"
click at [331, 454] on textarea "Key:" at bounding box center [453, 433] width 372 height 68
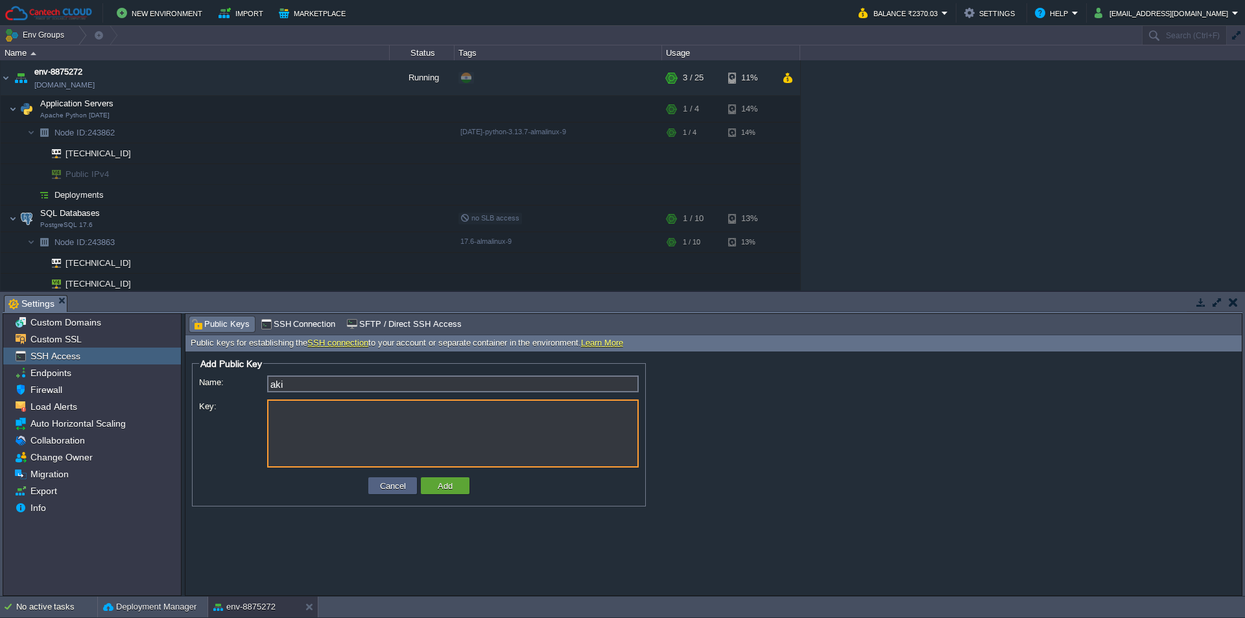
paste textarea "ssh-ed25519 AAAAC3NzaC1lZDI1NTE5AAAAIFijpOo4kCMehLqElQpLgId1GQAOcHKeuLFWPGyE96O…"
type textarea "ssh-ed25519 AAAAC3NzaC1lZDI1NTE5AAAAIFijpOo4kCMehLqElQpLgId1GQAOcHKeuLFWPGyE96O…"
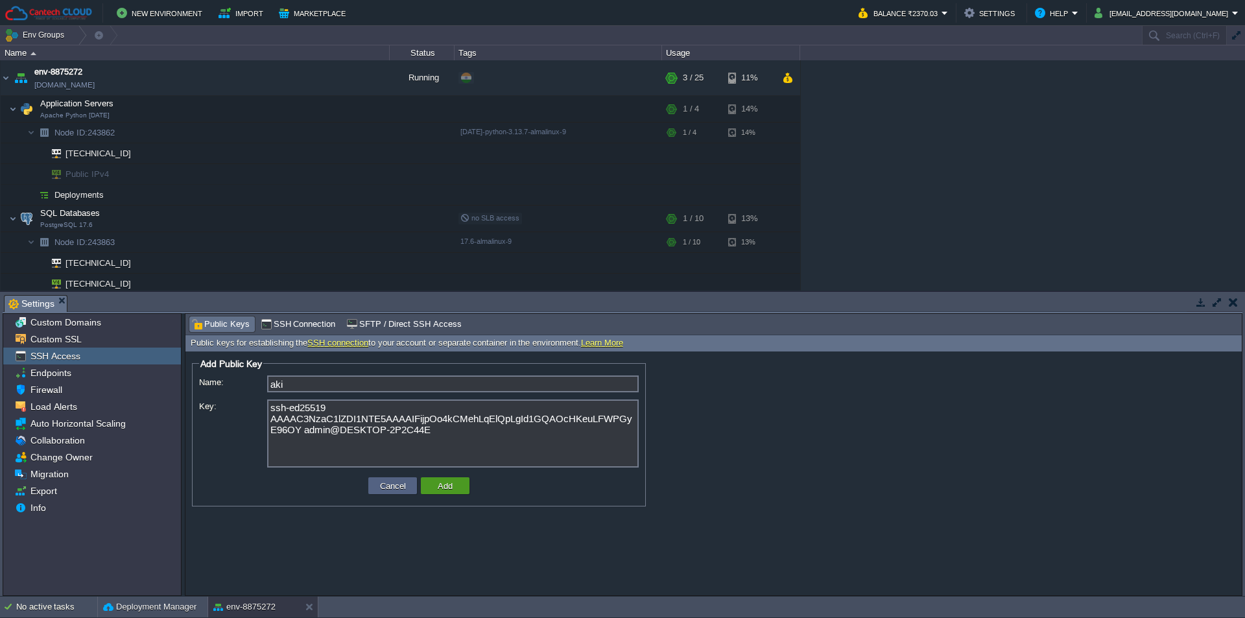
click at [438, 488] on button "Add" at bounding box center [445, 486] width 23 height 12
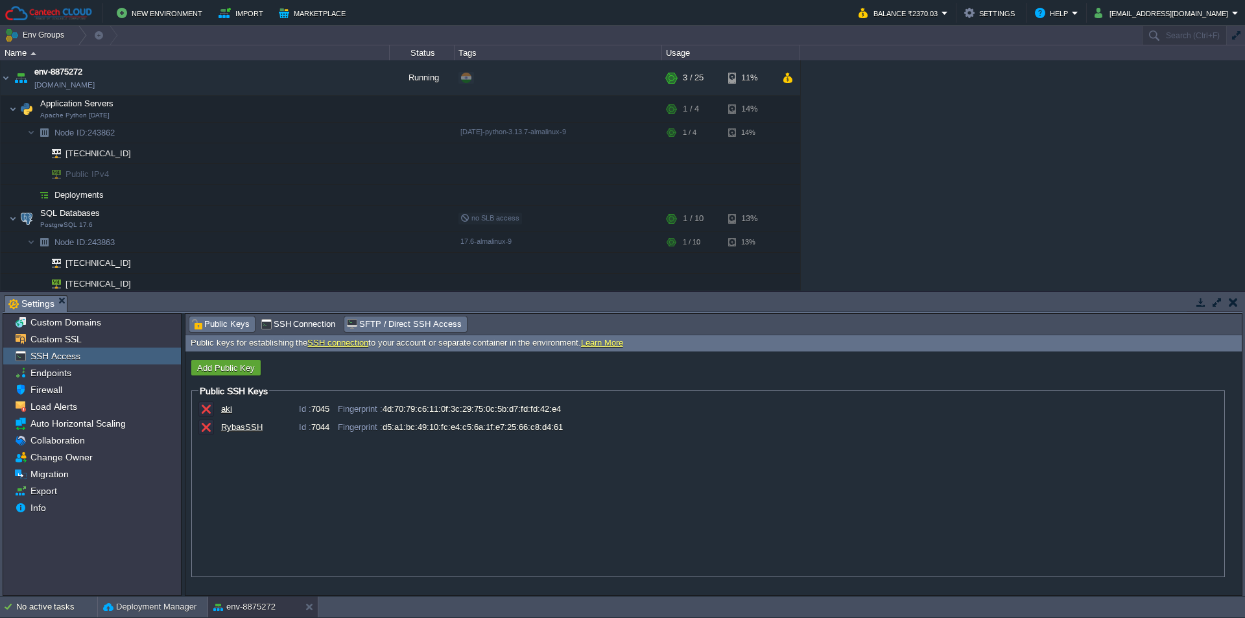
click at [375, 322] on span "SFTP / Direct SSH Access" at bounding box center [403, 324] width 115 height 14
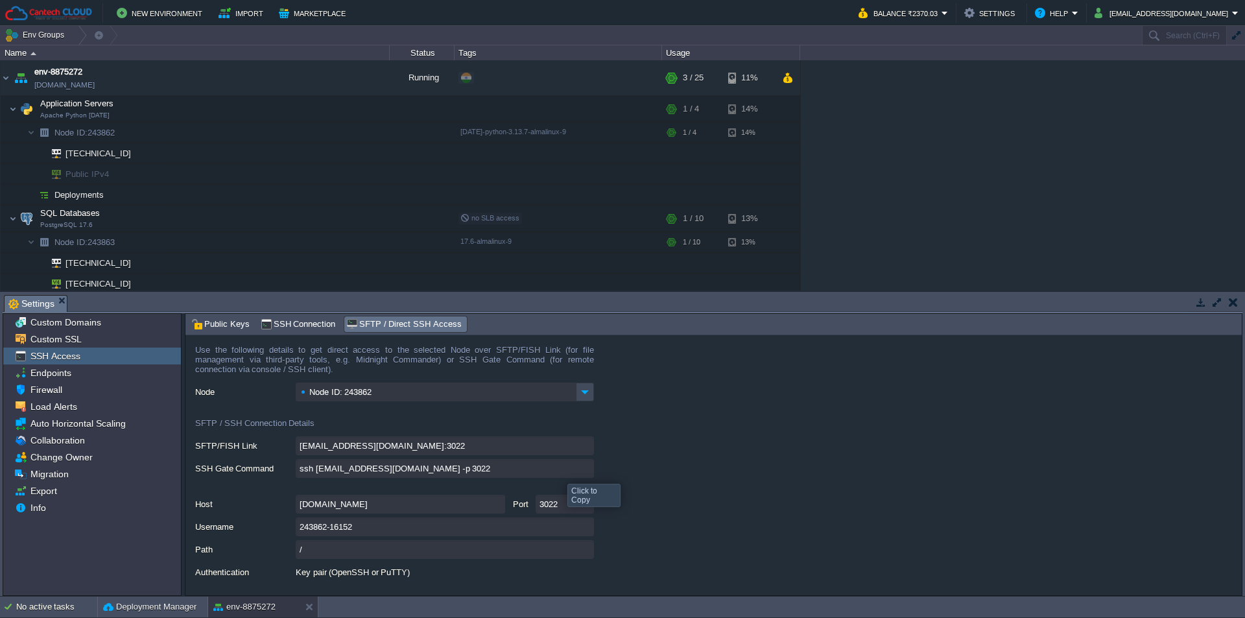
click at [580, 474] on input "ssh [EMAIL_ADDRESS][DOMAIN_NAME] -p 3022" at bounding box center [445, 468] width 298 height 19
click at [331, 220] on button "button" at bounding box center [332, 219] width 12 height 12
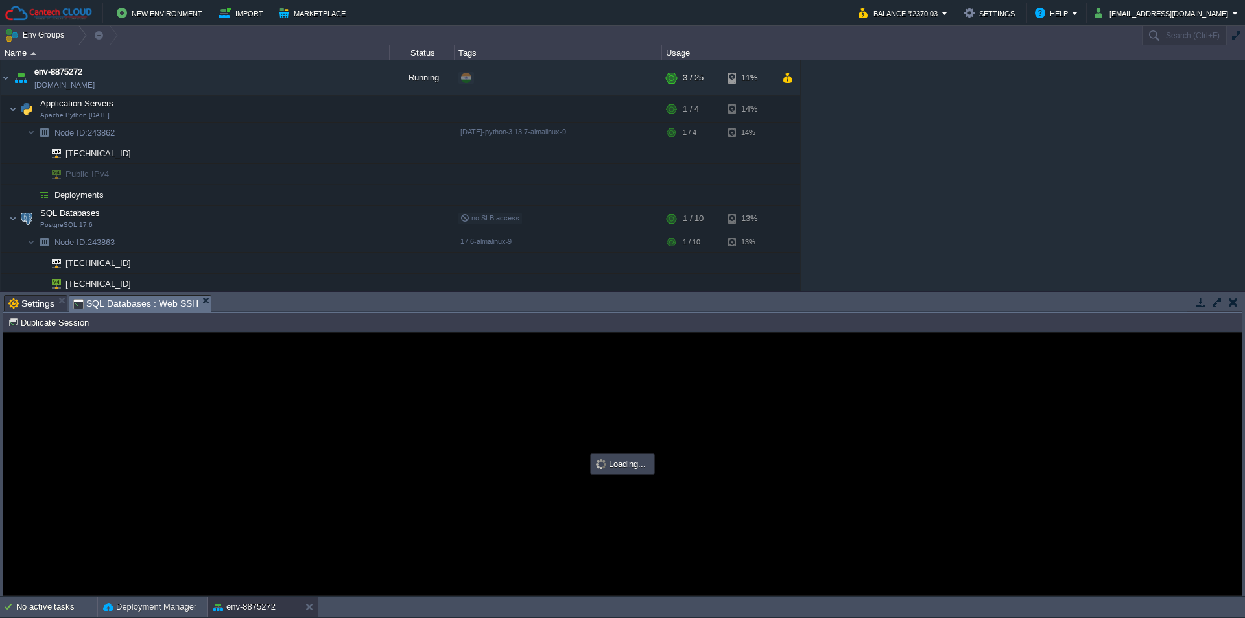
type input "#000000"
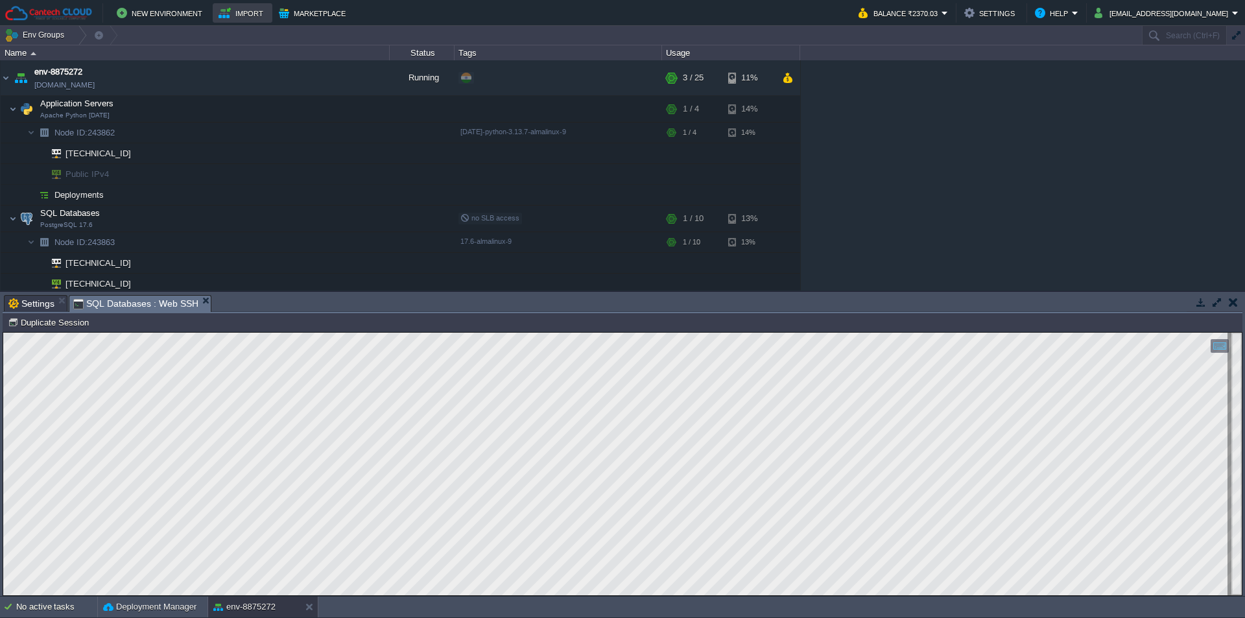
click at [235, 12] on button "Import" at bounding box center [243, 13] width 49 height 16
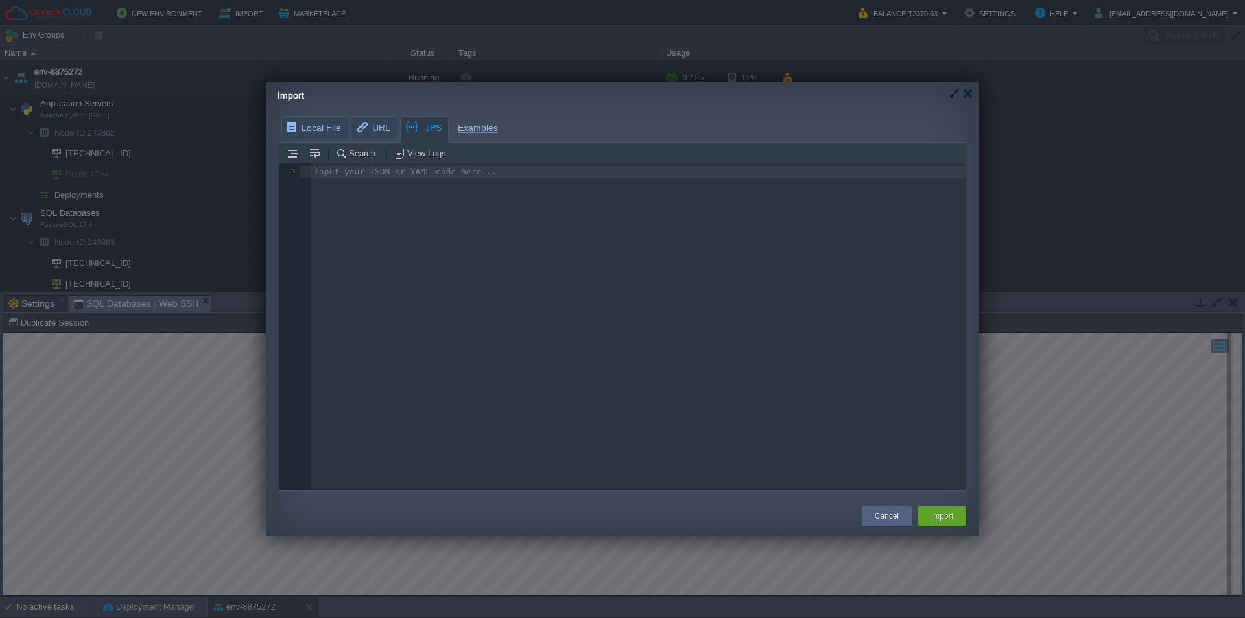
click at [381, 172] on pre "​" at bounding box center [640, 172] width 659 height 12
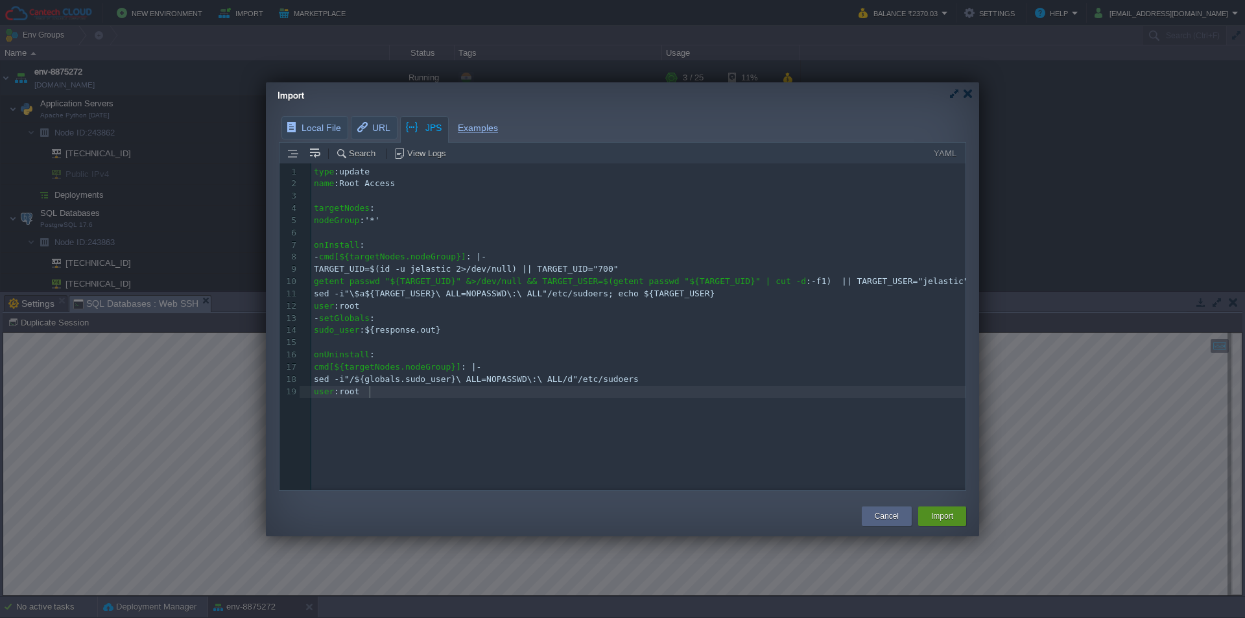
click at [945, 515] on button "Import" at bounding box center [942, 516] width 22 height 13
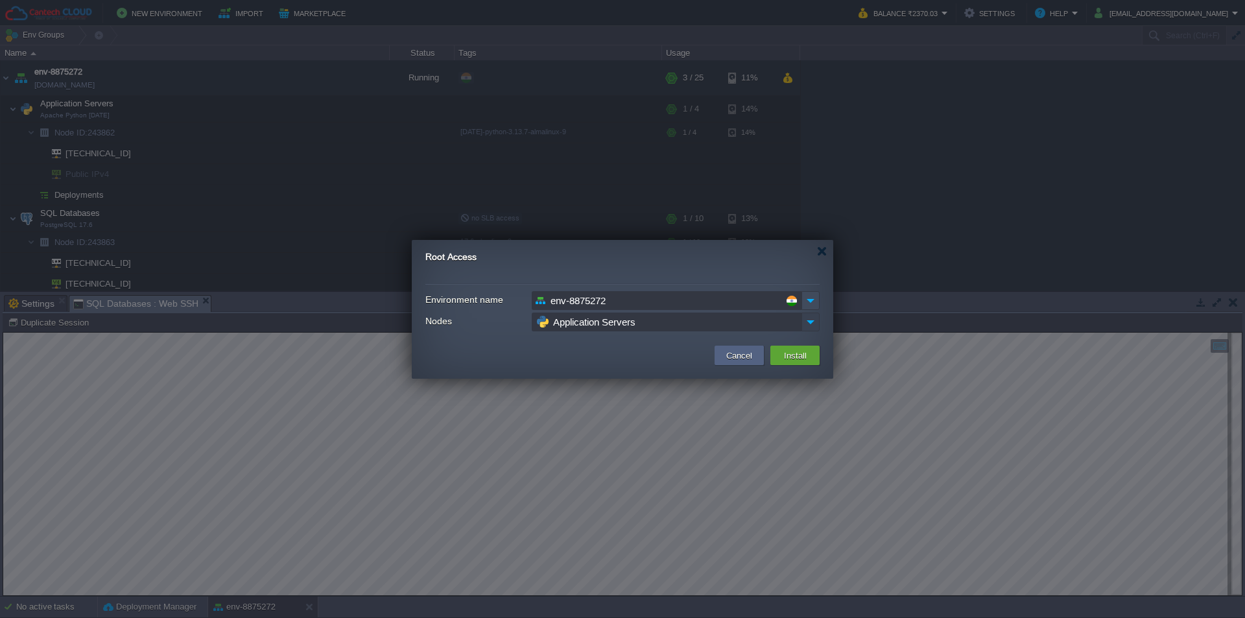
click at [807, 318] on img at bounding box center [810, 322] width 18 height 19
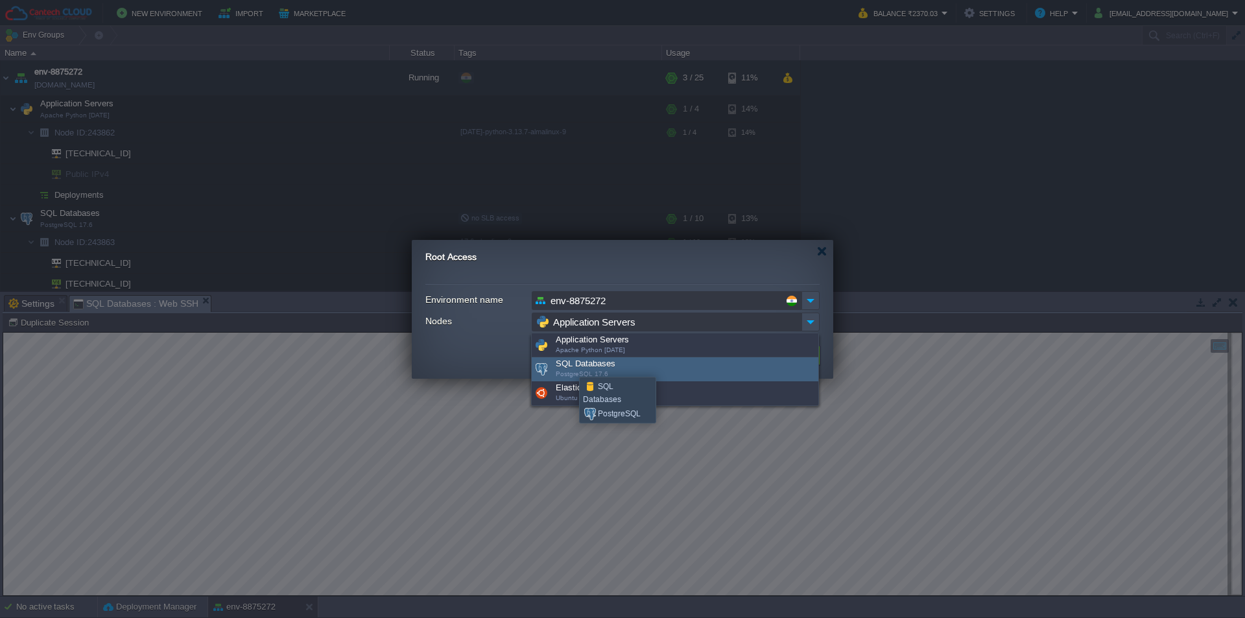
click at [569, 365] on div "SQL Databases PostgreSQL 17.6" at bounding box center [675, 369] width 287 height 24
type input "SQL Databases"
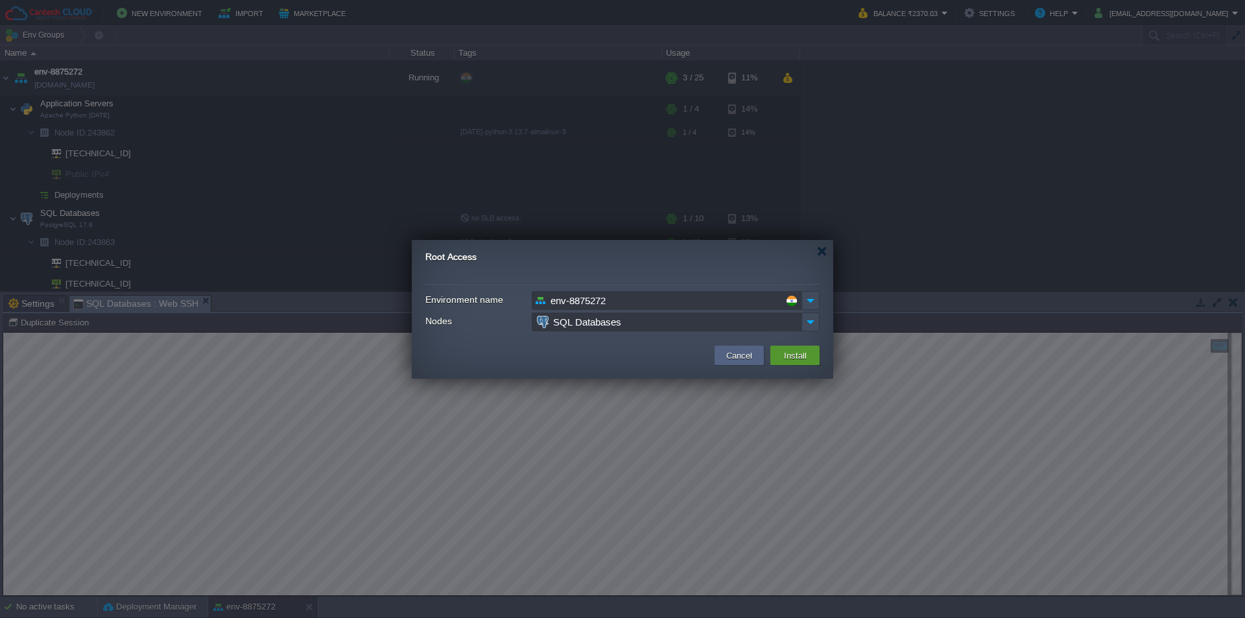
click at [781, 353] on button "Install" at bounding box center [795, 356] width 30 height 16
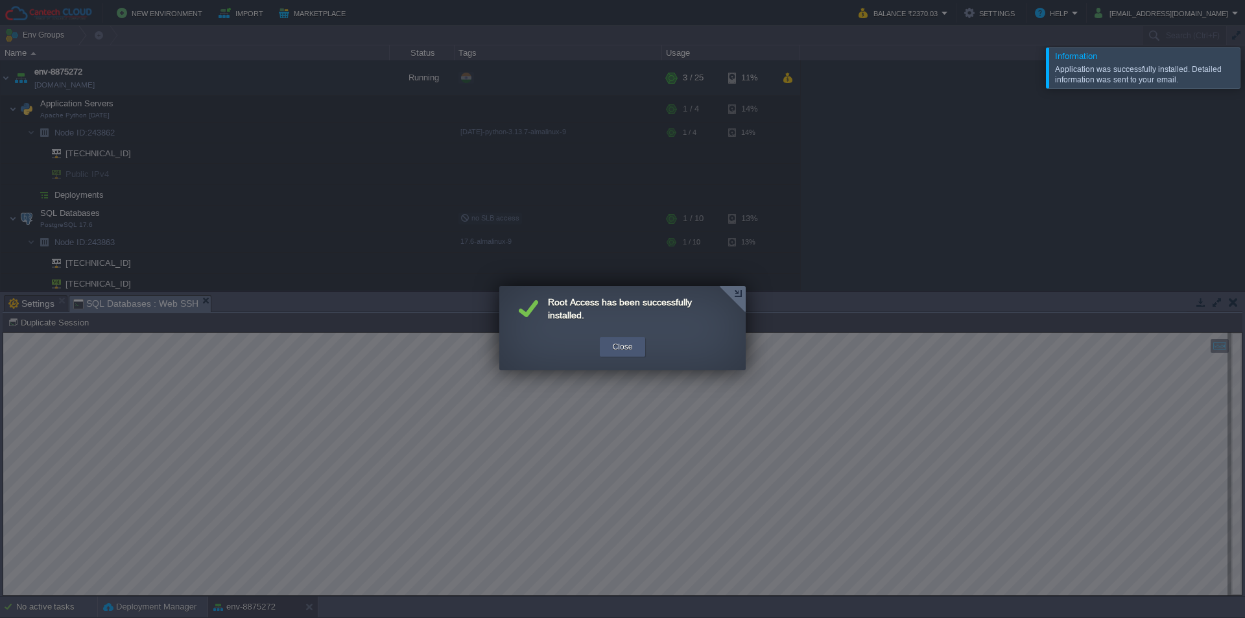
click at [633, 343] on div "Close" at bounding box center [623, 346] width 27 height 19
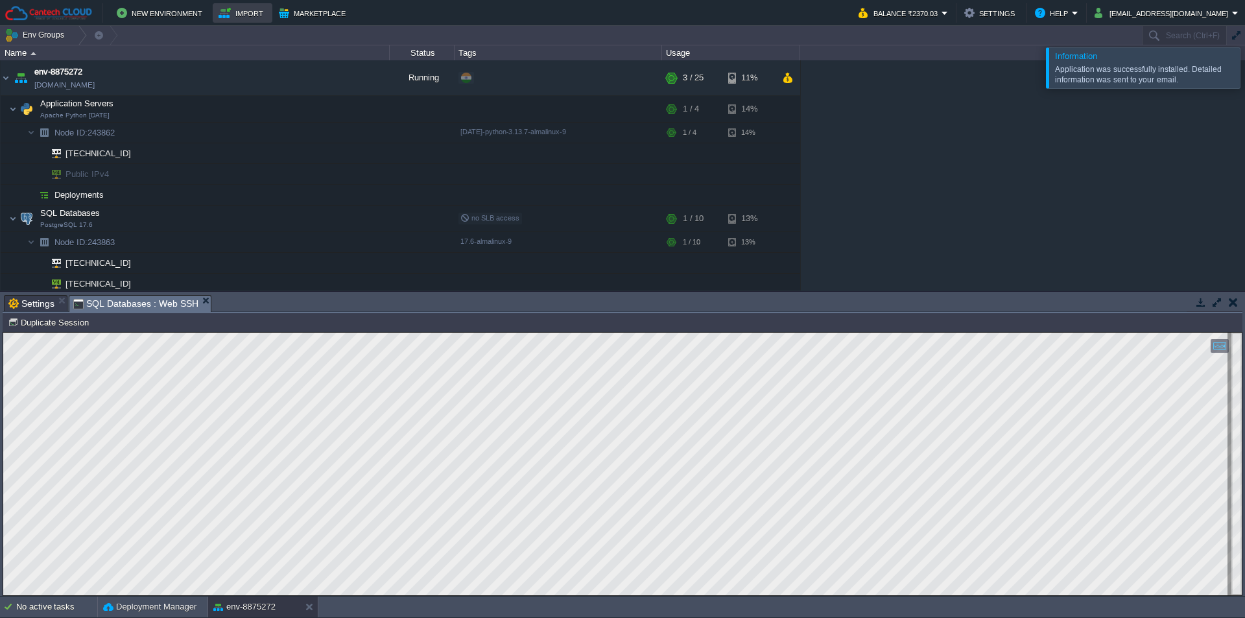
click at [240, 13] on button "Import" at bounding box center [243, 13] width 49 height 16
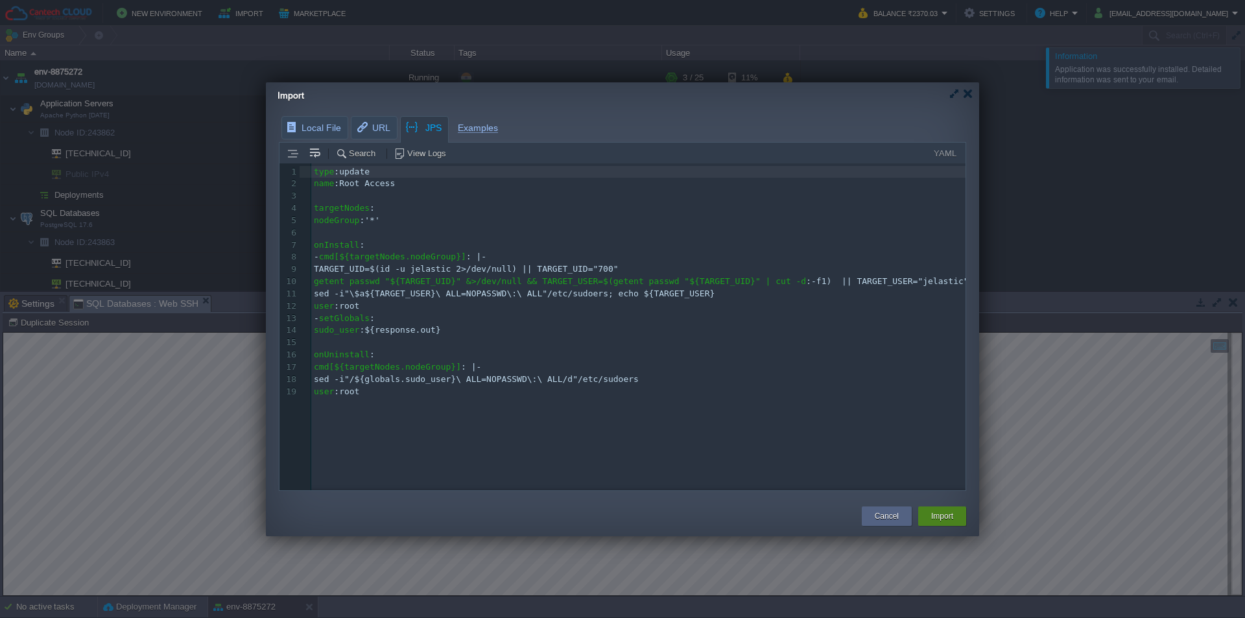
click at [941, 516] on button "Import" at bounding box center [942, 516] width 22 height 13
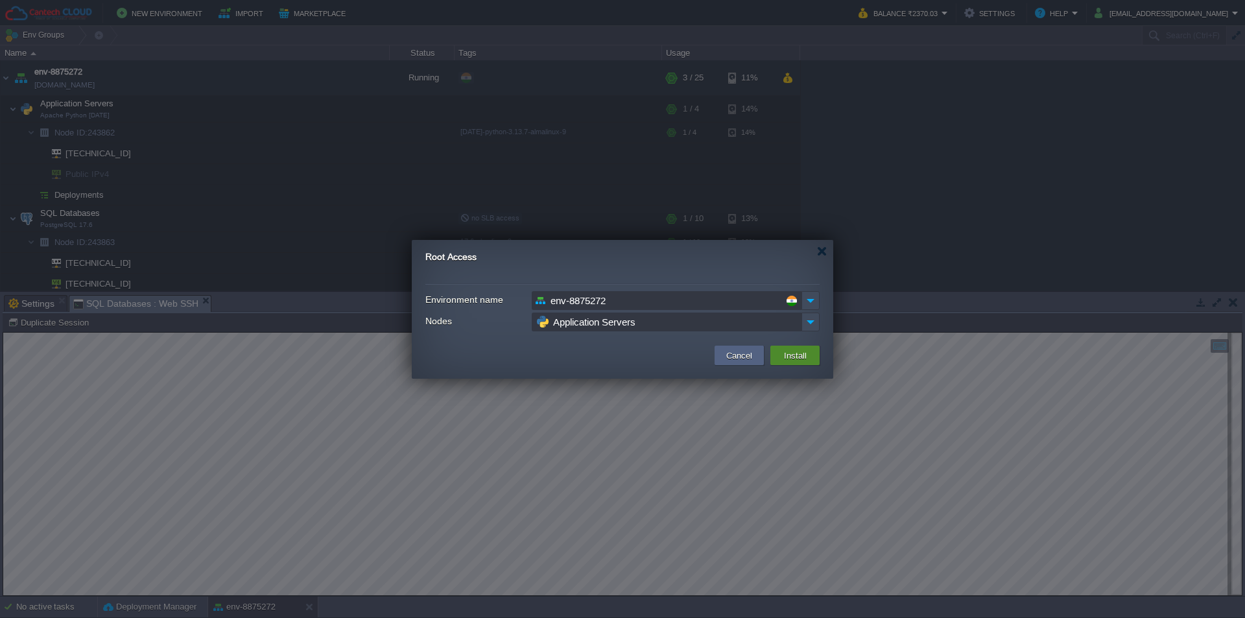
click at [791, 353] on button "Install" at bounding box center [795, 356] width 30 height 16
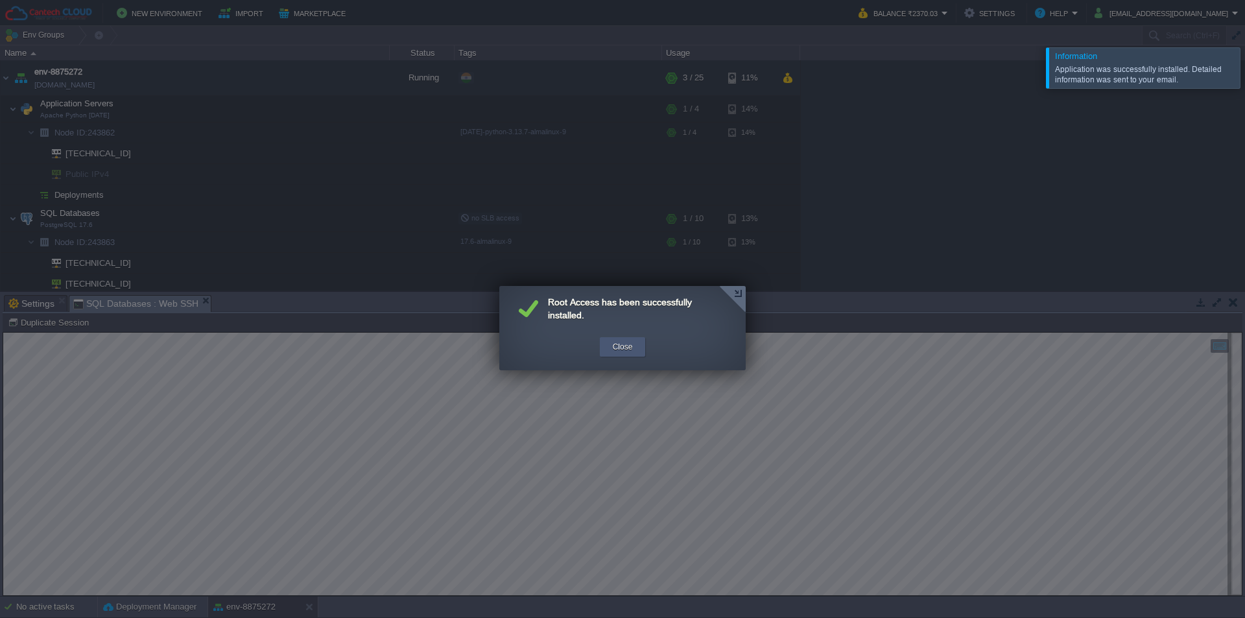
click at [629, 346] on button "Close" at bounding box center [623, 346] width 20 height 13
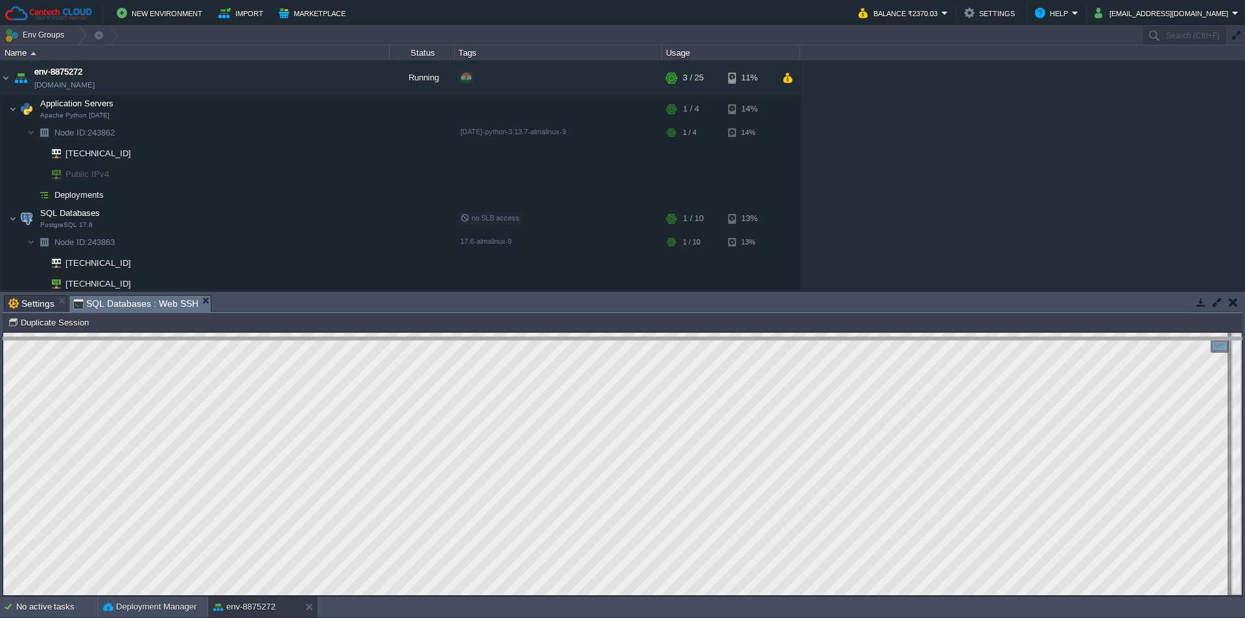
drag, startPoint x: 320, startPoint y: 309, endPoint x: 313, endPoint y: 381, distance: 72.3
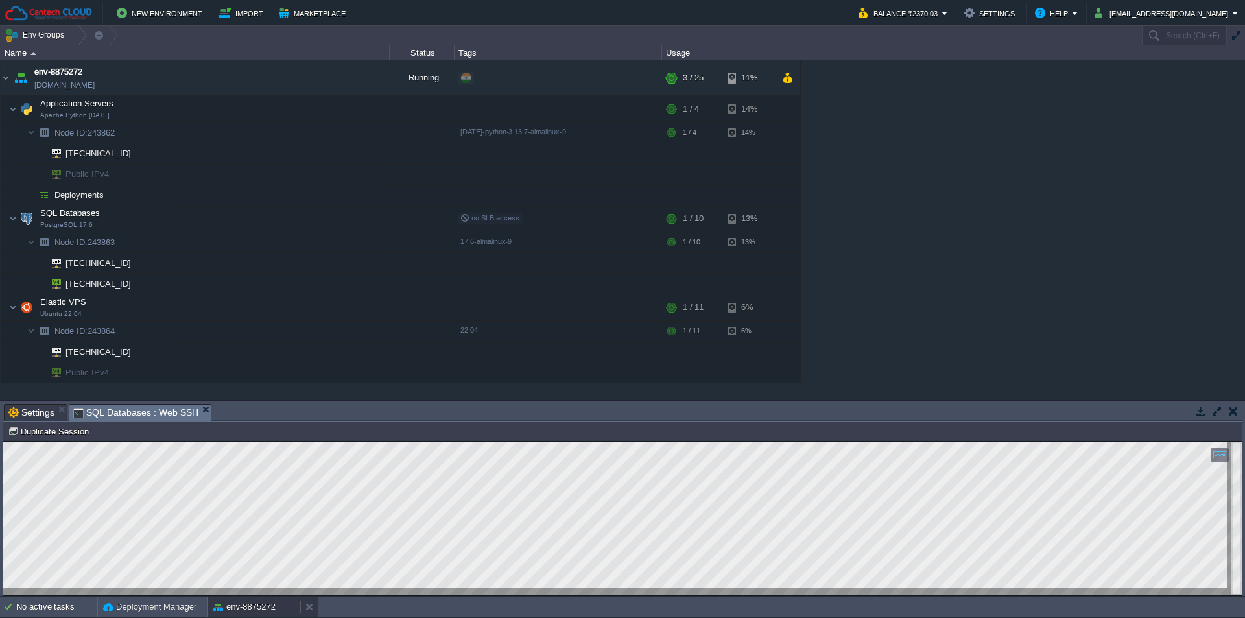
click at [233, 541] on button "env-8875272" at bounding box center [244, 606] width 62 height 13
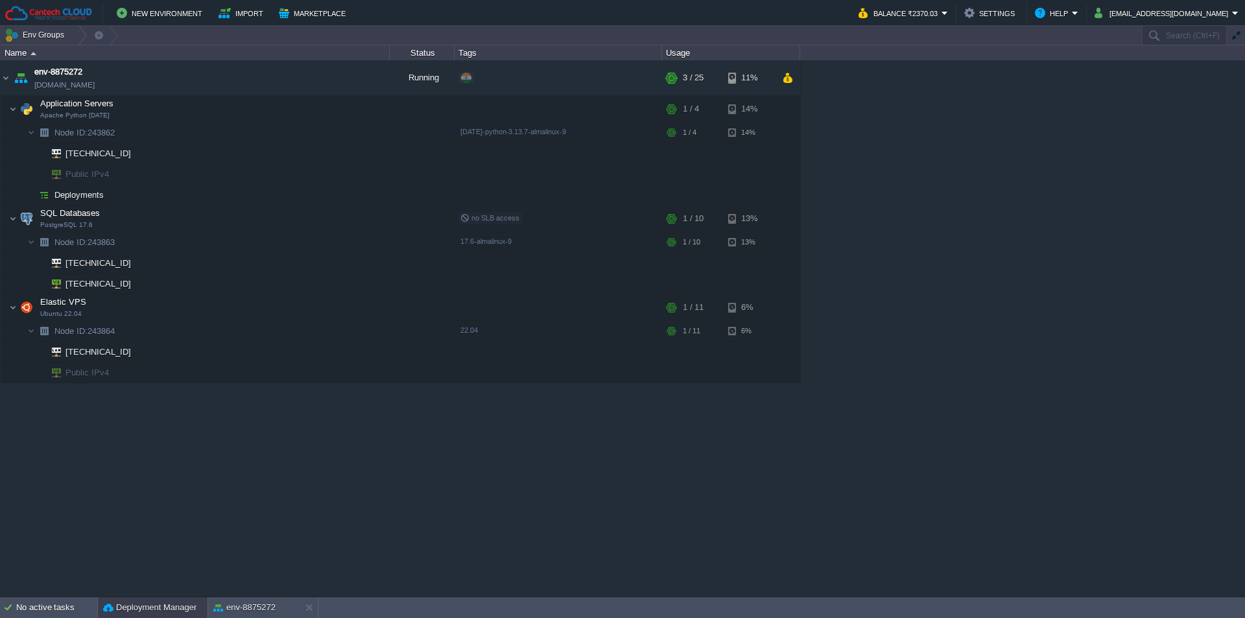
click at [178, 541] on button "Deployment Manager" at bounding box center [149, 607] width 93 height 13
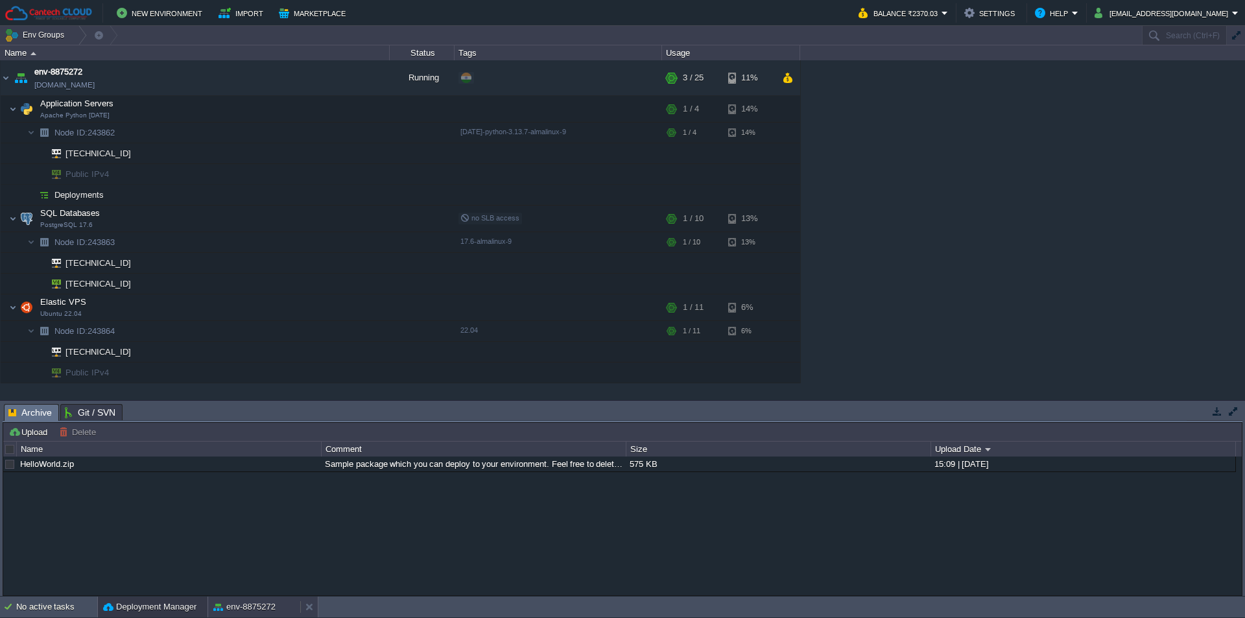
click at [220, 541] on button "env-8875272" at bounding box center [244, 606] width 62 height 13
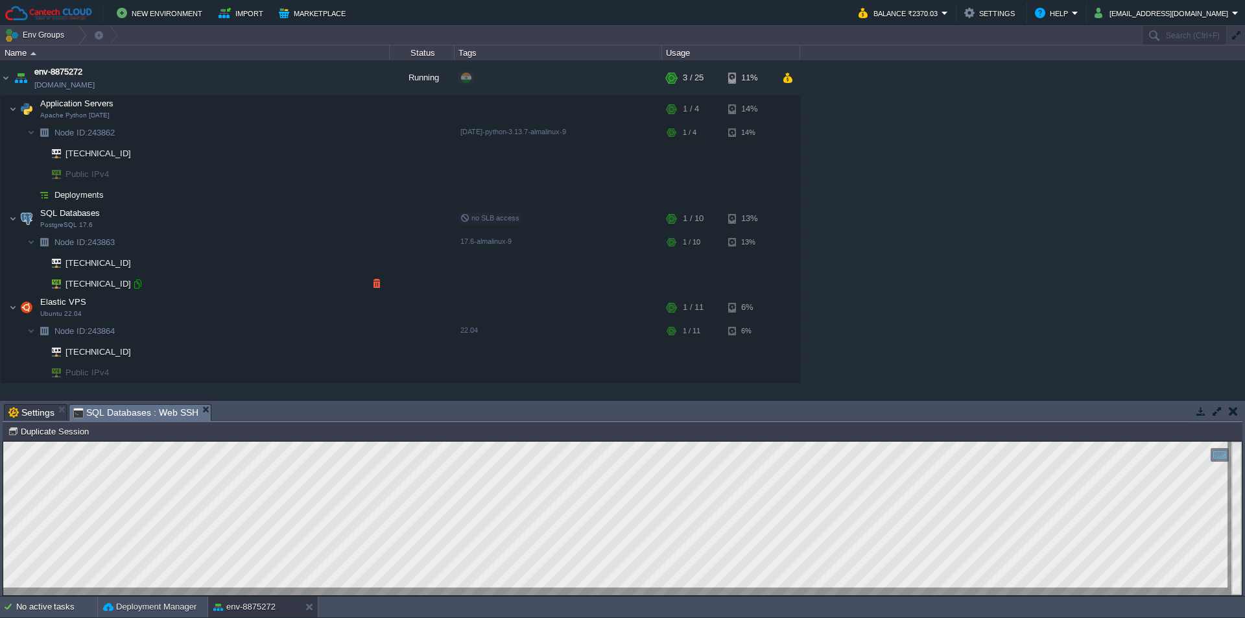
click at [136, 282] on div at bounding box center [138, 284] width 12 height 12
click at [1131, 403] on td at bounding box center [1233, 411] width 16 height 16
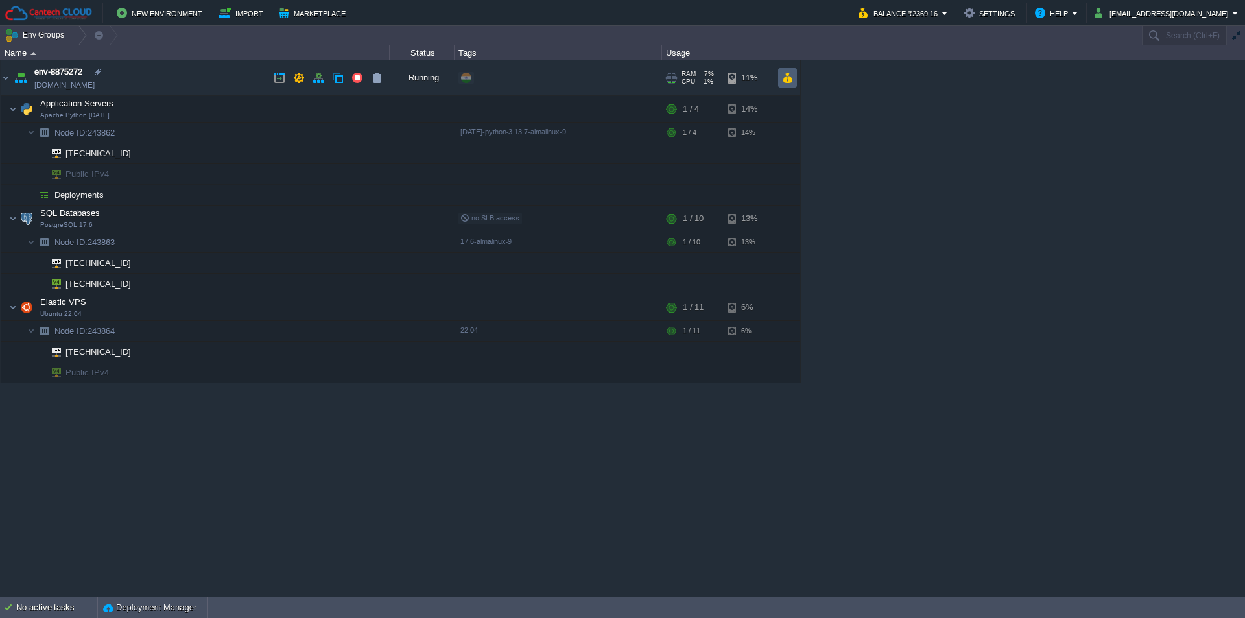
click at [788, 80] on button "button" at bounding box center [787, 78] width 11 height 12
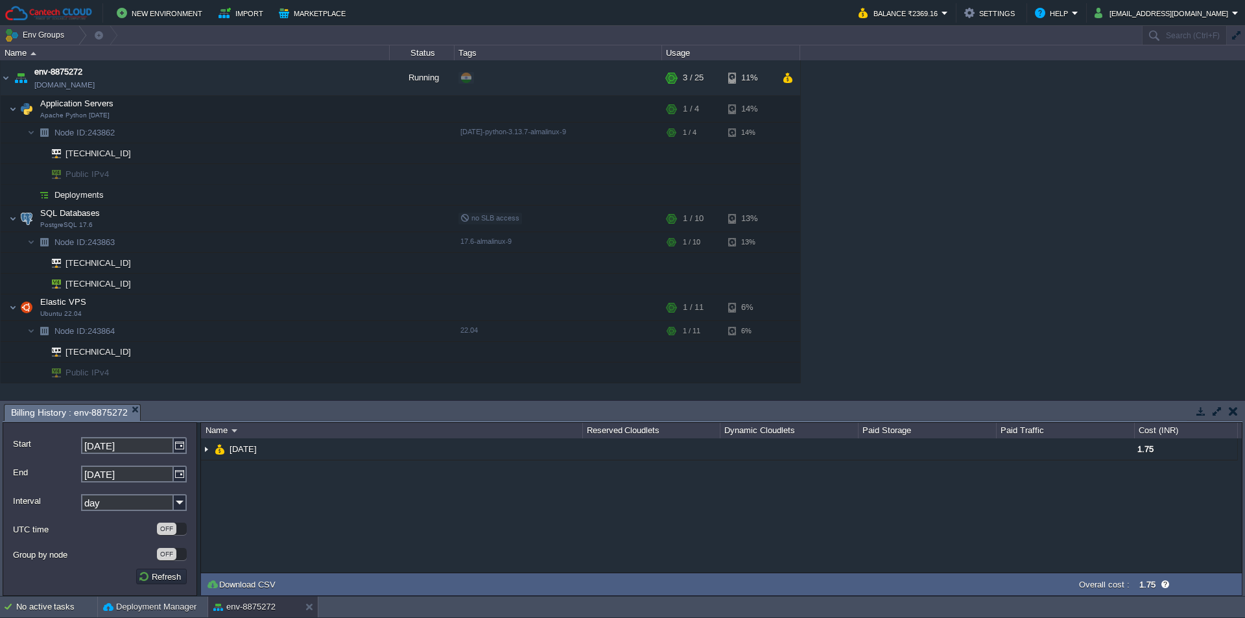
click at [1131, 412] on td at bounding box center [1233, 411] width 16 height 16
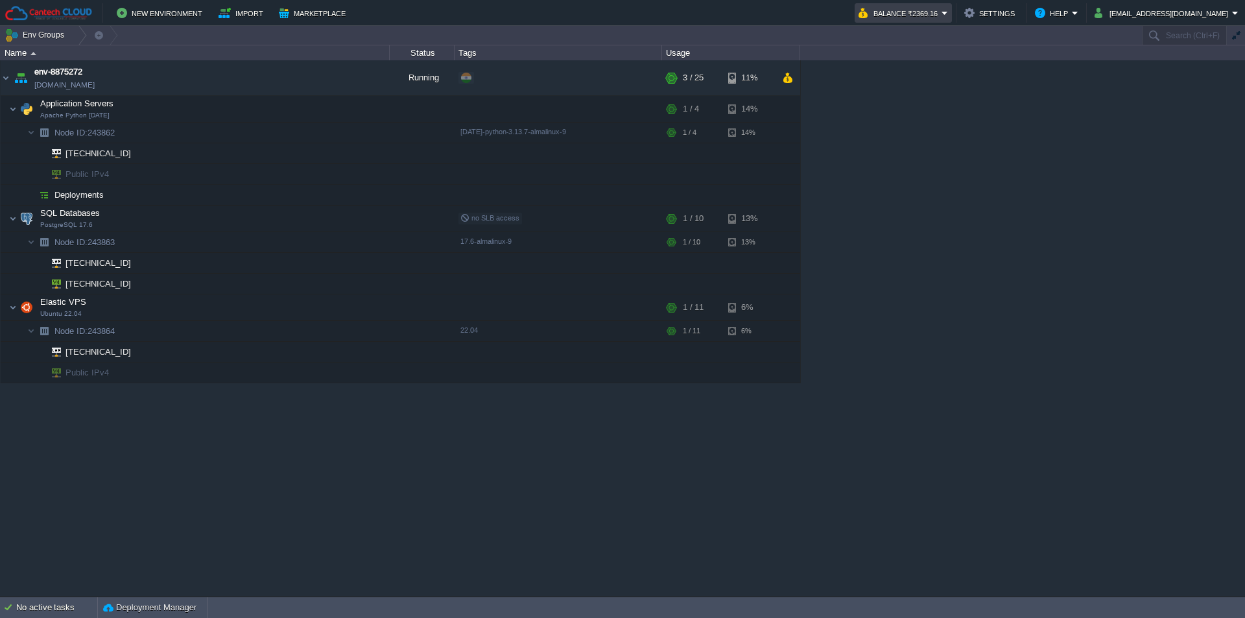
click at [942, 8] on button "Balance ₹2369.16" at bounding box center [900, 13] width 83 height 16
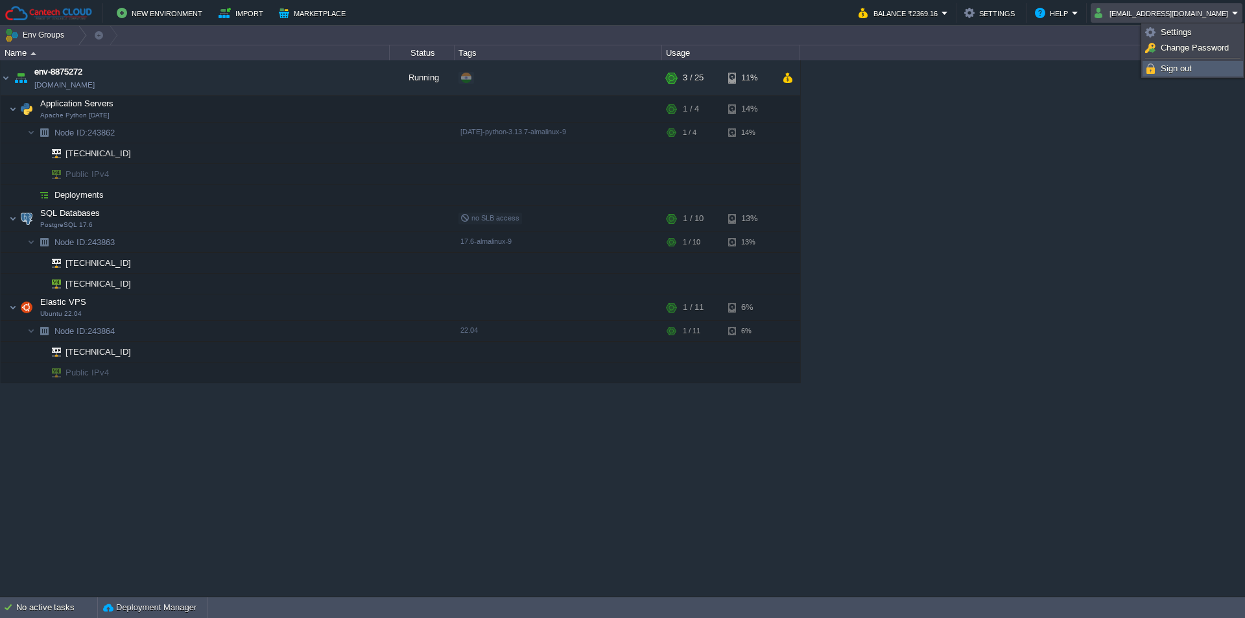
drag, startPoint x: 1164, startPoint y: 72, endPoint x: 1057, endPoint y: 150, distance: 132.3
click at [1131, 71] on span "Sign out" at bounding box center [1176, 69] width 31 height 10
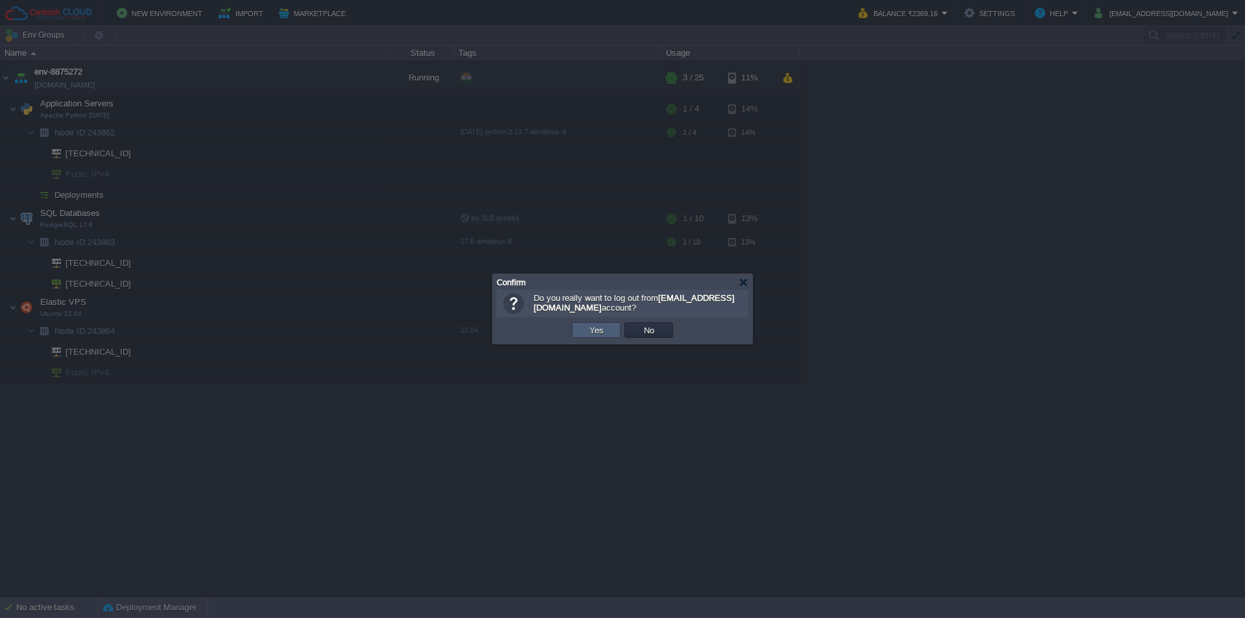
click at [587, 332] on button "Yes" at bounding box center [597, 330] width 22 height 12
